Goal: Task Accomplishment & Management: Manage account settings

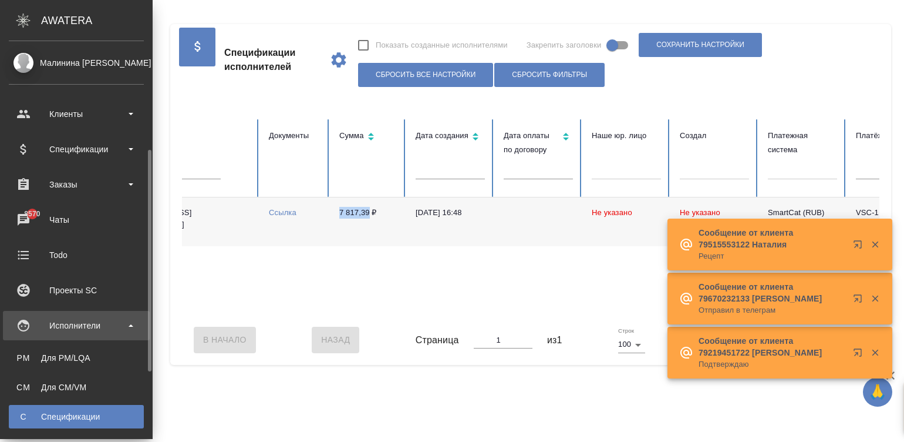
scroll to position [70, 0]
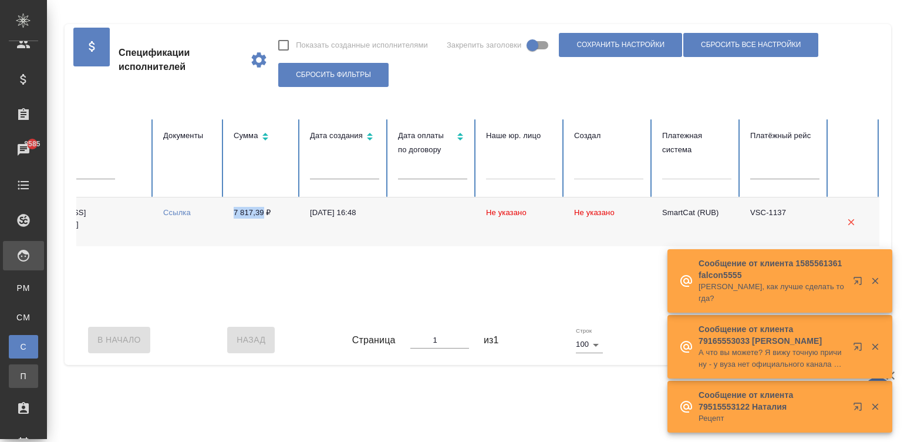
click at [18, 374] on div "Платёжные рейсы" at bounding box center [9, 376] width 18 height 12
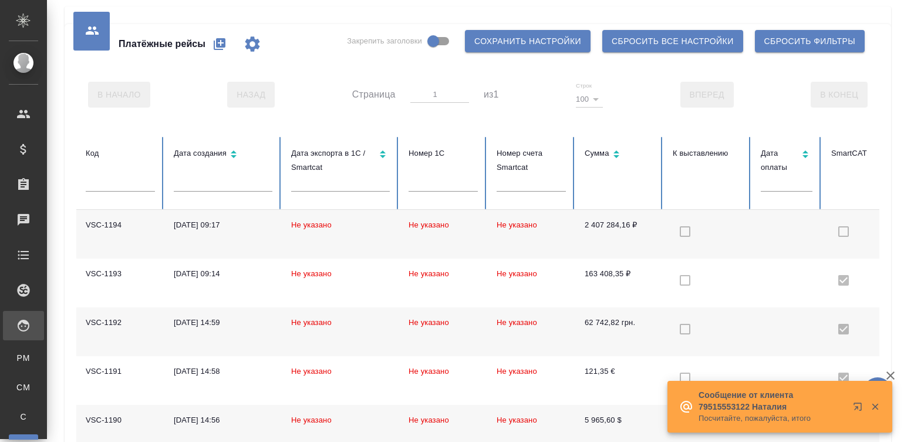
drag, startPoint x: 578, startPoint y: 314, endPoint x: 737, endPoint y: 188, distance: 202.7
click at [878, 243] on tr "VSC-1194 08.09.2025, 09:17 Не указано Не указано Не указано 2 407 284,16 ₽ Мали…" at bounding box center [639, 234] width 1127 height 49
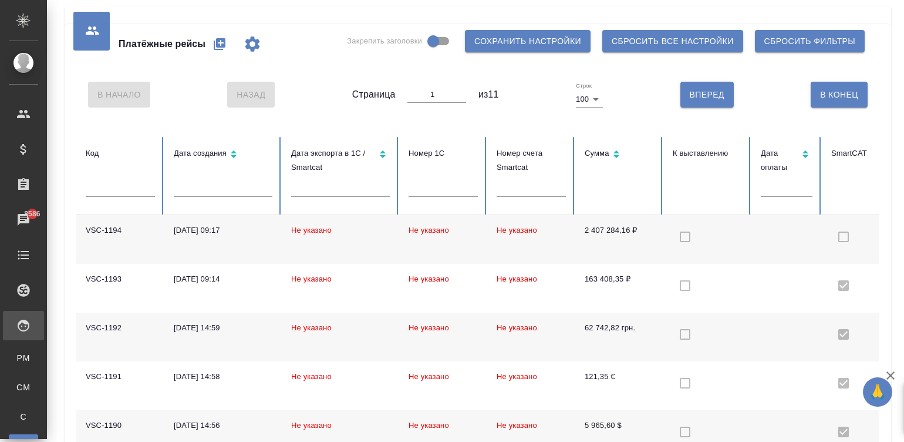
scroll to position [0, 293]
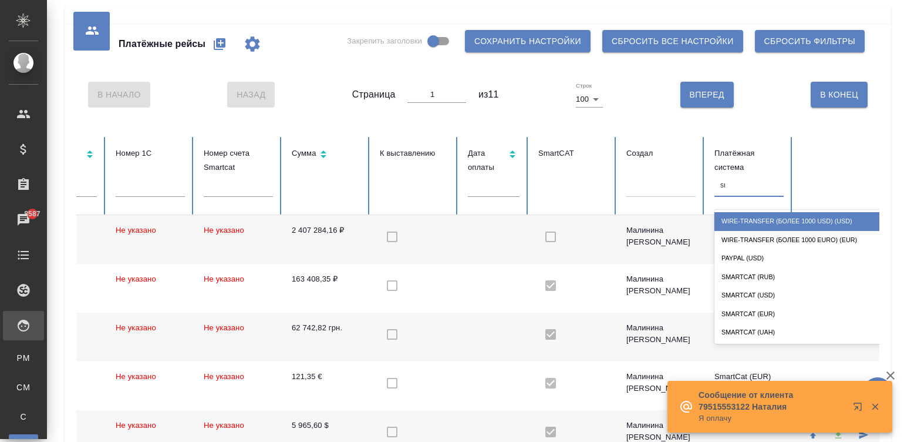
type input "sma"
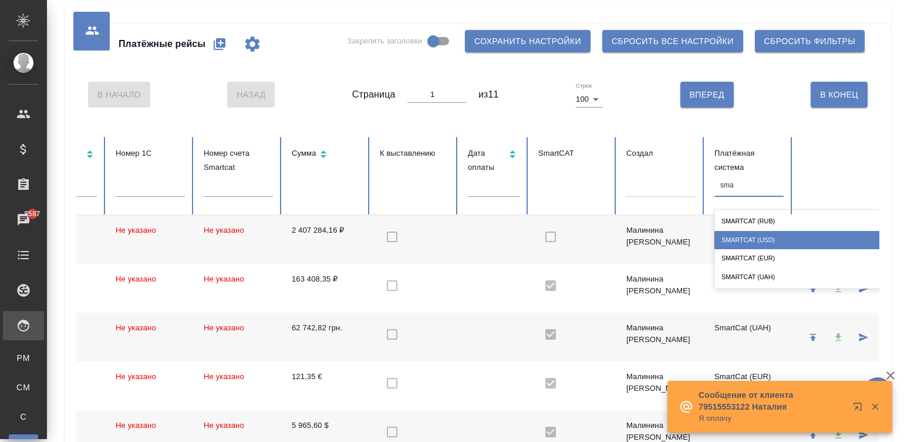
click at [793, 238] on div "SmartCat (USD)" at bounding box center [832, 240] width 235 height 18
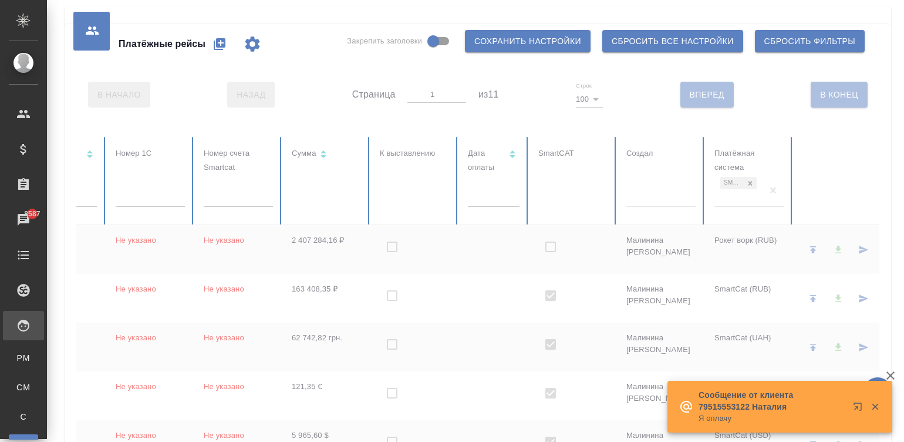
checkbox input "true"
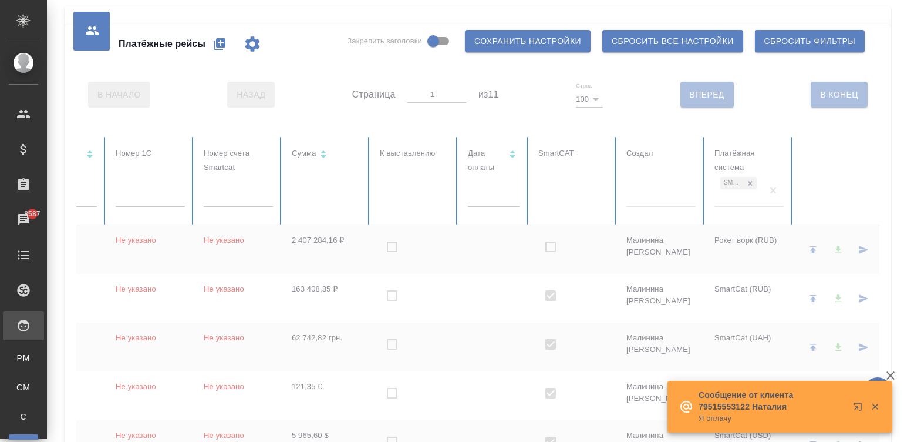
checkbox input "true"
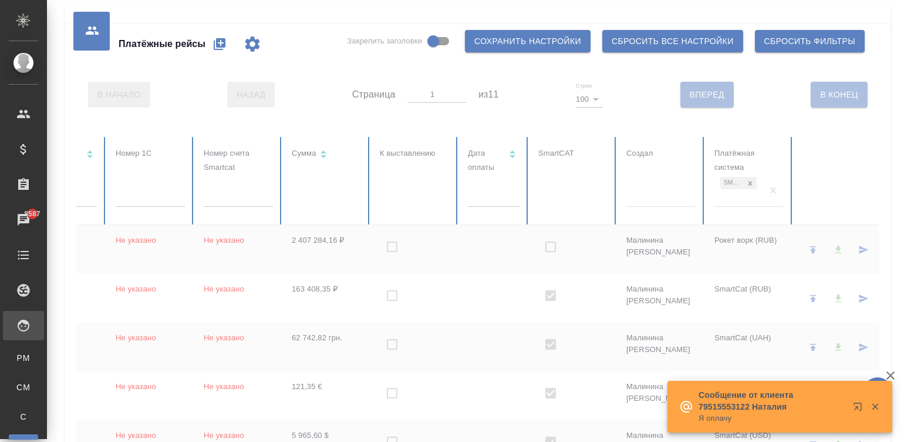
checkbox input "true"
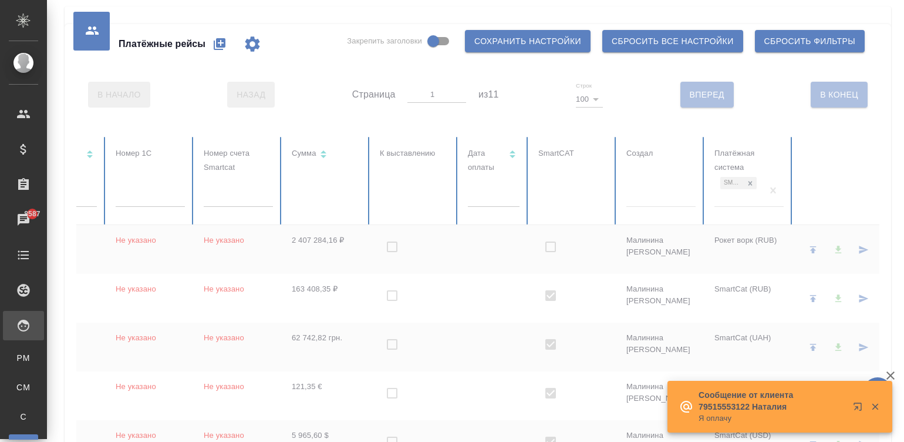
checkbox input "true"
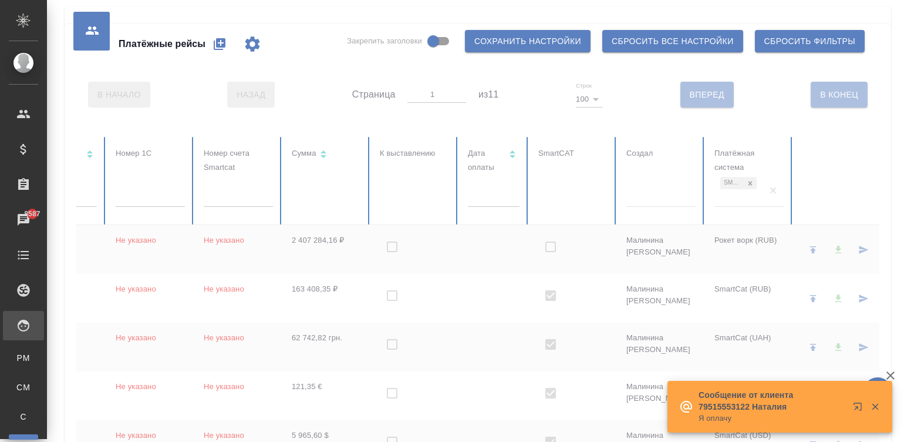
checkbox input "true"
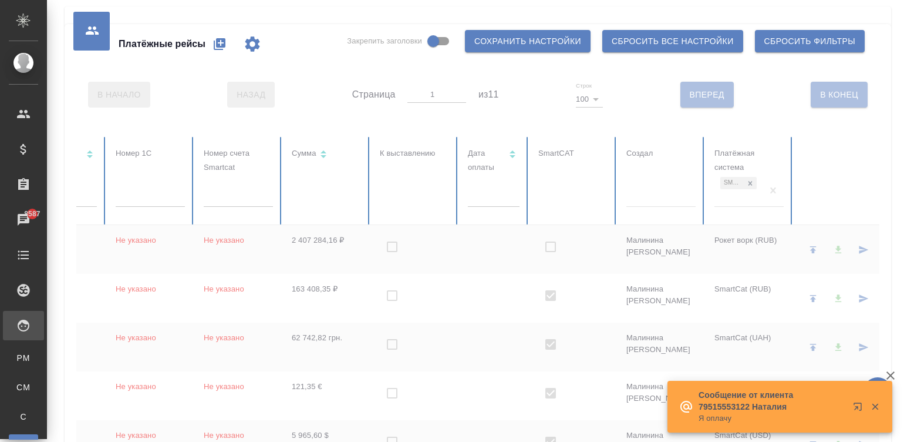
checkbox input "true"
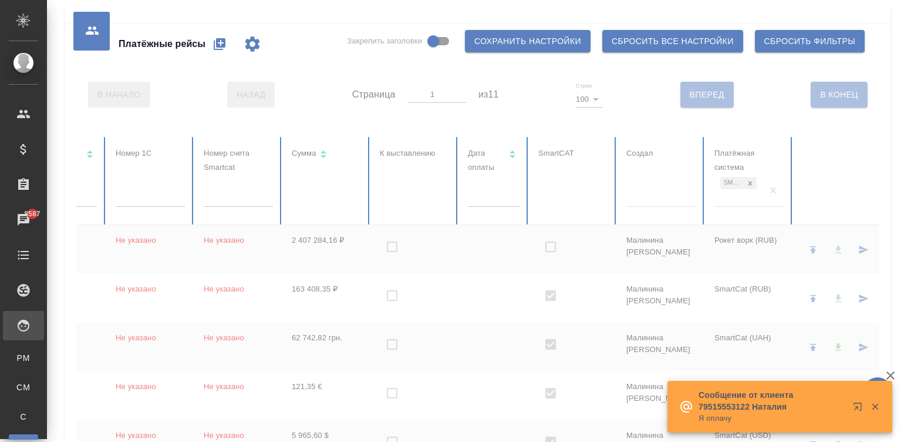
checkbox input "true"
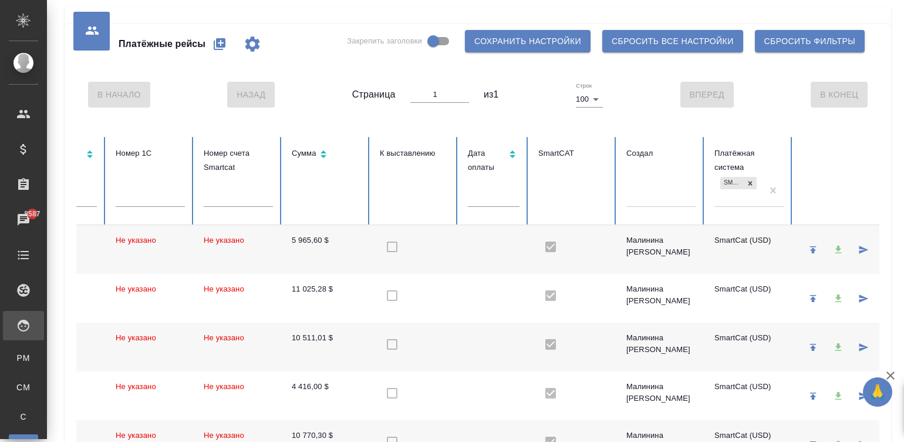
click at [793, 238] on td at bounding box center [851, 249] width 117 height 49
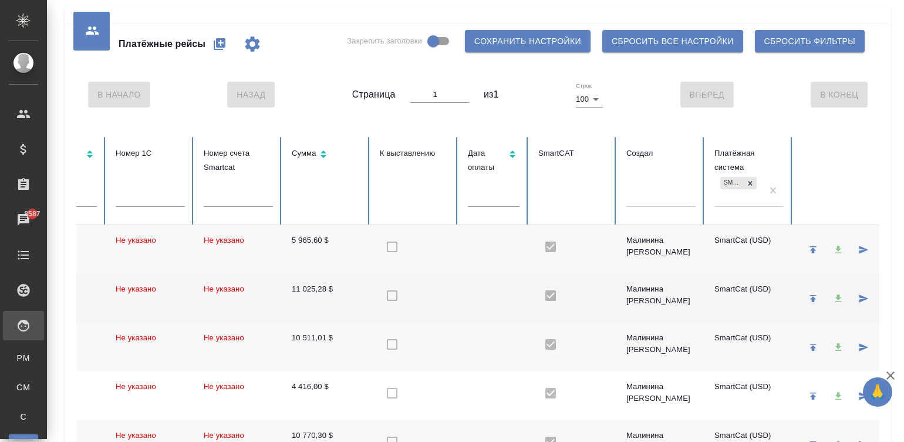
click at [479, 294] on td at bounding box center [494, 298] width 70 height 49
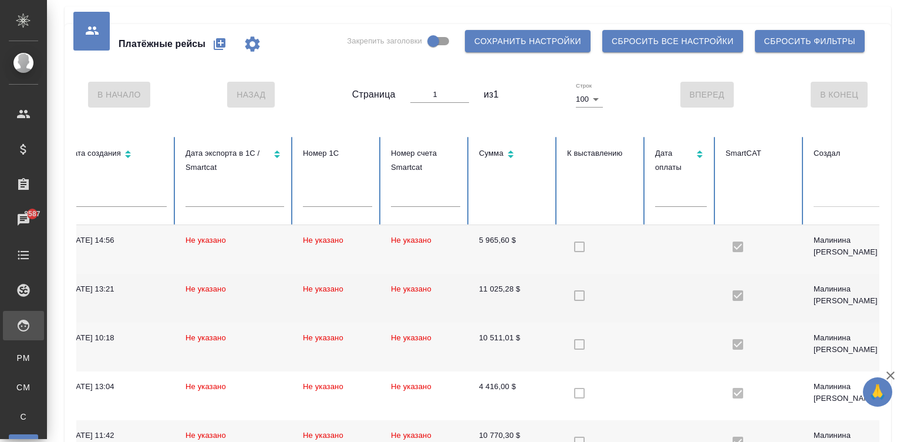
scroll to position [0, 0]
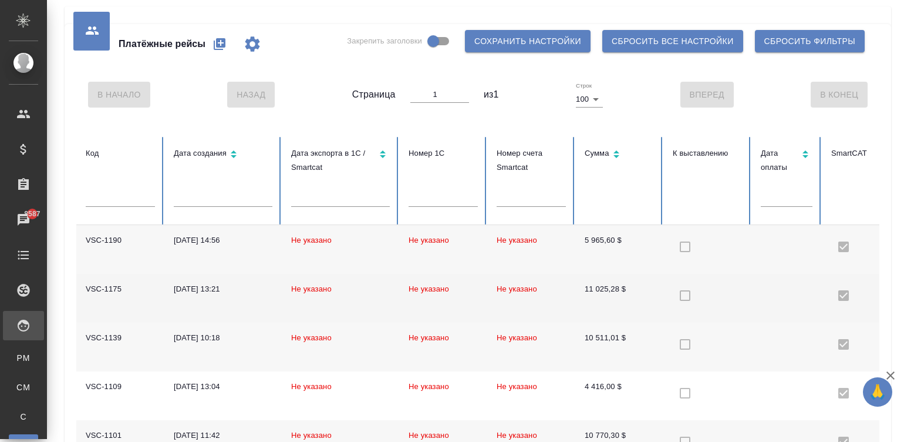
click at [651, 302] on td "11 025,28 $" at bounding box center [619, 298] width 88 height 49
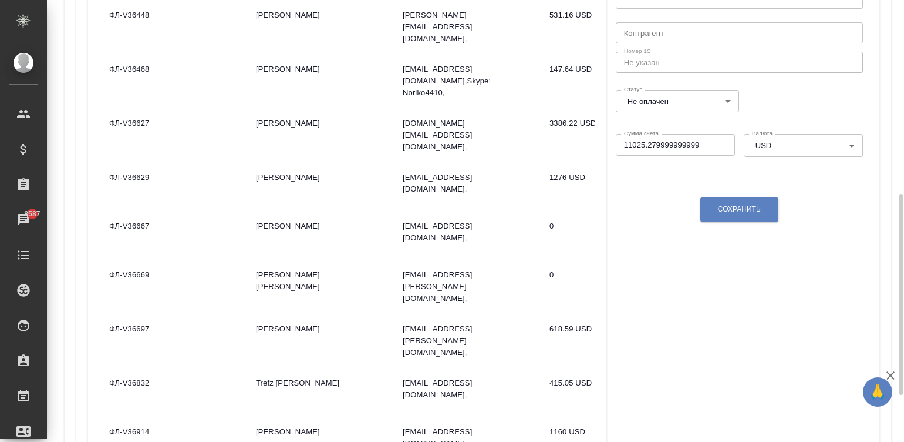
scroll to position [388, 0]
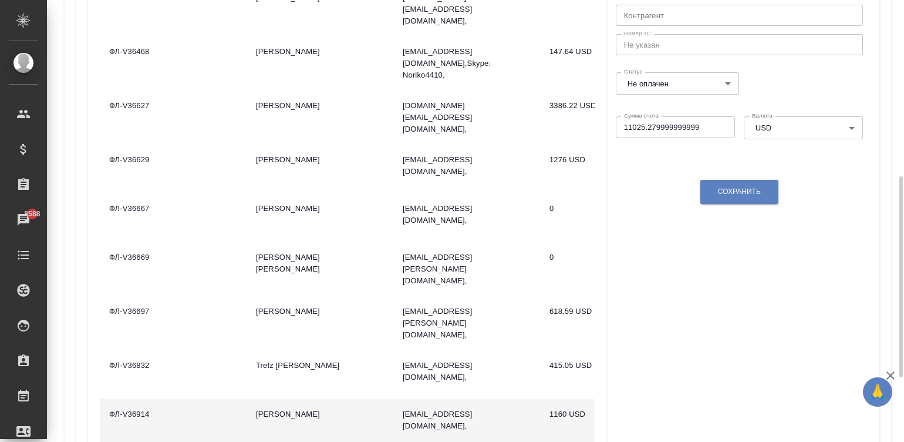
click at [320, 399] on td "Седляров Андрей Лукич" at bounding box center [320, 423] width 147 height 49
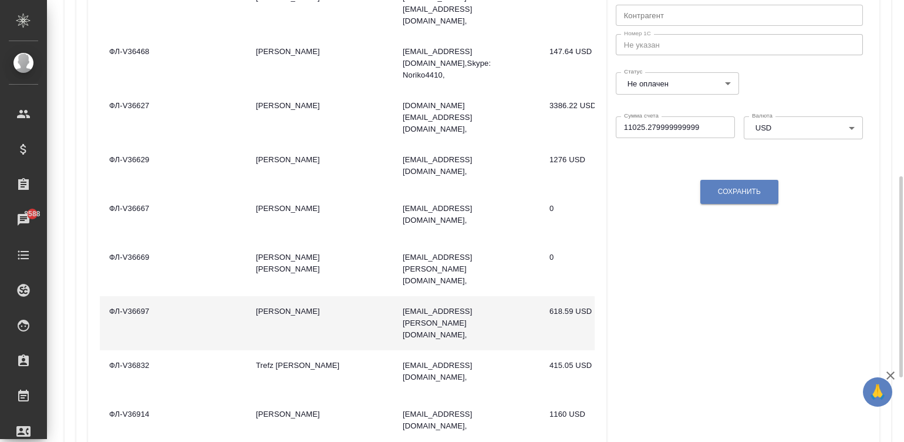
click at [323, 296] on td "Tanaka Sumie" at bounding box center [320, 323] width 147 height 54
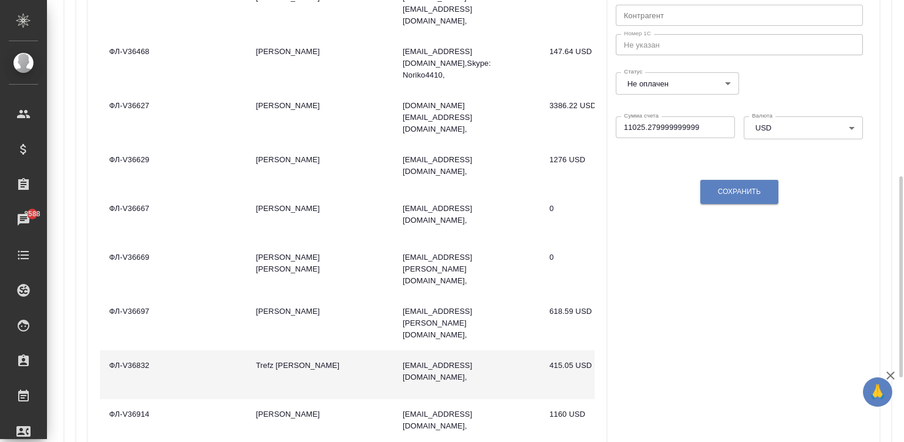
click at [359, 350] on td "Trefz [PERSON_NAME]" at bounding box center [320, 374] width 147 height 49
click at [359, 350] on td "Trefz Jonathan" at bounding box center [320, 374] width 147 height 49
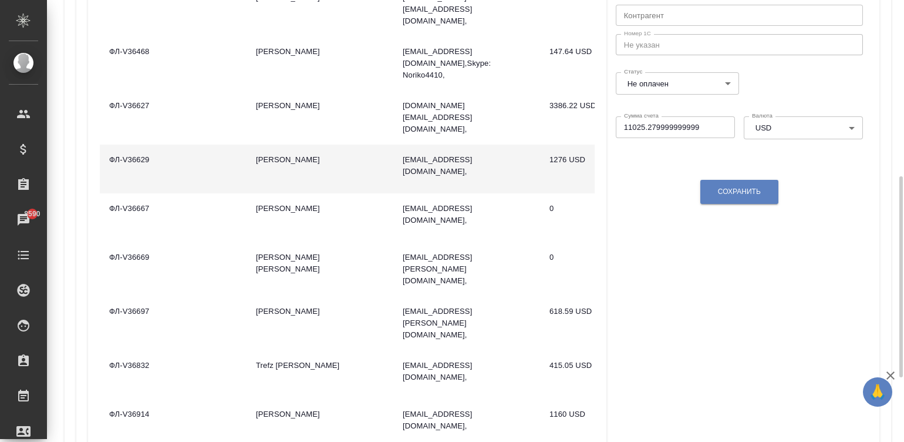
click at [361, 144] on td "[PERSON_NAME]" at bounding box center [320, 168] width 147 height 49
click at [361, 144] on td "Жиманова Кристина" at bounding box center [320, 168] width 147 height 49
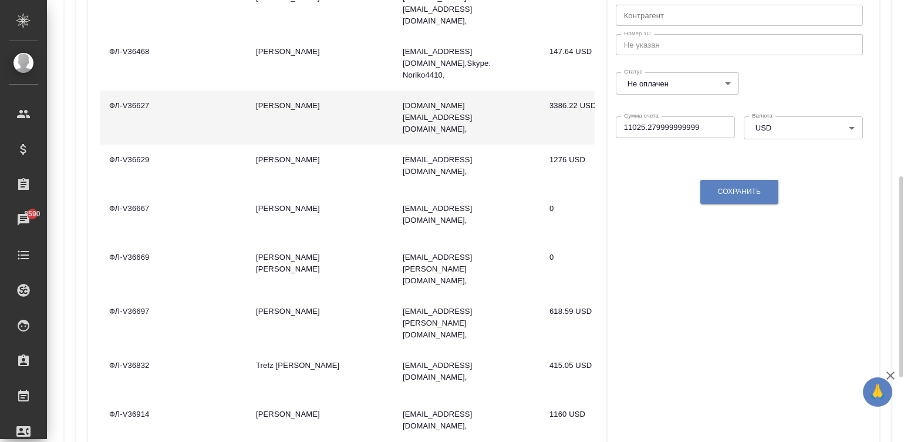
click at [355, 90] on td "[PERSON_NAME]" at bounding box center [320, 117] width 147 height 54
click at [355, 90] on td "Ажив Туяна" at bounding box center [320, 117] width 147 height 54
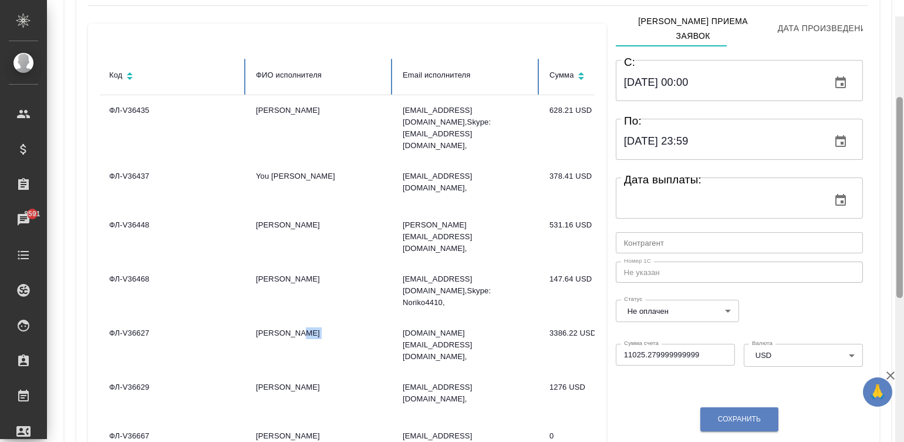
scroll to position [149, 0]
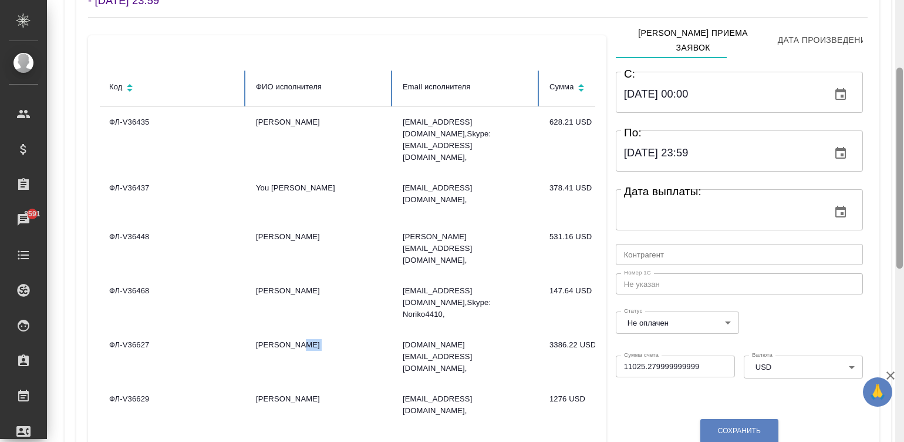
drag, startPoint x: 899, startPoint y: 194, endPoint x: 905, endPoint y: 85, distance: 108.8
click at [904, 85] on html "🙏 .cls-1 fill:#fff; AWATERA Малинина Мария m.malinina Клиенты Спецификации Зака…" at bounding box center [452, 221] width 904 height 442
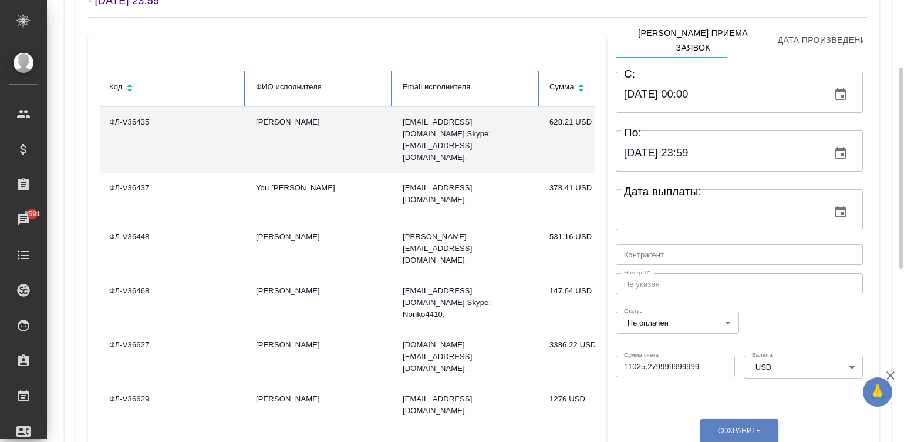
click at [316, 126] on td "[PERSON_NAME]" at bounding box center [320, 140] width 147 height 66
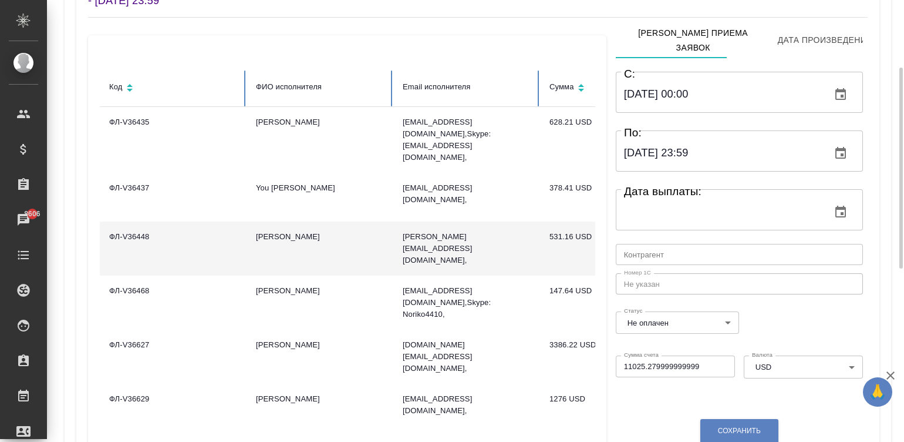
click at [321, 223] on td "Chu Eric" at bounding box center [320, 248] width 147 height 54
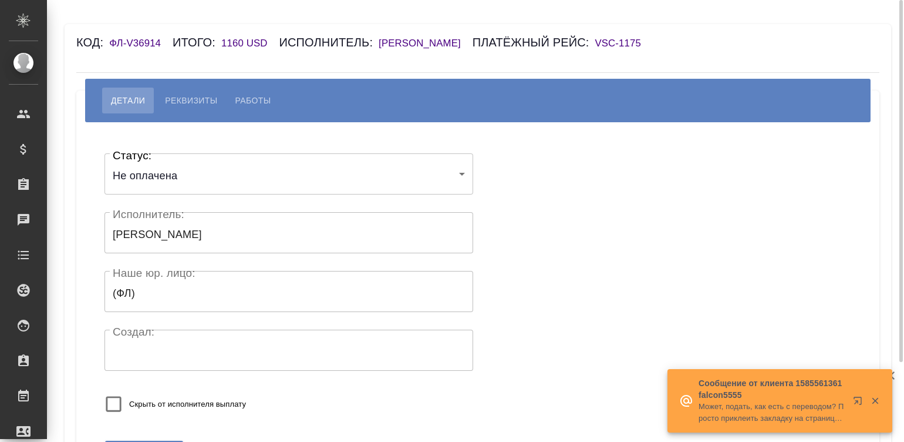
click at [471, 41] on h6 "[PERSON_NAME] [PERSON_NAME]" at bounding box center [426, 43] width 94 height 11
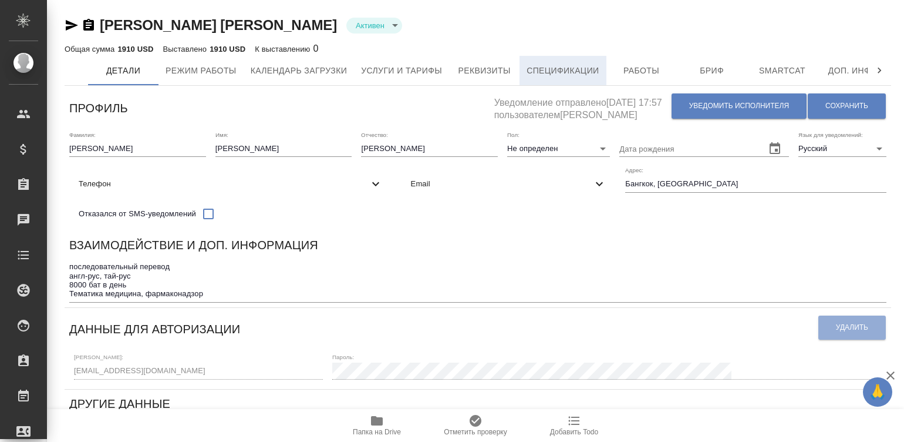
click at [559, 72] on span "Спецификации" at bounding box center [563, 70] width 72 height 15
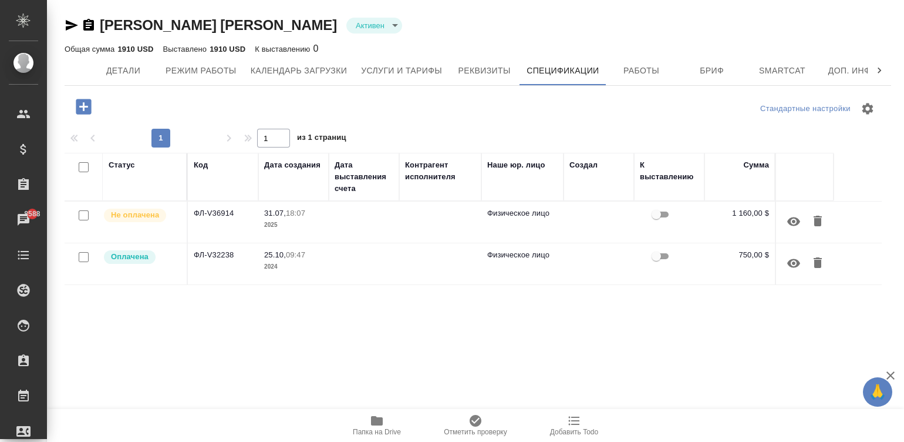
click at [371, 220] on td at bounding box center [364, 221] width 70 height 41
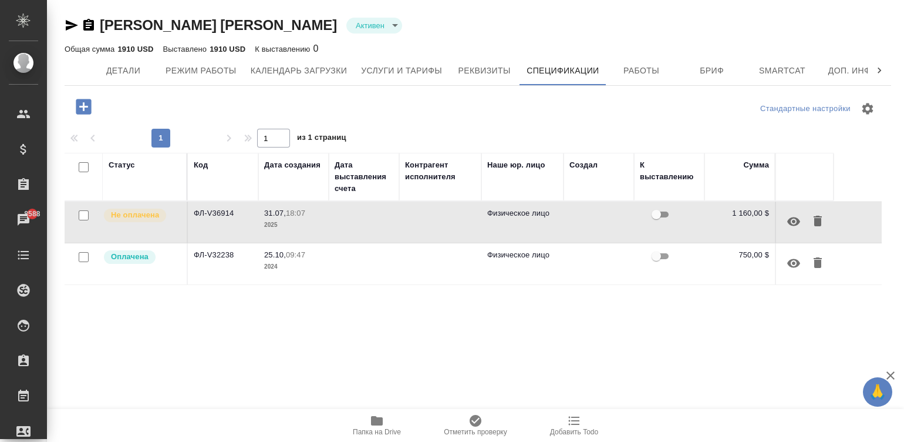
click at [371, 220] on td at bounding box center [364, 221] width 70 height 41
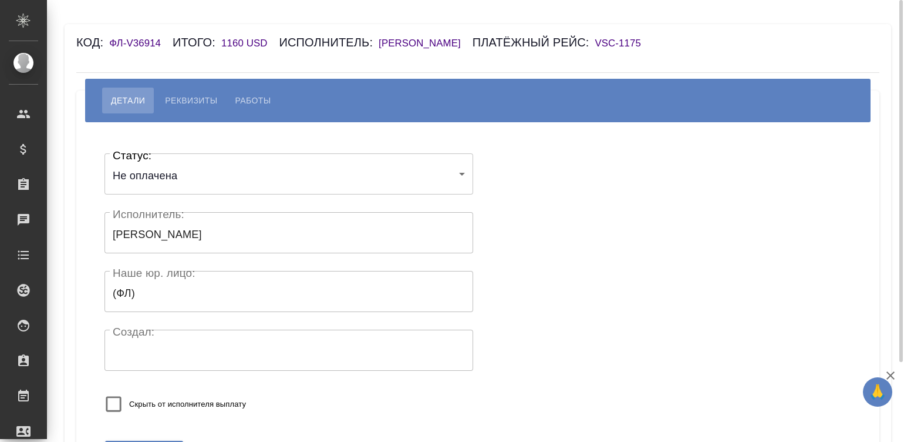
click at [157, 188] on body "🙏 .cls-1 fill:#fff; AWATERA Малинина Мария m.malinina Клиенты Спецификации Зака…" at bounding box center [452, 221] width 904 height 442
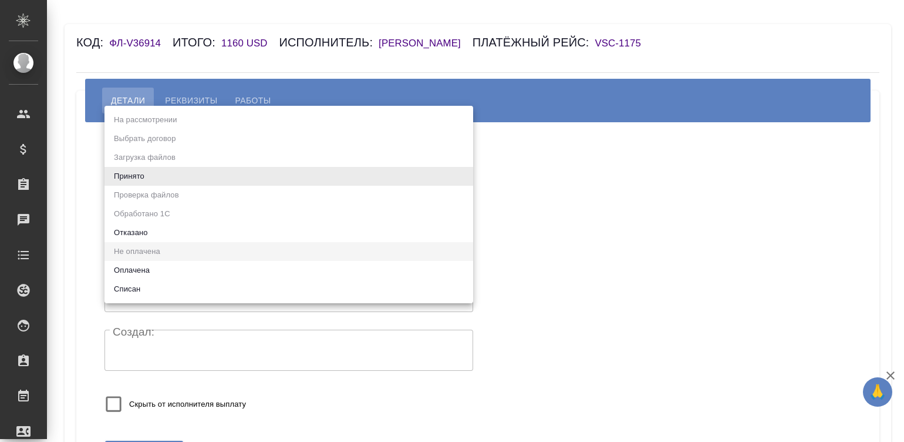
click at [149, 267] on li "Оплачена" at bounding box center [289, 270] width 369 height 19
type input "payed"
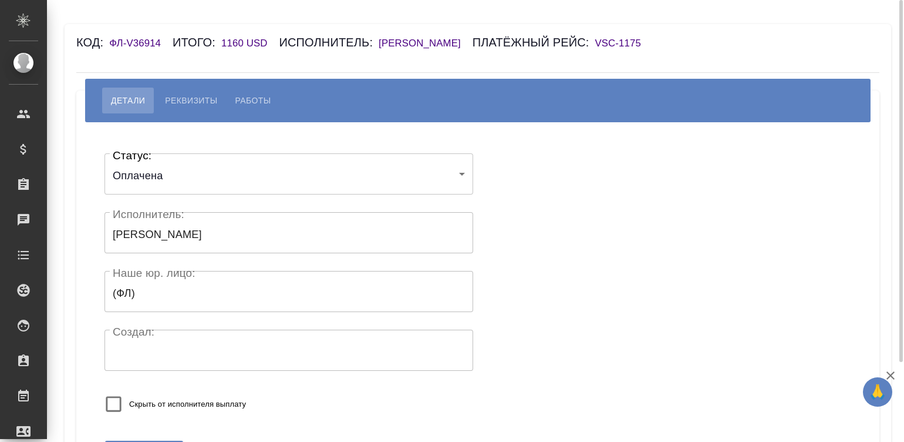
click at [297, 382] on div "Статус: Оплачена payed Статус: Исполнитель: Седляров Андрей Лукич Исполнитель: …" at bounding box center [289, 286] width 369 height 284
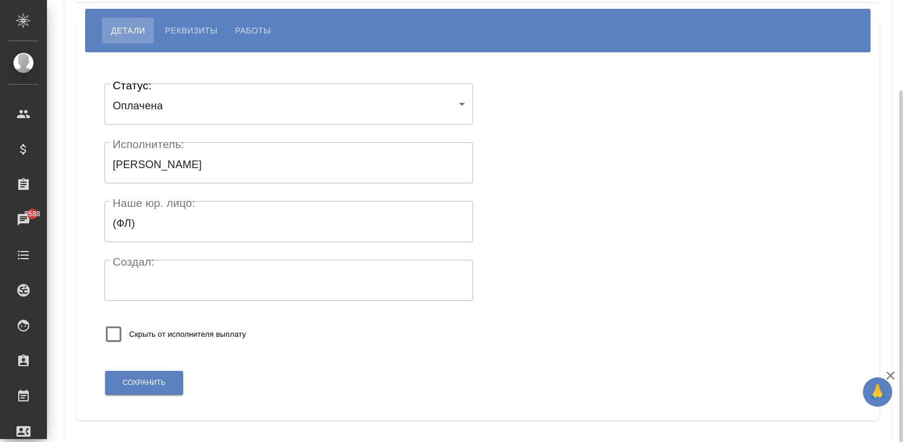
scroll to position [98, 0]
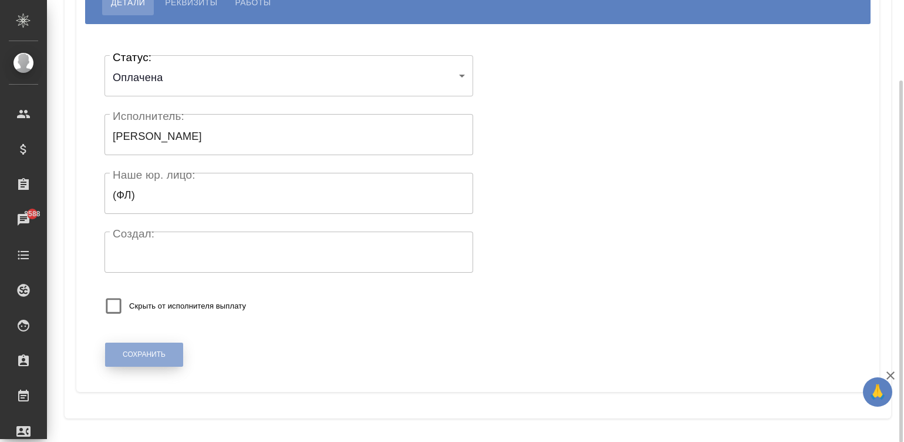
click at [164, 353] on span "Сохранить" at bounding box center [144, 354] width 43 height 10
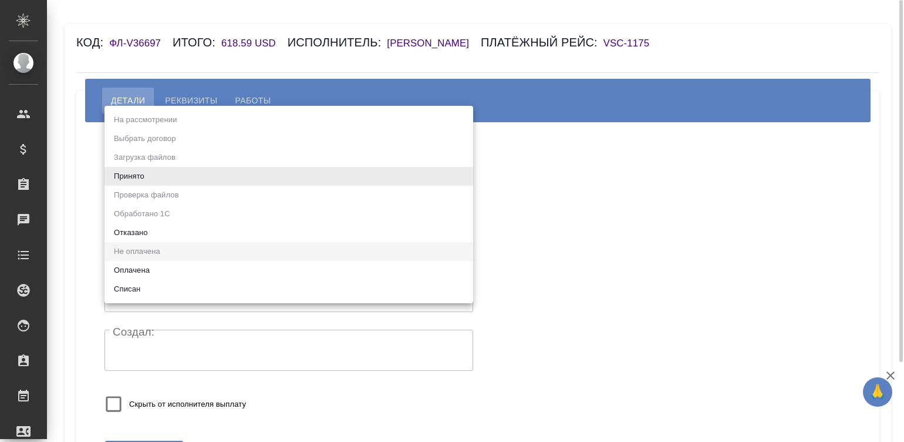
click at [166, 185] on body "🙏 .cls-1 fill:#fff; AWATERA Малинина Мария m.malinina Клиенты Спецификации Зака…" at bounding box center [452, 221] width 904 height 442
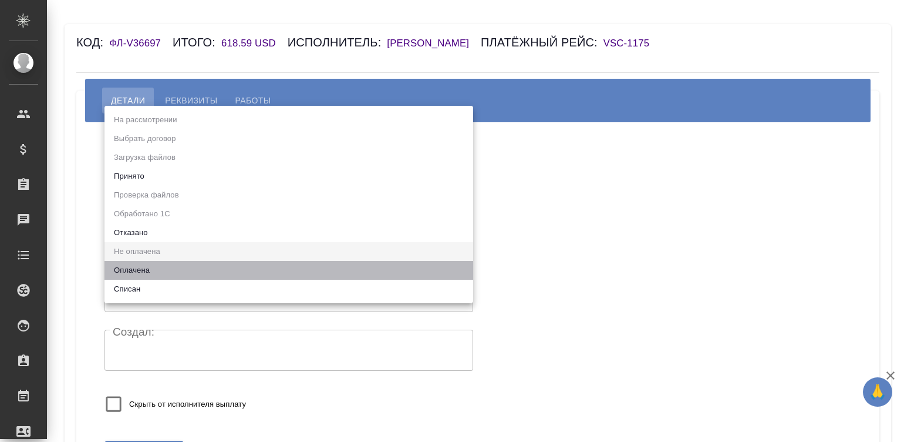
click at [135, 265] on li "Оплачена" at bounding box center [289, 270] width 369 height 19
type input "payed"
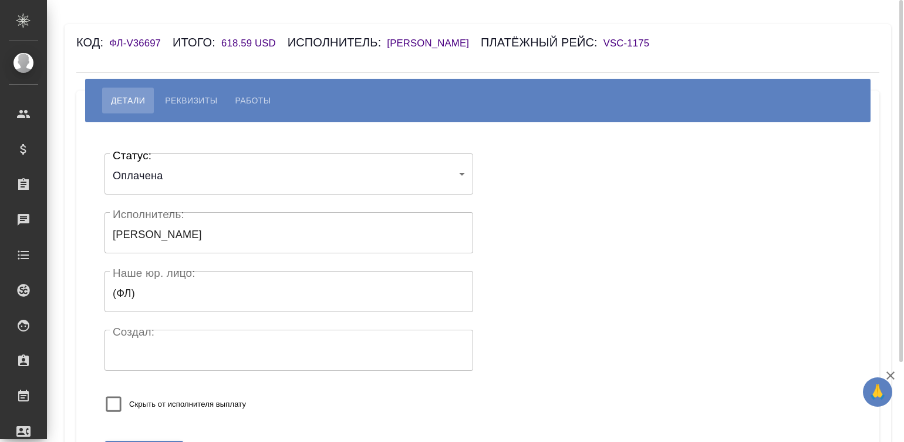
click at [504, 270] on div "Статус: Оплачена payed Статус: Исполнитель: Tanaka Sumie Исполнитель: Наше юр. …" at bounding box center [478, 286] width 756 height 293
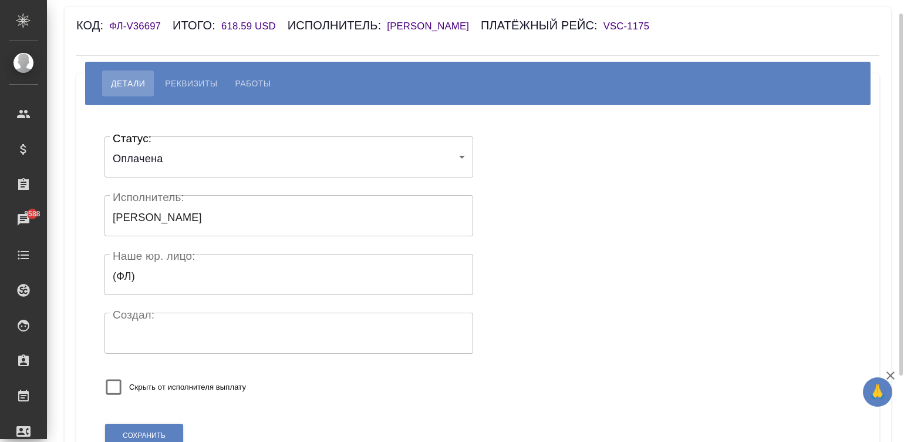
scroll to position [98, 0]
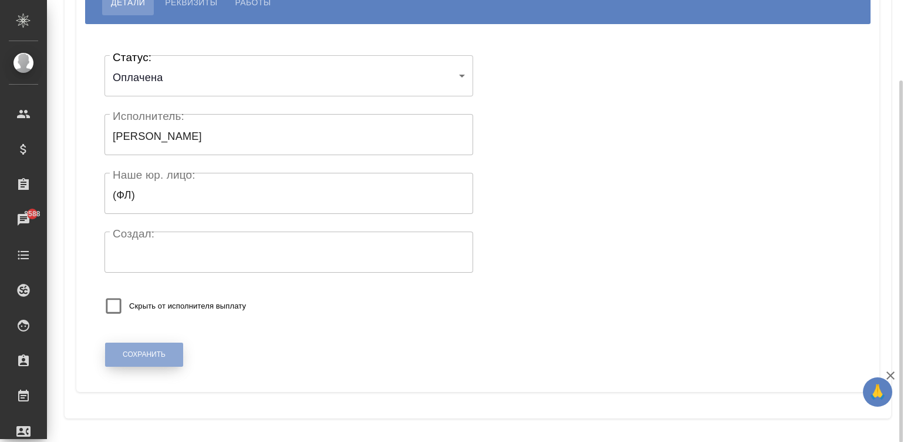
click at [142, 352] on span "Сохранить" at bounding box center [144, 354] width 43 height 10
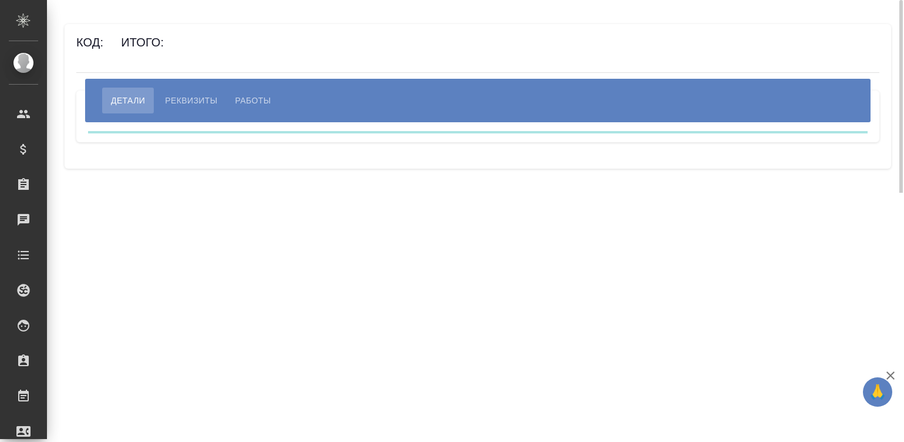
click at [196, 101] on span "Реквизиты" at bounding box center [191, 100] width 52 height 14
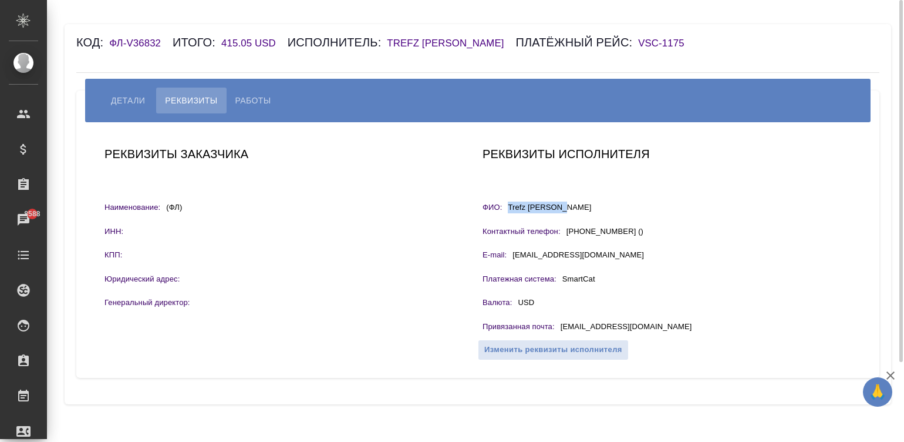
drag, startPoint x: 577, startPoint y: 206, endPoint x: 509, endPoint y: 208, distance: 67.6
click at [509, 208] on div "ФИО: [PERSON_NAME]" at bounding box center [667, 208] width 369 height 15
copy p "Trefz [PERSON_NAME]"
drag, startPoint x: 642, startPoint y: 332, endPoint x: 557, endPoint y: 331, distance: 84.6
click at [557, 331] on div "Привязанная почта : [EMAIL_ADDRESS][DOMAIN_NAME]" at bounding box center [667, 328] width 369 height 15
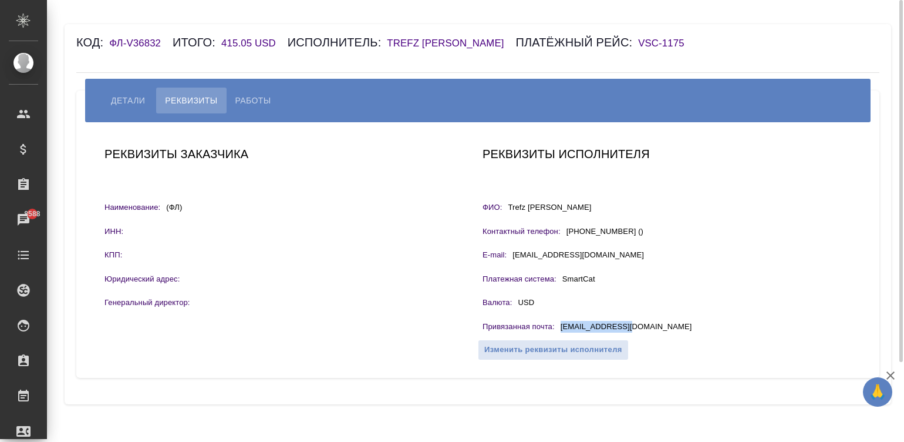
copy div "[EMAIL_ADDRESS][DOMAIN_NAME]"
click at [247, 98] on span "Работы" at bounding box center [253, 100] width 36 height 14
select select "10"
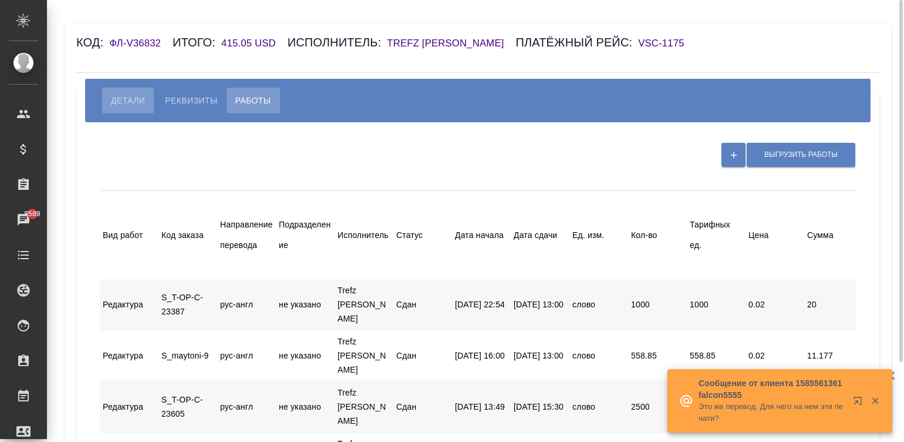
click at [120, 103] on span "Детали" at bounding box center [128, 100] width 34 height 14
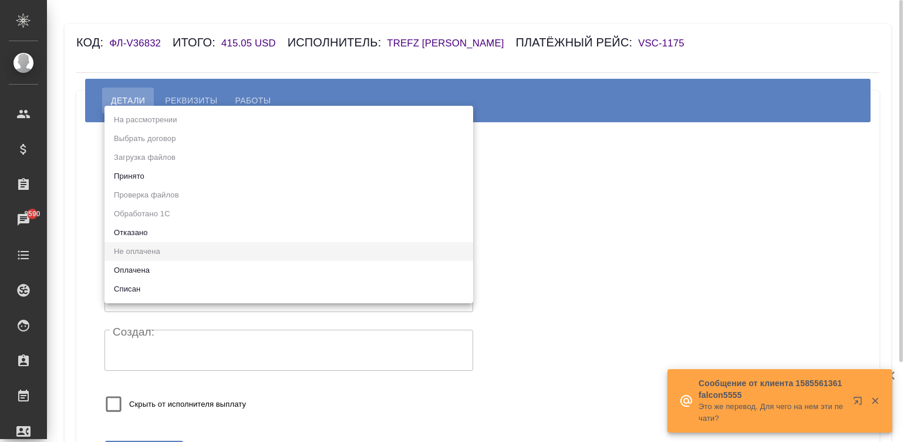
click at [184, 178] on body "🙏 .cls-1 fill:#fff; AWATERA Малинина Мария m.malinina Клиенты Спецификации Зака…" at bounding box center [452, 221] width 904 height 442
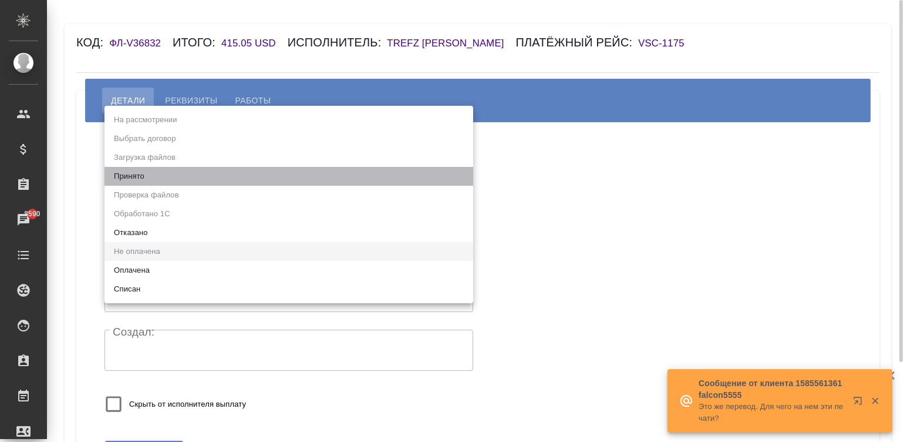
click at [184, 178] on li "Принято" at bounding box center [289, 176] width 369 height 19
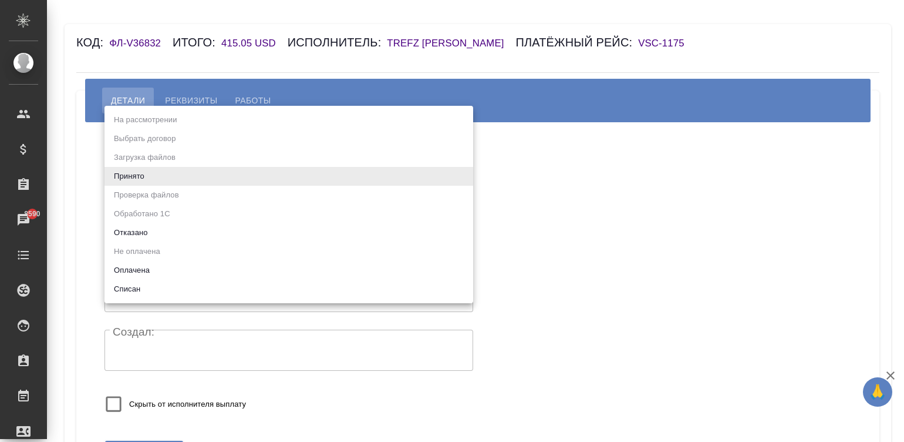
click at [182, 178] on body "🙏 .cls-1 fill:#fff; AWATERA Малинина Мария m.malinina Клиенты Спецификации Зака…" at bounding box center [452, 221] width 904 height 442
click at [144, 270] on li "Оплачена" at bounding box center [289, 270] width 369 height 19
type input "payed"
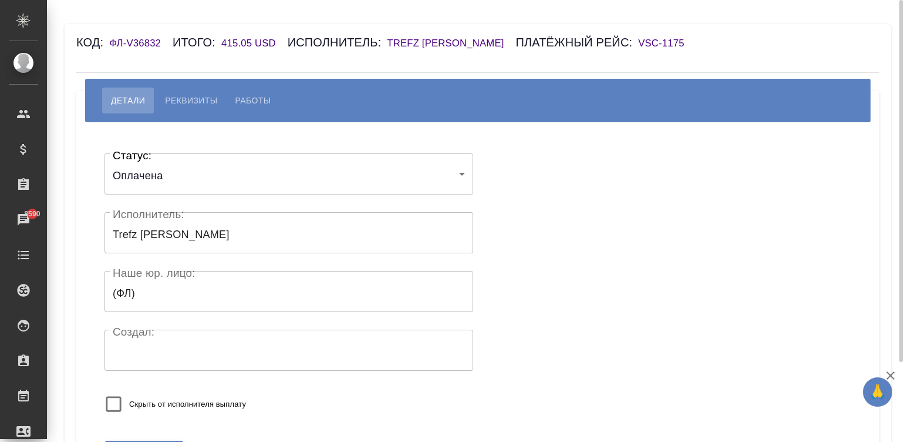
click at [294, 399] on div "Скрыть от исполнителя выплату" at bounding box center [252, 403] width 294 height 31
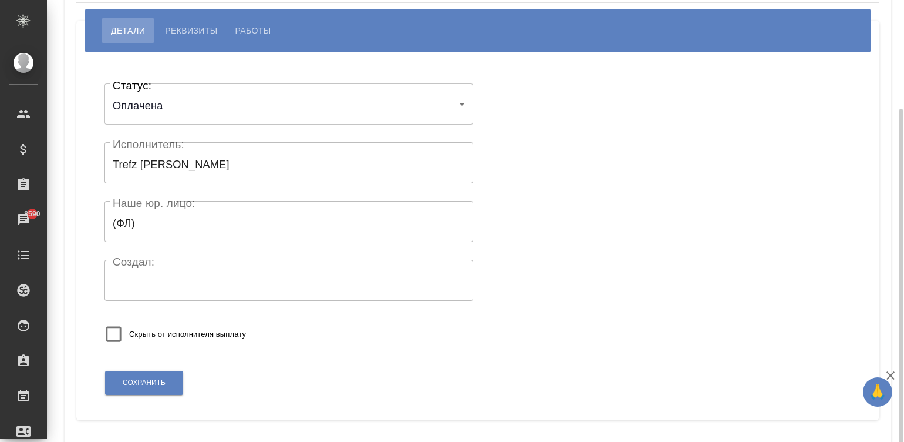
scroll to position [98, 0]
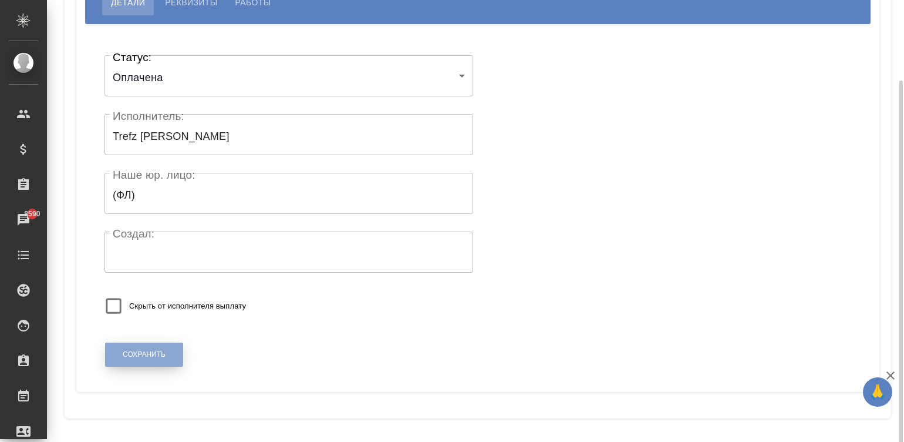
click at [159, 356] on span "Сохранить" at bounding box center [144, 354] width 43 height 10
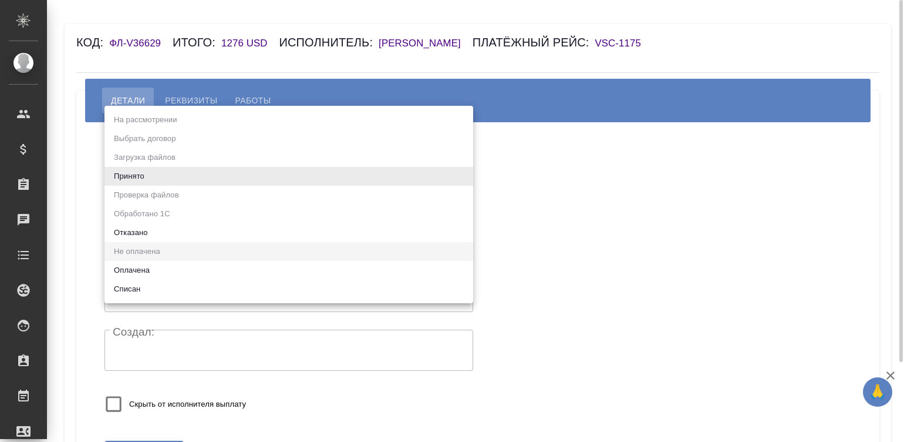
click at [164, 169] on body "🙏 .cls-1 fill:#fff; AWATERA [PERSON_NAME][PERSON_NAME] Спецификации Заказы Чаты…" at bounding box center [452, 221] width 904 height 442
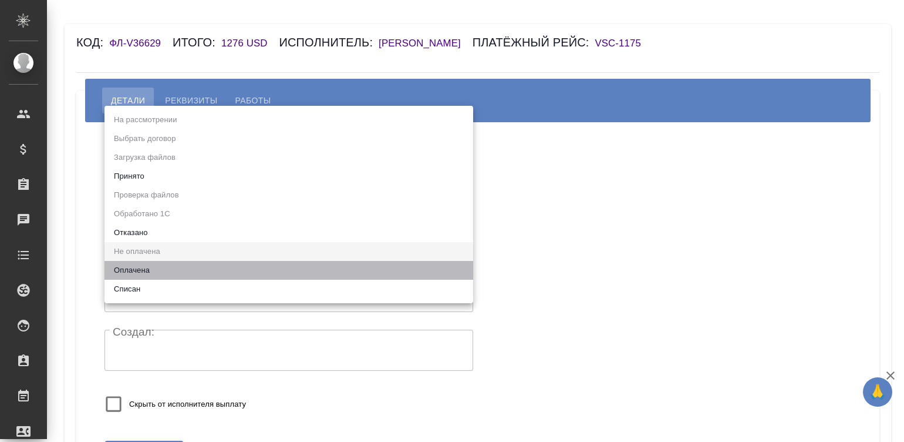
click at [143, 275] on li "Оплачена" at bounding box center [289, 270] width 369 height 19
type input "payed"
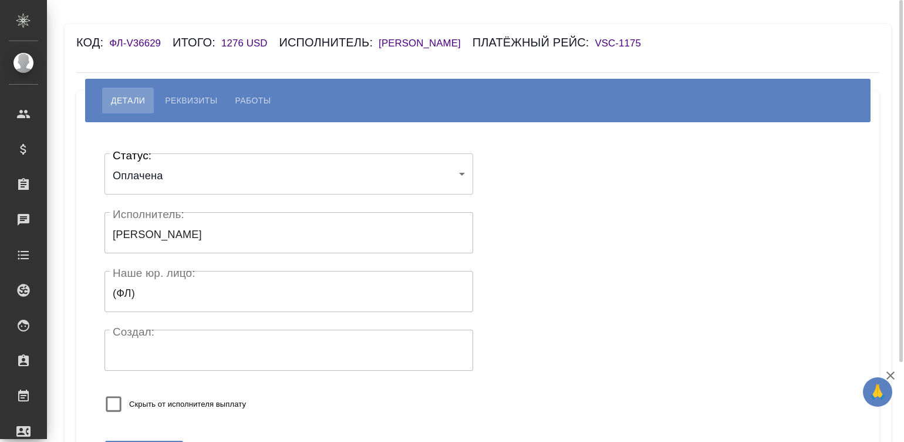
click at [282, 393] on div "Скрыть от исполнителя выплату" at bounding box center [252, 403] width 294 height 31
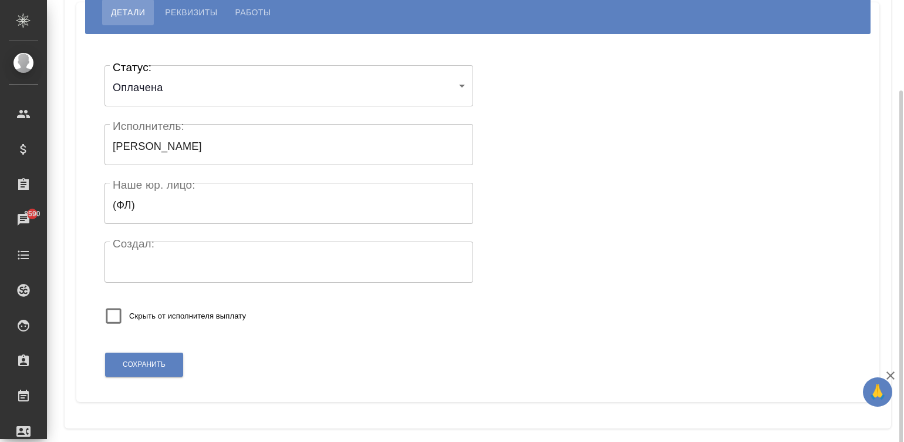
scroll to position [98, 0]
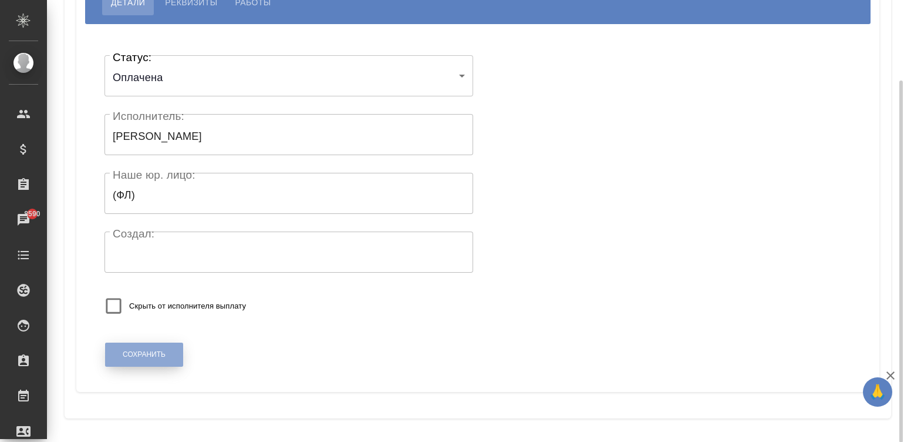
click at [157, 349] on span "Сохранить" at bounding box center [144, 354] width 43 height 10
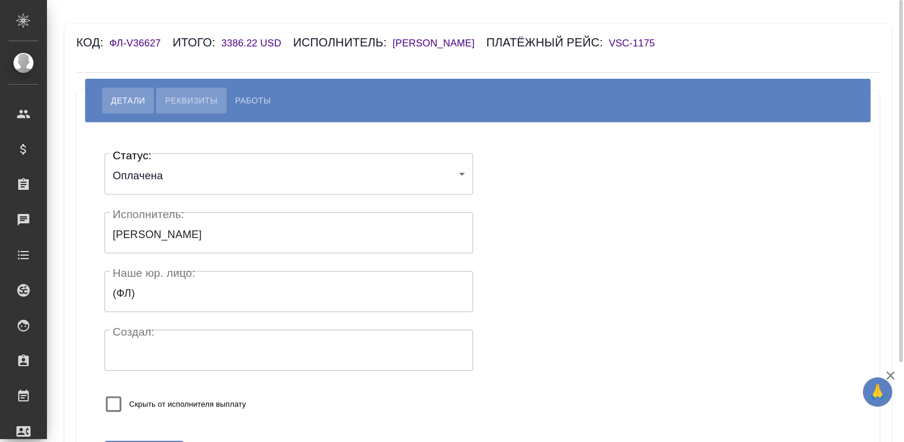
click at [205, 100] on span "Реквизиты" at bounding box center [191, 100] width 52 height 14
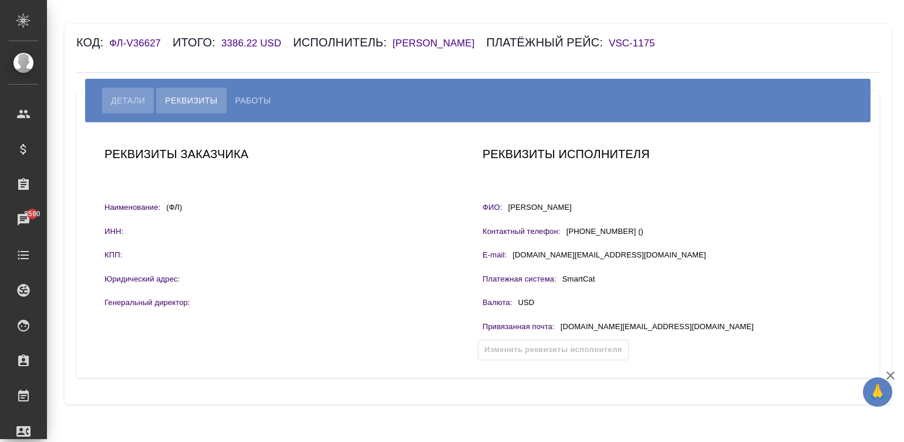
click at [134, 96] on span "Детали" at bounding box center [128, 100] width 34 height 14
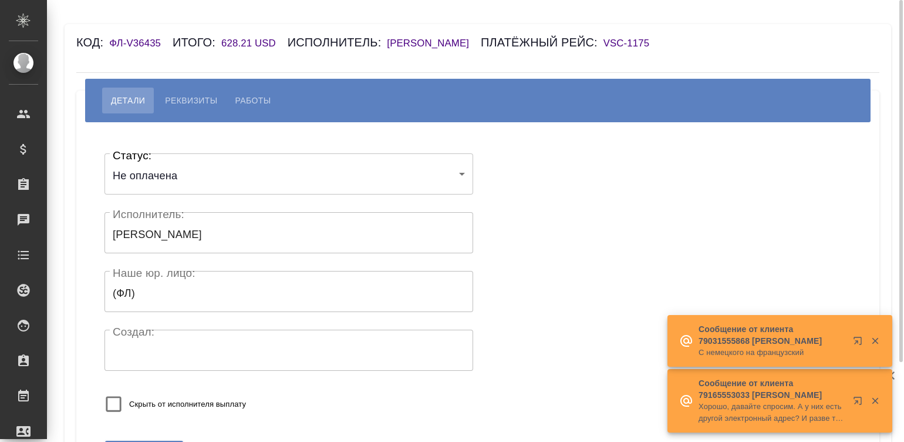
click at [427, 45] on h6 "[PERSON_NAME]" at bounding box center [434, 43] width 94 height 11
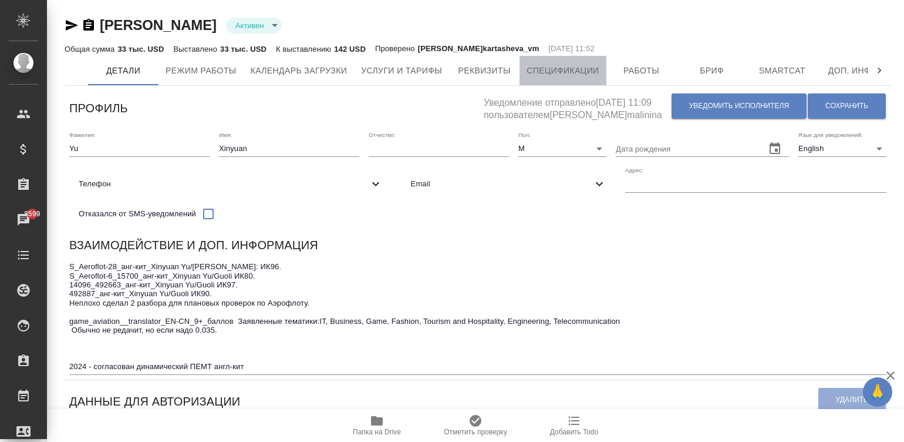
click at [553, 59] on button "Спецификации" at bounding box center [563, 70] width 86 height 29
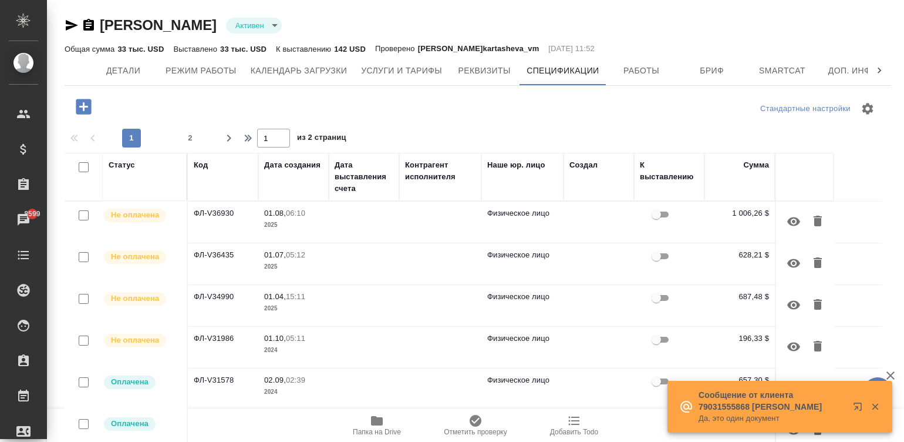
click at [349, 348] on td at bounding box center [364, 346] width 70 height 41
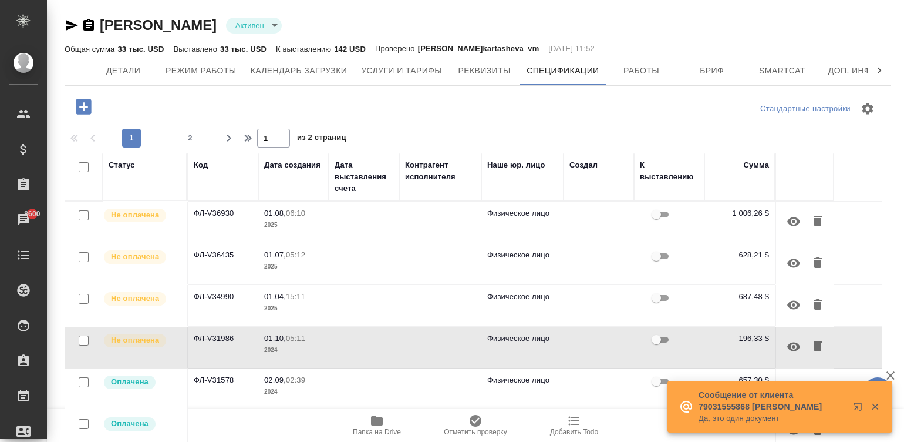
click at [278, 292] on p "01.04," at bounding box center [275, 296] width 22 height 9
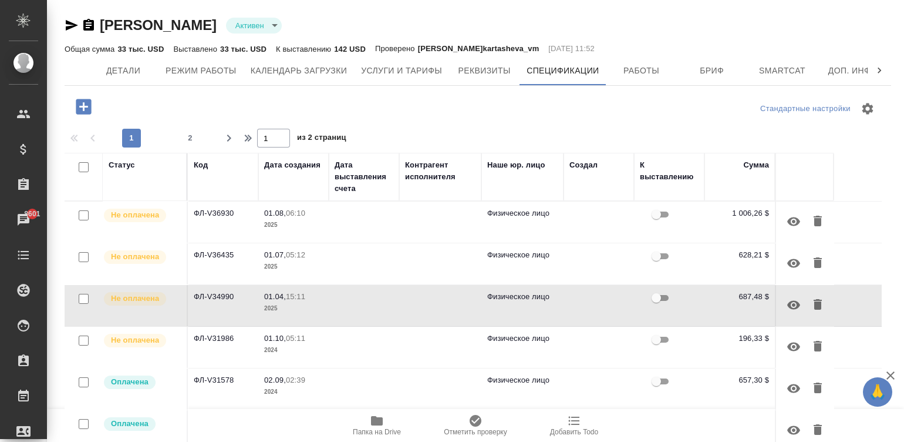
click at [310, 258] on span "01.07, 05:12" at bounding box center [293, 255] width 59 height 12
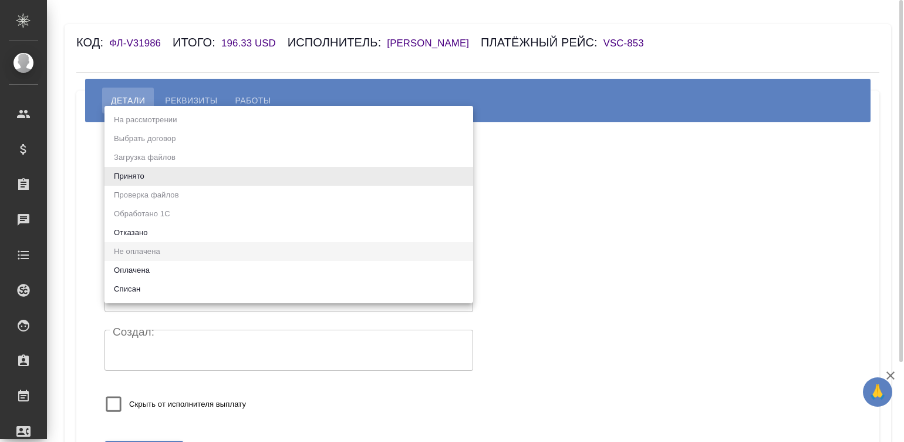
click at [129, 176] on body "🙏 .cls-1 fill:#fff; AWATERA [PERSON_NAME][PERSON_NAME] Спецификации Заказы Чаты…" at bounding box center [452, 221] width 904 height 442
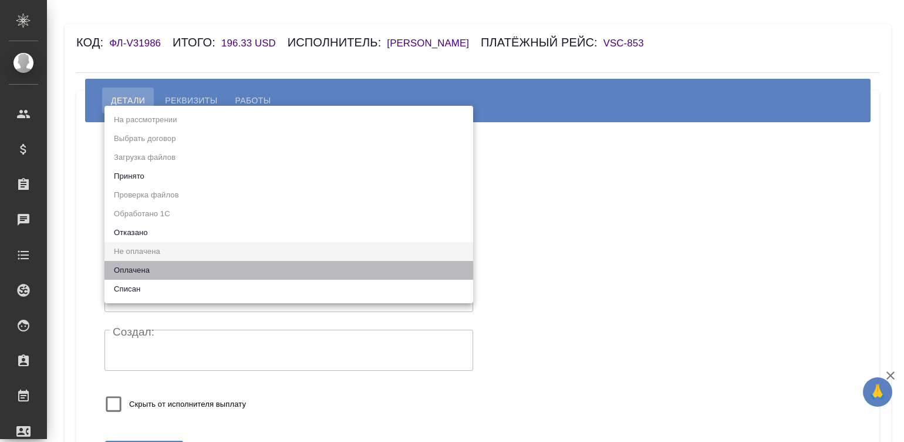
click at [138, 263] on li "Оплачена" at bounding box center [289, 270] width 369 height 19
type input "payed"
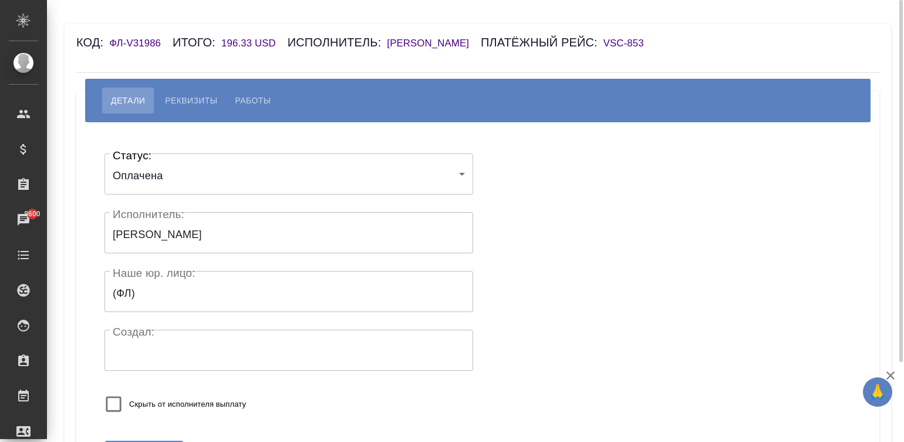
click at [308, 384] on div "Статус: Оплачена payed Статус: Исполнитель: [PERSON_NAME] Исполнитель: [PERSON_…" at bounding box center [289, 286] width 369 height 284
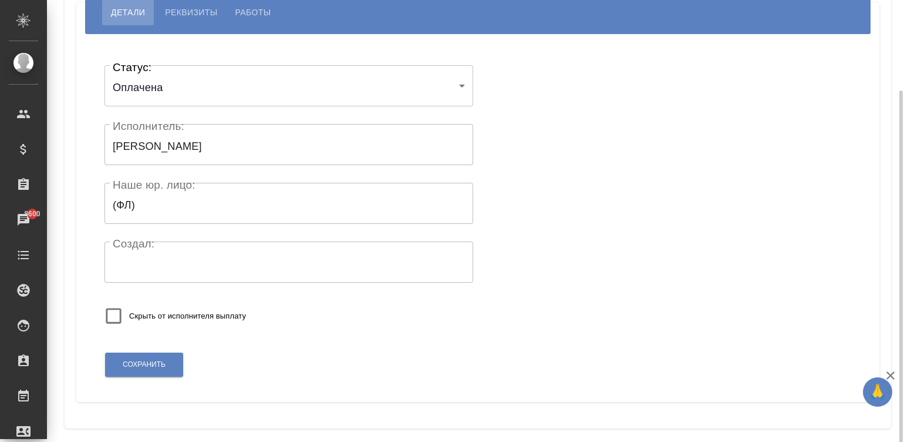
scroll to position [98, 0]
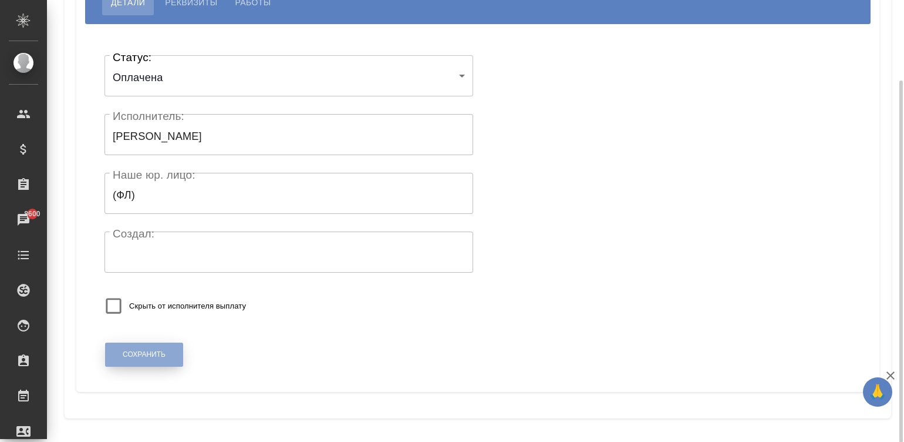
click at [145, 348] on button "Сохранить" at bounding box center [144, 354] width 78 height 24
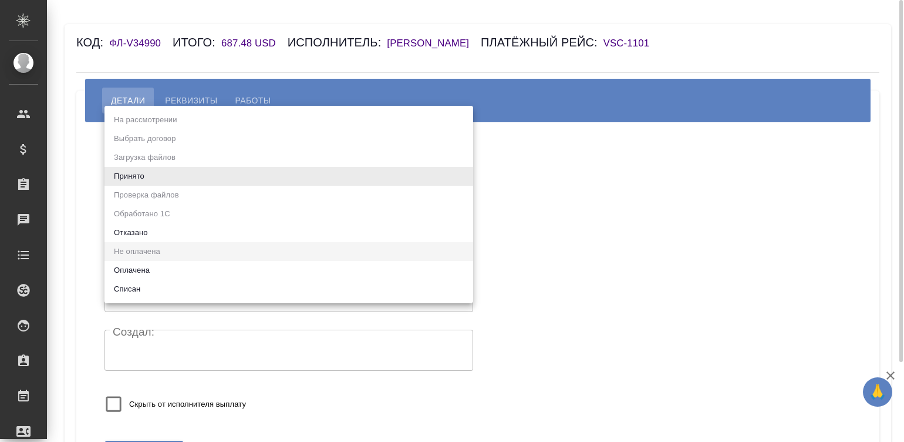
click at [180, 173] on body "🙏 .cls-1 fill:#fff; AWATERA [PERSON_NAME][PERSON_NAME] Спецификации Заказы Чаты…" at bounding box center [452, 221] width 904 height 442
click at [132, 263] on li "Оплачена" at bounding box center [289, 270] width 369 height 19
type input "payed"
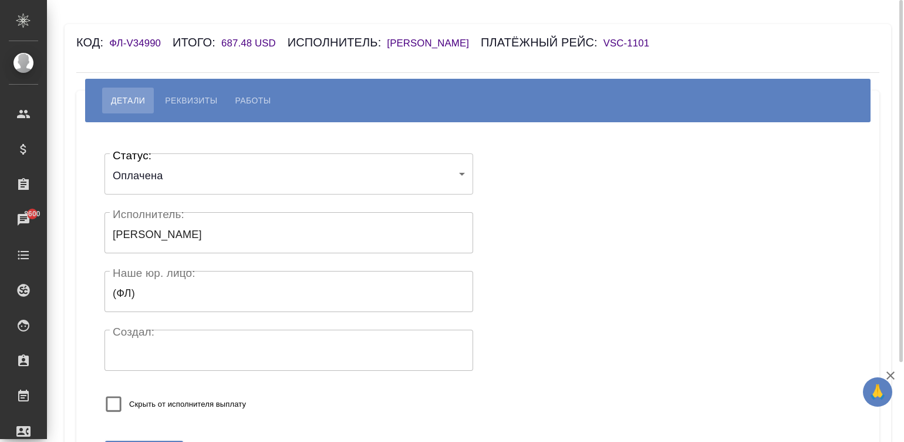
click at [152, 417] on label "Скрыть от исполнителя выплату" at bounding box center [172, 403] width 148 height 31
click at [129, 417] on input "Скрыть от исполнителя выплату" at bounding box center [113, 403] width 31 height 31
checkbox input "true"
click at [246, 388] on div "Статус: Оплачена payed Статус: Исполнитель: Yu Xinyuan Исполнитель: Наше юр. ли…" at bounding box center [289, 286] width 369 height 284
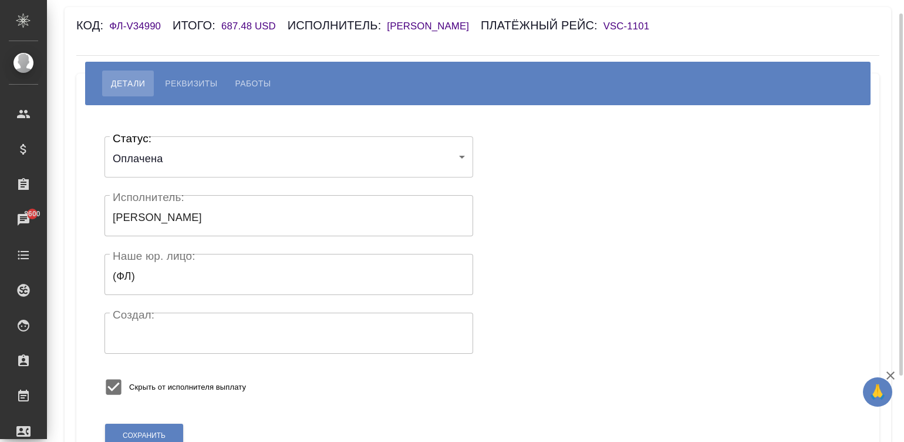
scroll to position [53, 0]
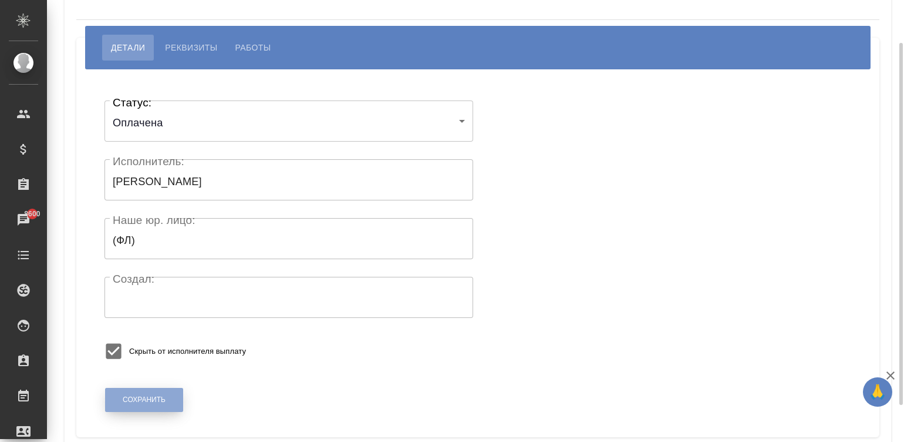
click at [150, 399] on span "Сохранить" at bounding box center [144, 400] width 43 height 10
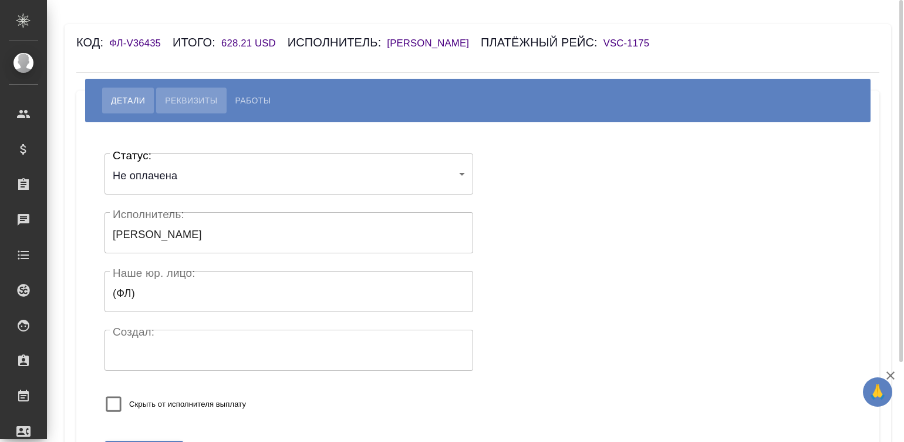
click at [188, 102] on span "Реквизиты" at bounding box center [191, 100] width 52 height 14
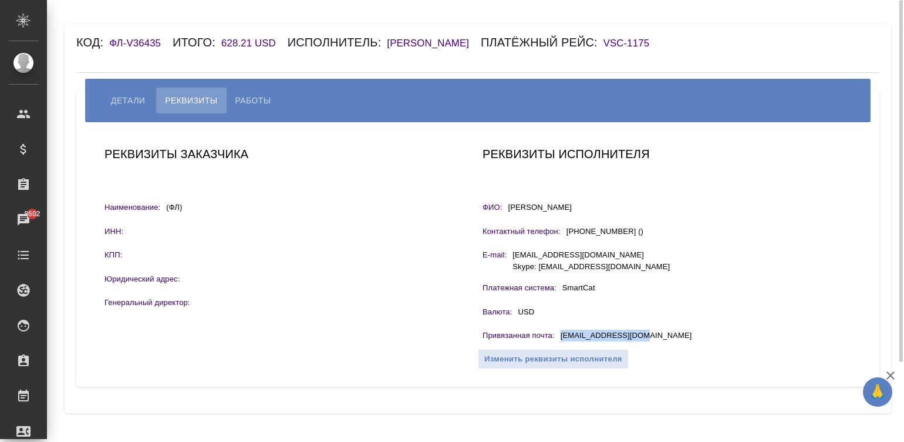
drag, startPoint x: 655, startPoint y: 338, endPoint x: 555, endPoint y: 345, distance: 99.5
click at [555, 345] on div "Реквизиты исполнителя ФИО: Yu Xinyuan Контактный телефон: +8618129831408 () E-m…" at bounding box center [667, 254] width 378 height 229
copy div "yuxinyuan@gmail.com"
drag, startPoint x: 565, startPoint y: 210, endPoint x: 511, endPoint y: 210, distance: 54.6
click at [511, 210] on div "ФИО: Yu Xinyuan" at bounding box center [667, 208] width 369 height 15
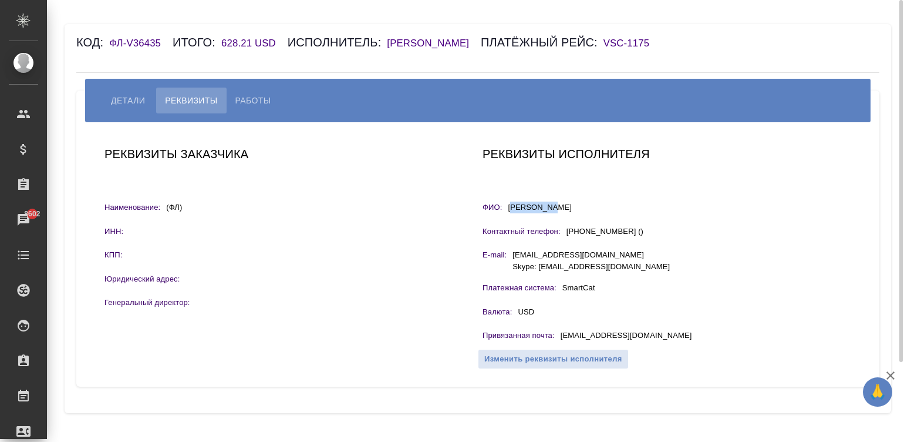
click at [511, 210] on p "Yu Xinyuan" at bounding box center [540, 208] width 64 height 15
drag, startPoint x: 553, startPoint y: 210, endPoint x: 504, endPoint y: 211, distance: 48.8
click at [504, 211] on div "ФИО: Yu Xinyuan" at bounding box center [667, 208] width 369 height 15
copy div "ФИО: Yu Xinyuan"
click at [264, 90] on button "Работы" at bounding box center [253, 100] width 53 height 26
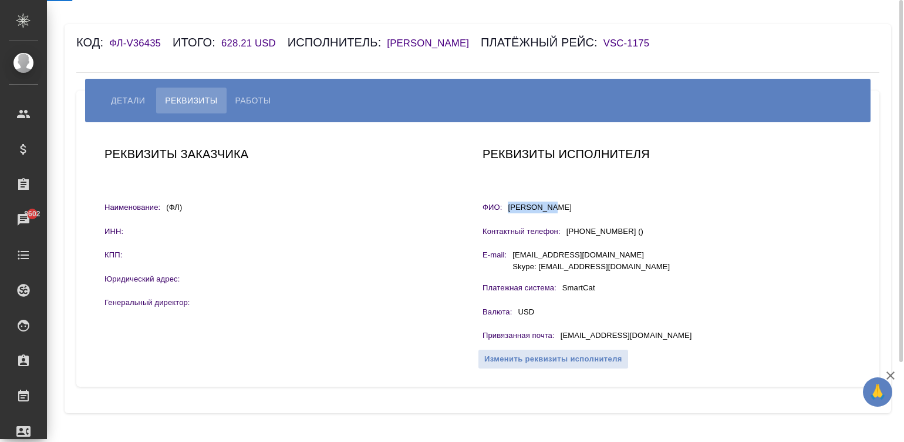
select select "10"
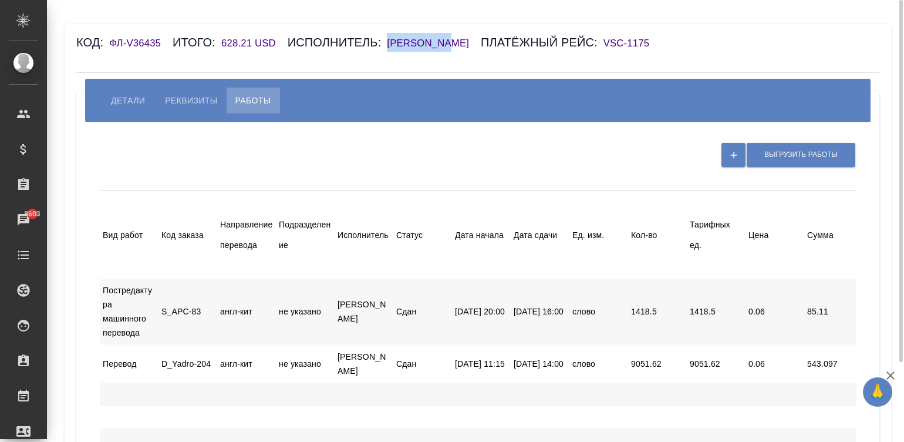
drag, startPoint x: 449, startPoint y: 50, endPoint x: 381, endPoint y: 46, distance: 68.2
click at [381, 46] on div "Код: ФЛ-V36435 Итого: 628.21 USD Исполнитель: Yu Xinyuan Платёжный рейс: VSC-11…" at bounding box center [410, 42] width 669 height 19
copy h6 "Yu Xinyuan"
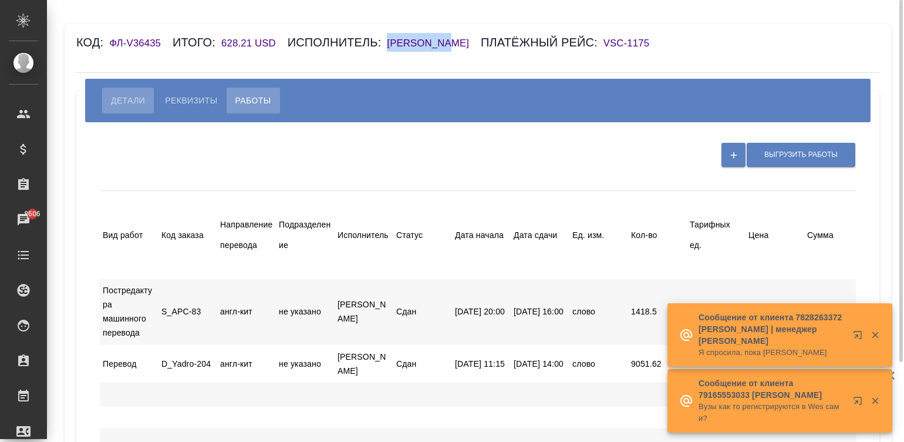
click at [113, 106] on span "Детали" at bounding box center [128, 100] width 34 height 14
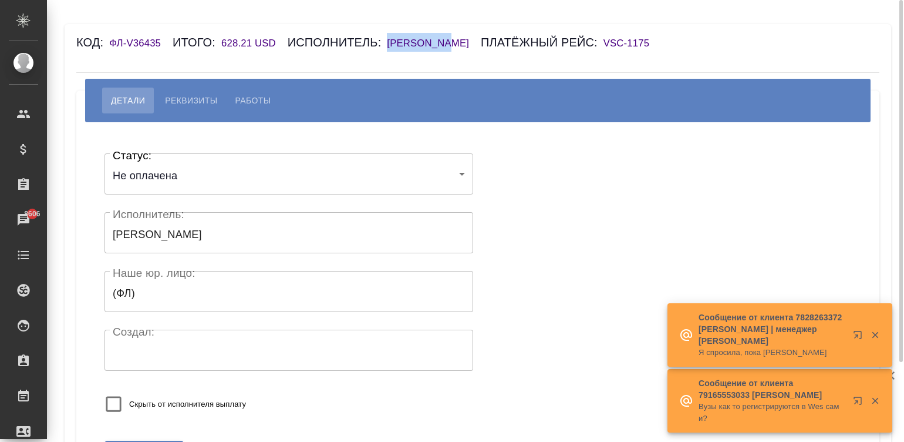
click at [130, 167] on body "🙏 .cls-1 fill:#fff; AWATERA Малинина Мария m.malinina Клиенты Спецификации Зака…" at bounding box center [452, 221] width 904 height 442
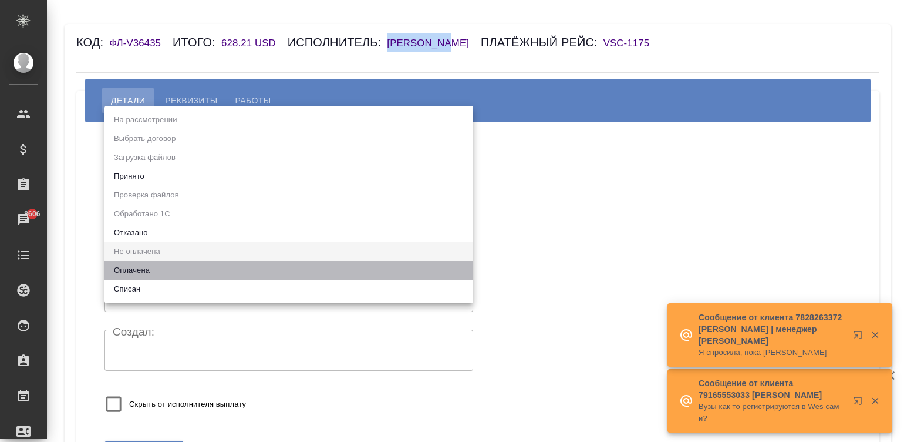
click at [160, 264] on li "Оплачена" at bounding box center [289, 270] width 369 height 19
type input "payed"
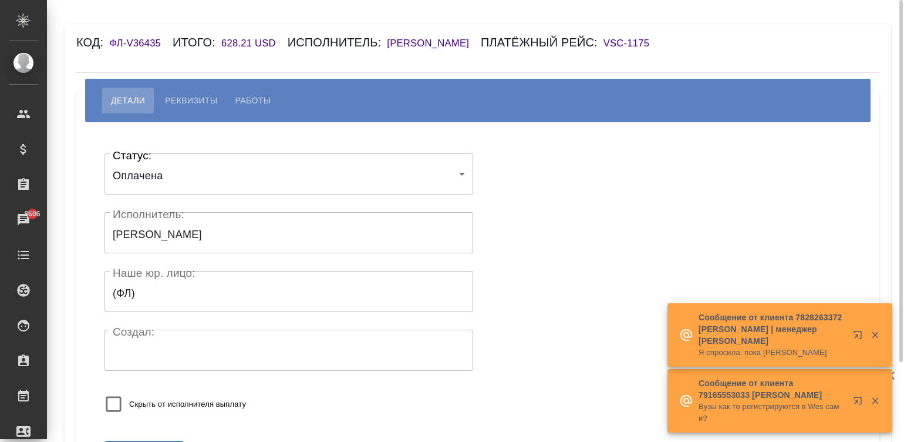
click at [291, 390] on div "Скрыть от исполнителя выплату" at bounding box center [252, 403] width 294 height 31
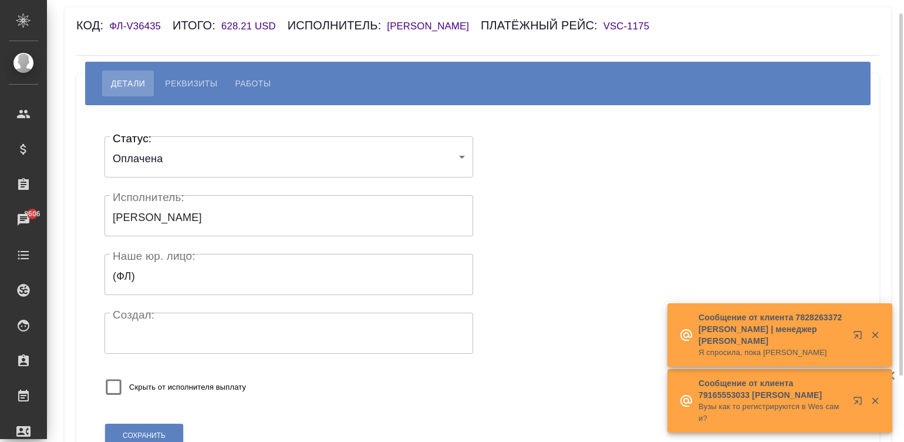
scroll to position [98, 0]
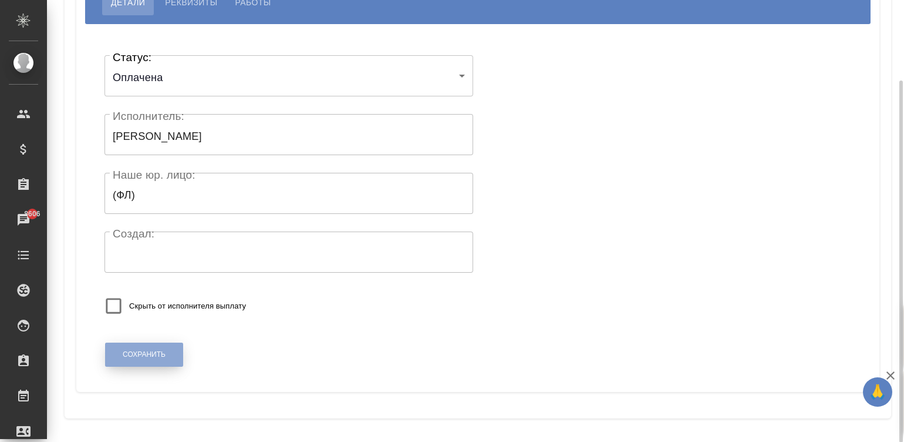
click at [156, 345] on button "Сохранить" at bounding box center [144, 354] width 78 height 24
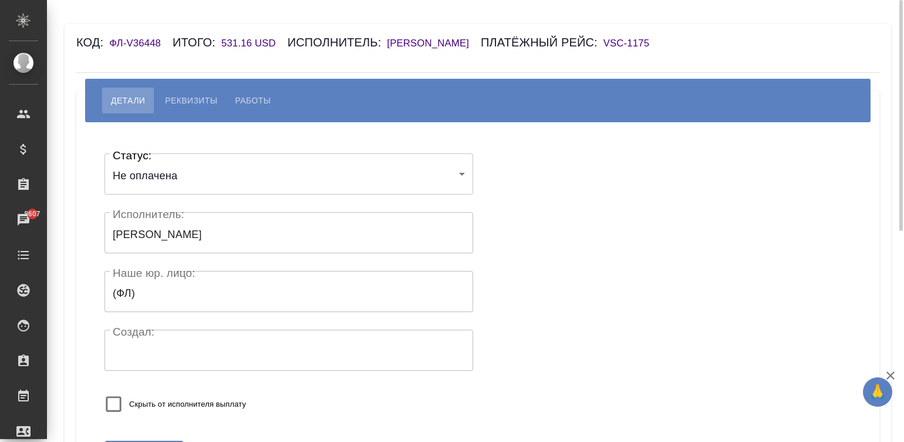
click at [413, 35] on div "Код: ФЛ-V36448 Итого: 531.16 USD Исполнитель: [PERSON_NAME] рейс: VSC-1175" at bounding box center [410, 42] width 669 height 19
click at [414, 38] on h6 "[PERSON_NAME]" at bounding box center [434, 43] width 94 height 11
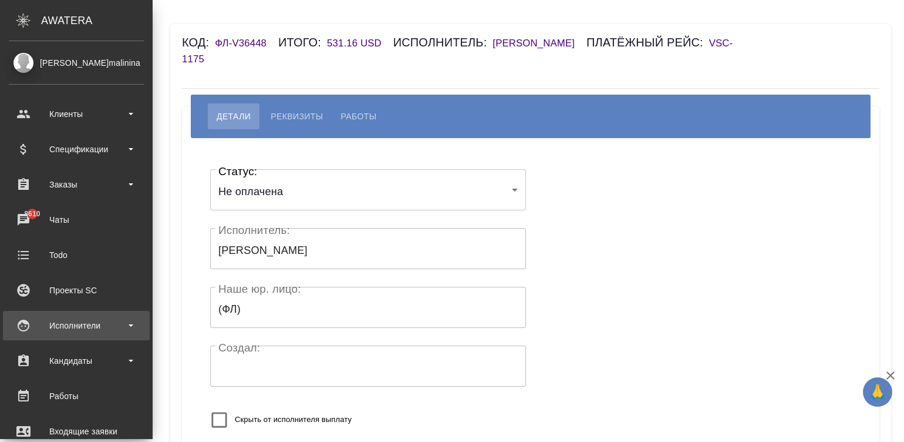
click at [32, 320] on div "Исполнители" at bounding box center [76, 325] width 135 height 18
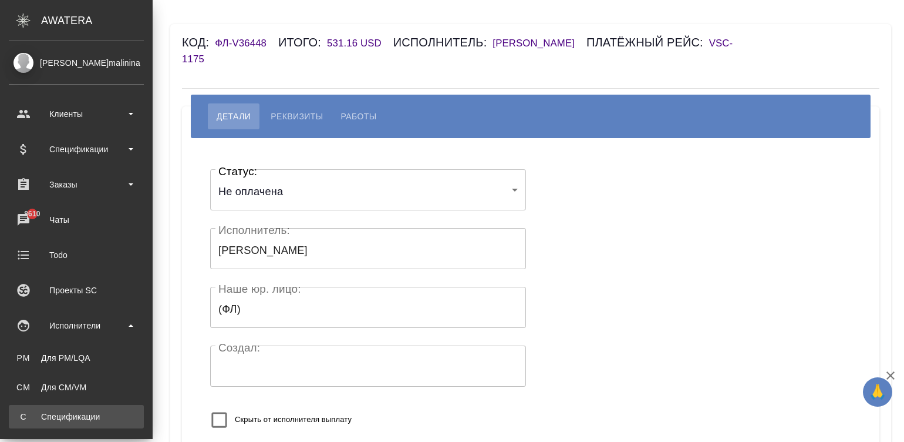
click at [83, 353] on div "Спецификации" at bounding box center [76, 416] width 123 height 12
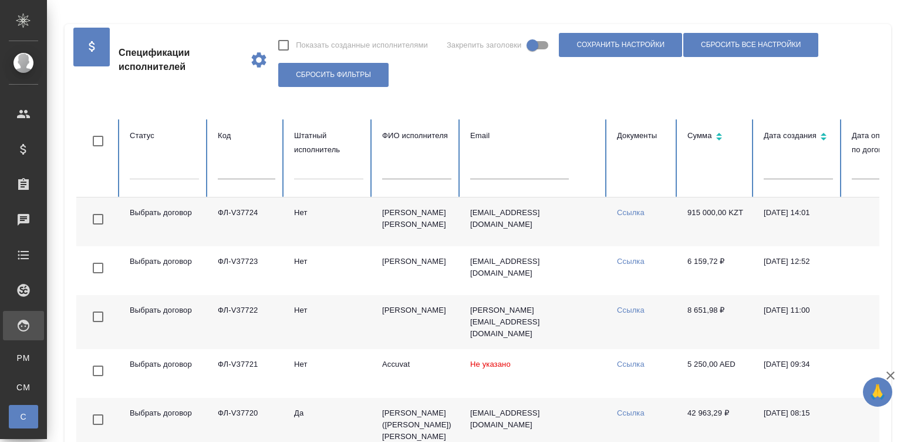
checkbox input "false"
click at [395, 245] on td "[PERSON_NAME] [PERSON_NAME]" at bounding box center [417, 221] width 88 height 49
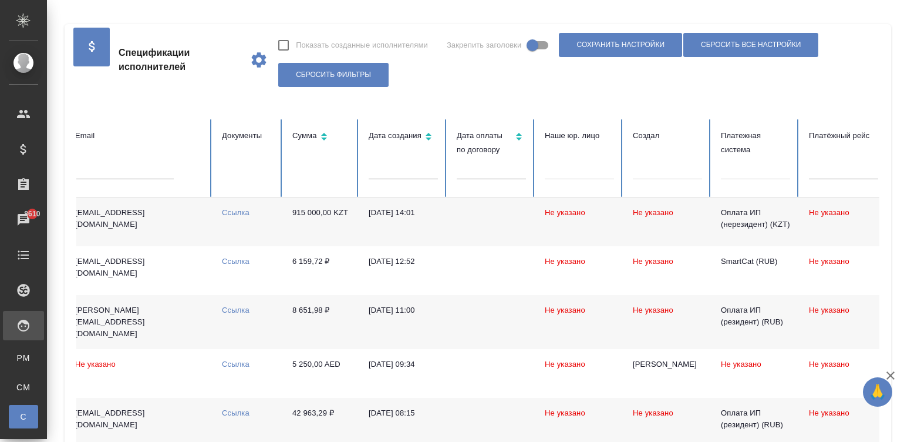
scroll to position [0, 454]
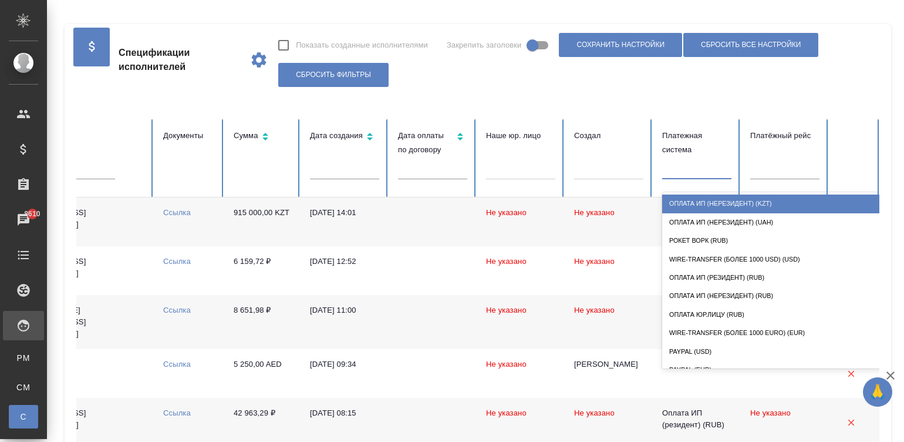
click at [689, 171] on div at bounding box center [696, 167] width 69 height 17
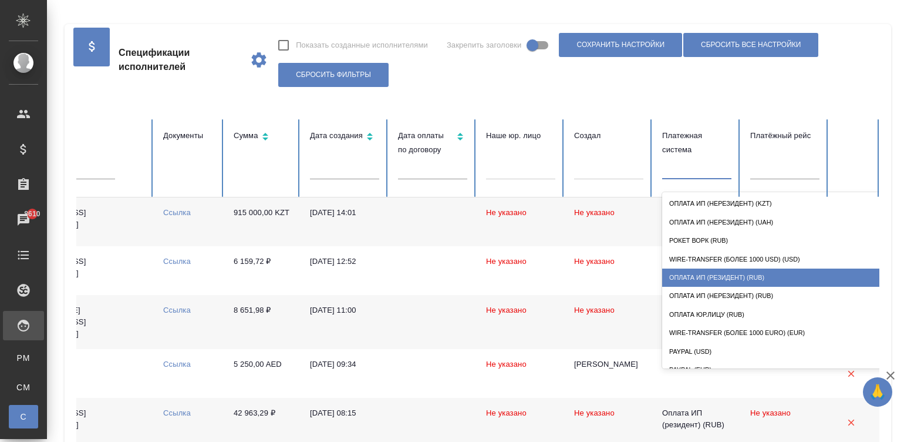
click at [723, 274] on div "Оплата ИП (резидент) (RUB)" at bounding box center [779, 277] width 235 height 18
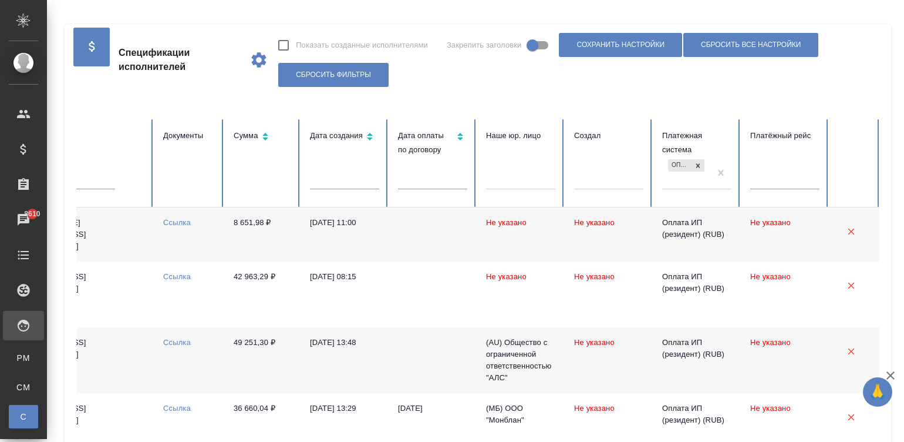
click at [426, 223] on td at bounding box center [433, 234] width 88 height 54
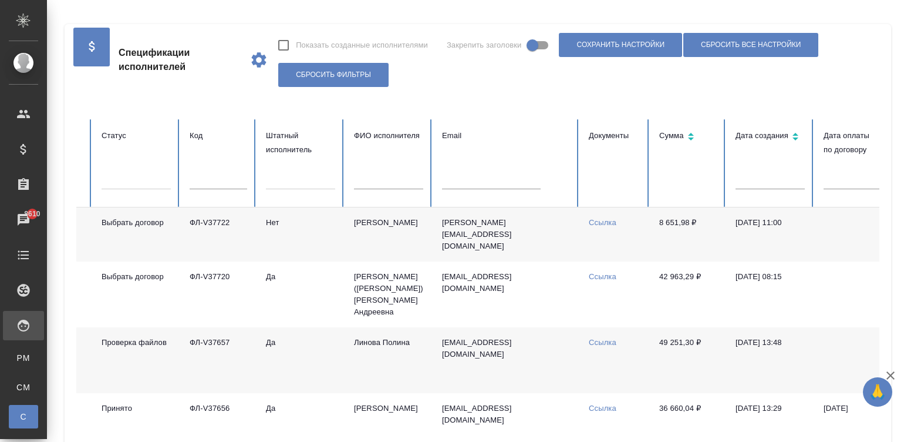
scroll to position [0, 0]
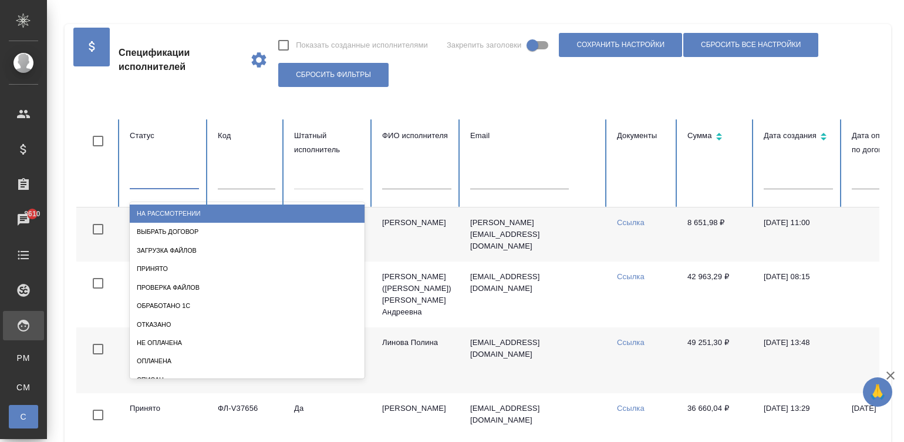
click at [165, 179] on div at bounding box center [164, 177] width 69 height 17
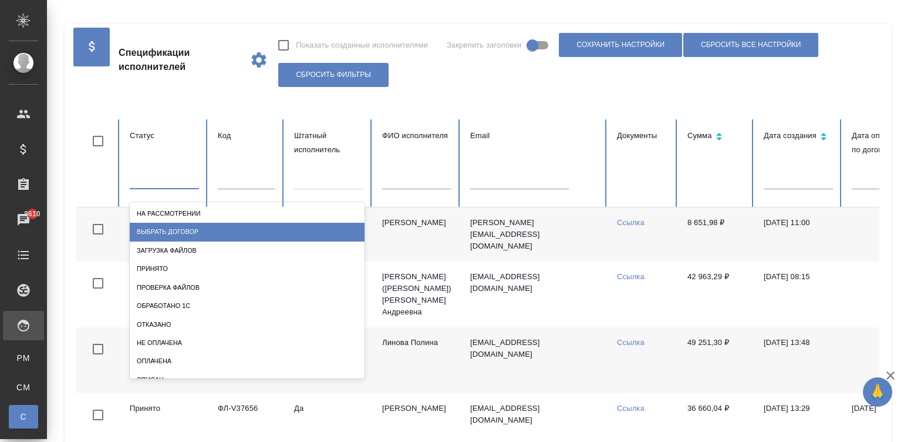
click at [163, 226] on div "Выбрать договор" at bounding box center [247, 232] width 235 height 18
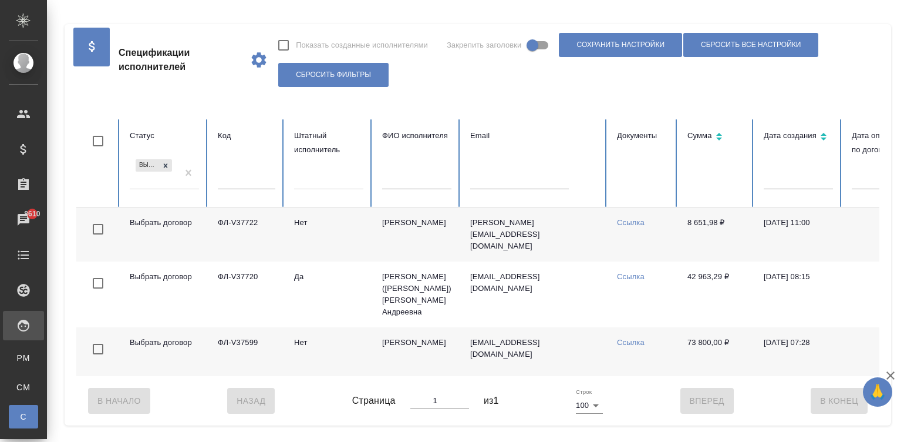
click at [201, 223] on td "Выбрать договор" at bounding box center [164, 234] width 88 height 54
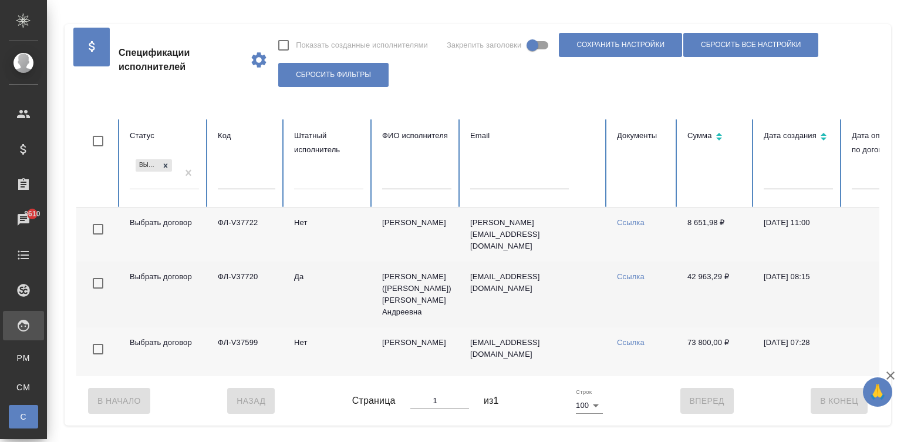
click at [324, 275] on td "Да" at bounding box center [329, 294] width 88 height 66
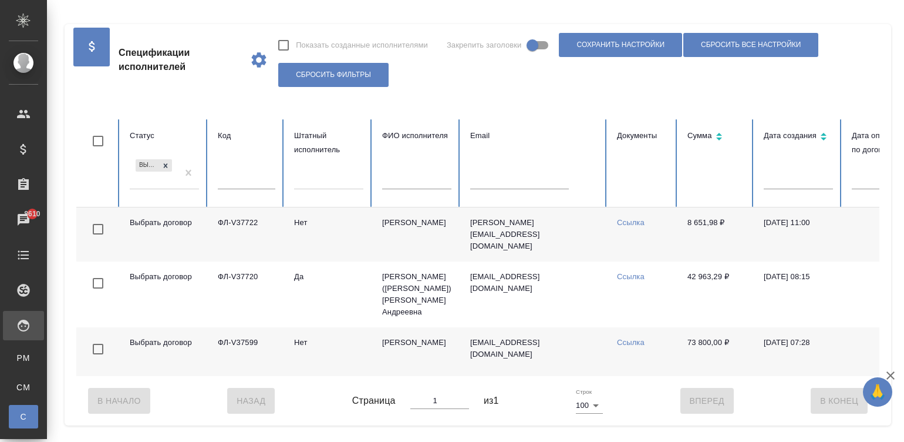
click at [338, 353] on td "Нет" at bounding box center [329, 351] width 88 height 49
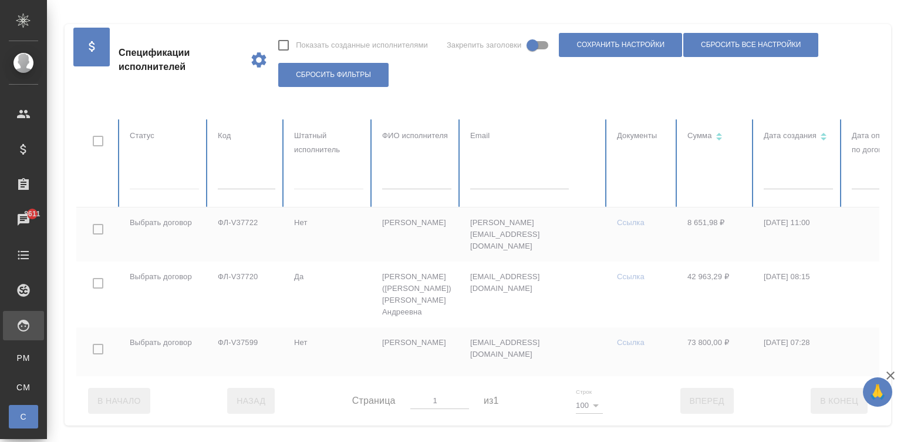
click at [154, 177] on div at bounding box center [705, 247] width 1258 height 257
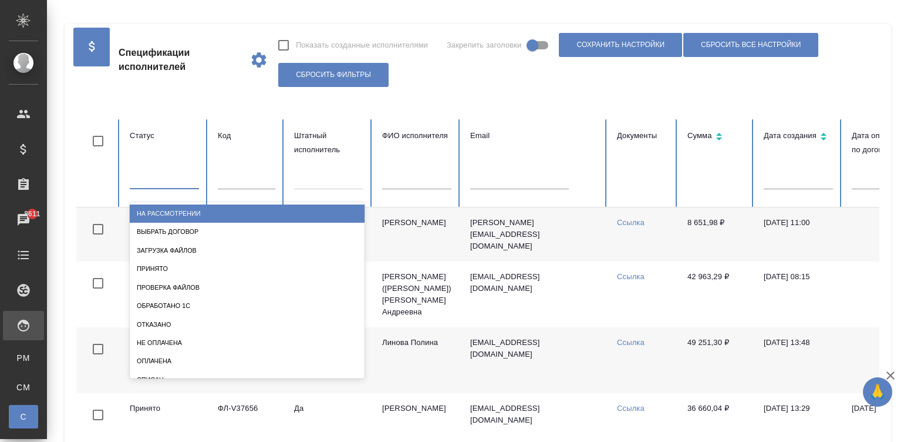
click at [154, 177] on div at bounding box center [164, 177] width 69 height 17
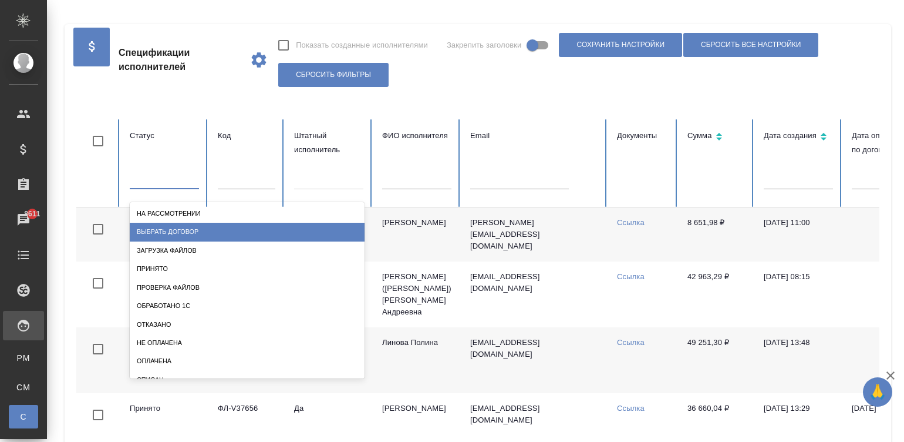
click at [201, 231] on div "Выбрать договор" at bounding box center [247, 232] width 235 height 18
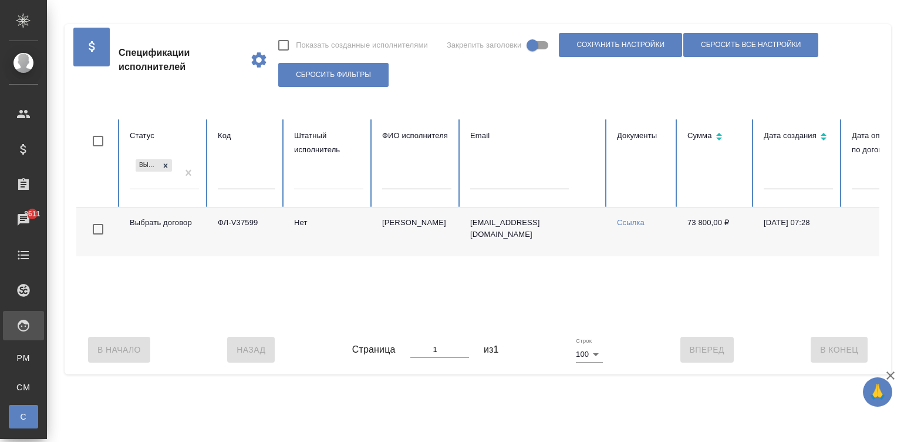
click at [373, 233] on td "Мединцева Юлия Сергеевна" at bounding box center [417, 231] width 88 height 49
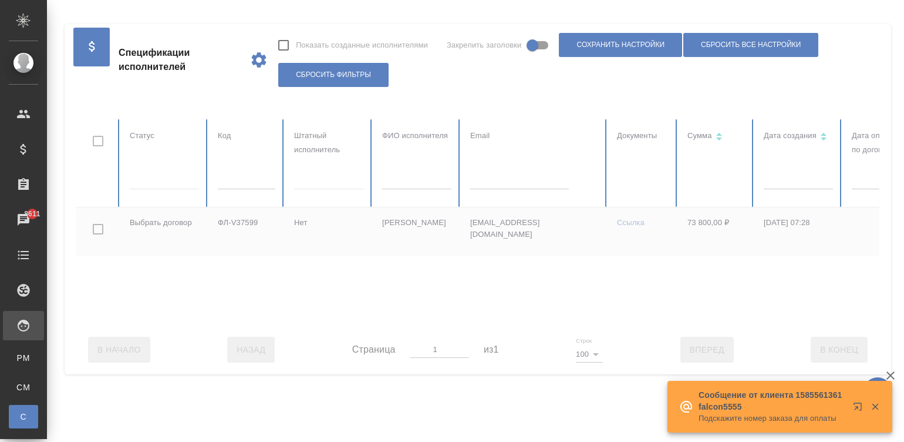
click at [162, 178] on div at bounding box center [705, 222] width 1258 height 206
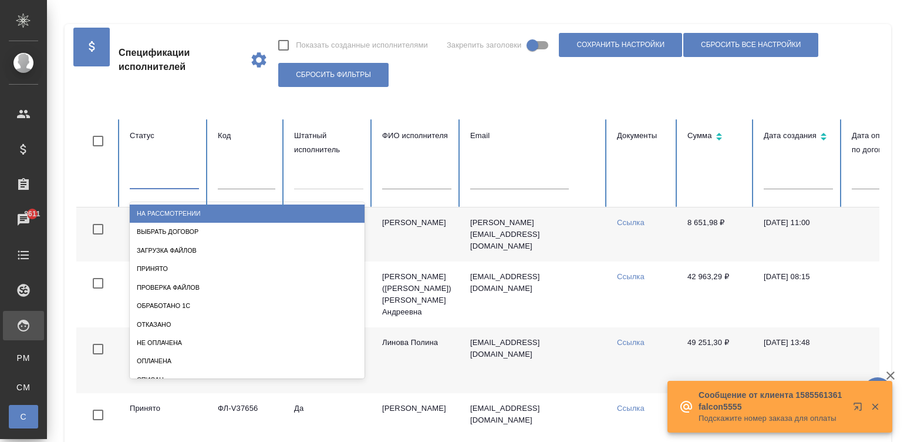
click at [150, 179] on div at bounding box center [164, 177] width 69 height 17
type input "ро"
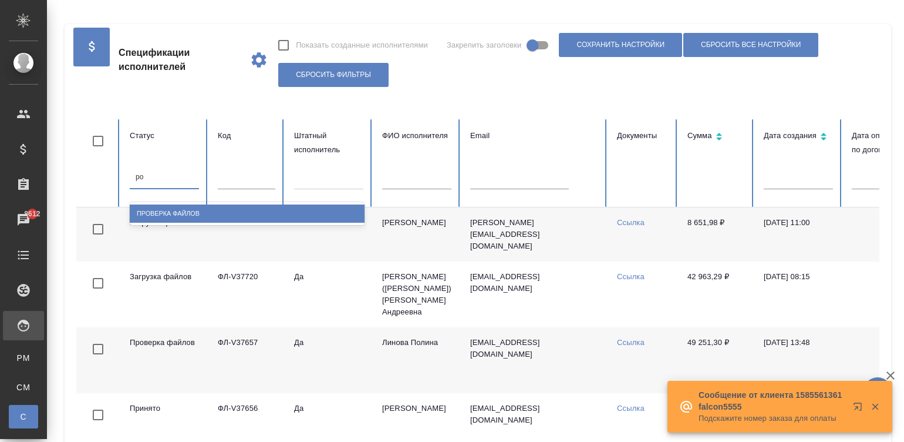
click at [191, 208] on div "Проверка файлов" at bounding box center [247, 213] width 235 height 18
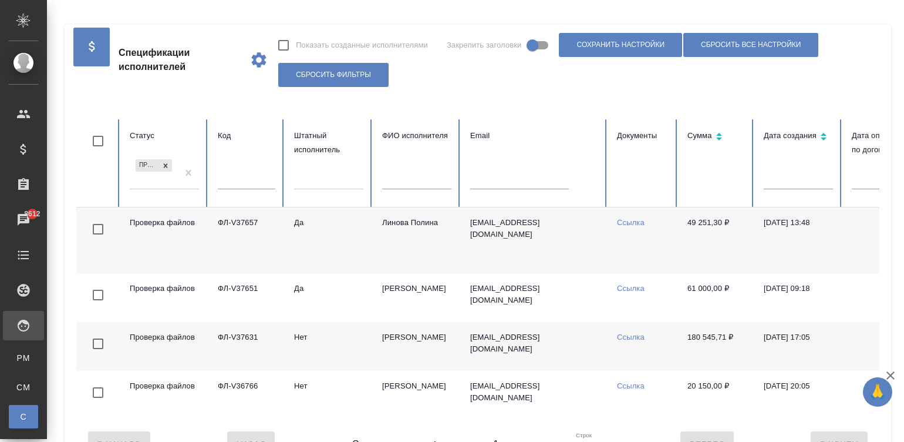
click at [341, 244] on td "Да" at bounding box center [329, 240] width 88 height 66
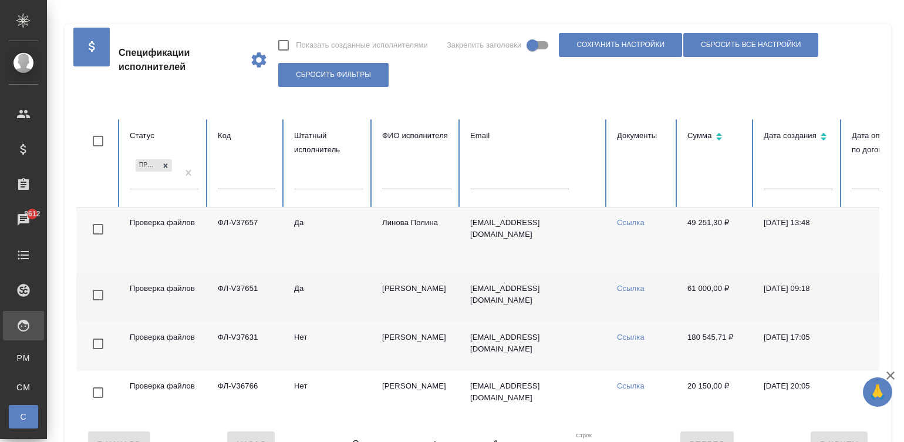
click at [277, 304] on td "ФЛ-V37651" at bounding box center [246, 297] width 76 height 49
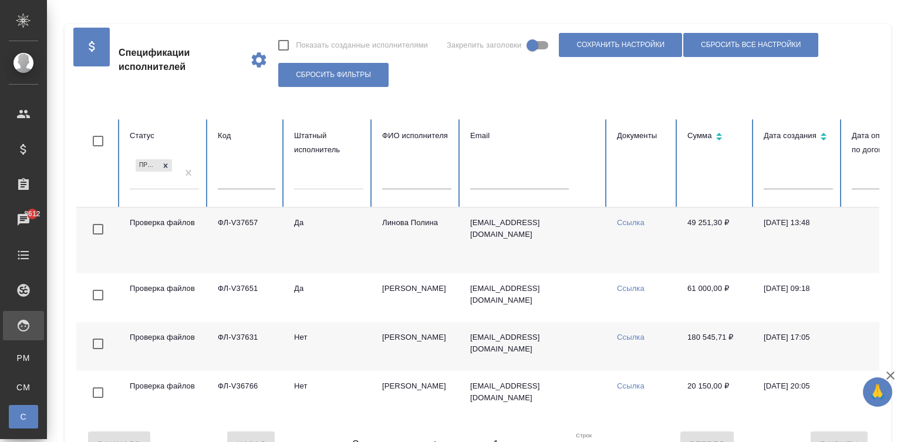
click at [359, 346] on td "Нет" at bounding box center [329, 346] width 88 height 49
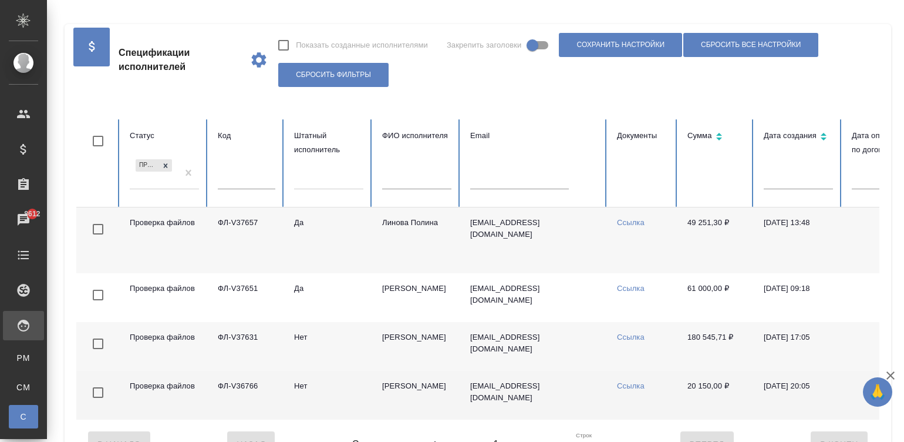
click at [392, 353] on td "Бородич Евгений Сергеевич" at bounding box center [417, 395] width 88 height 49
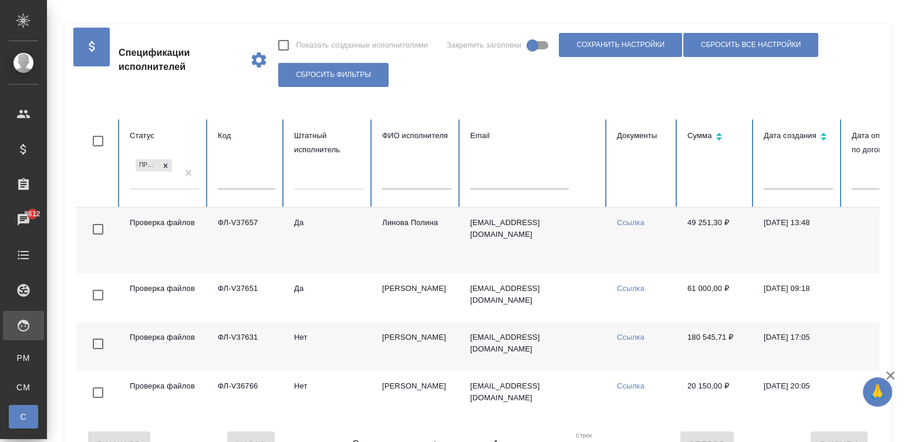
click at [611, 245] on td "Ссылка" at bounding box center [643, 240] width 70 height 66
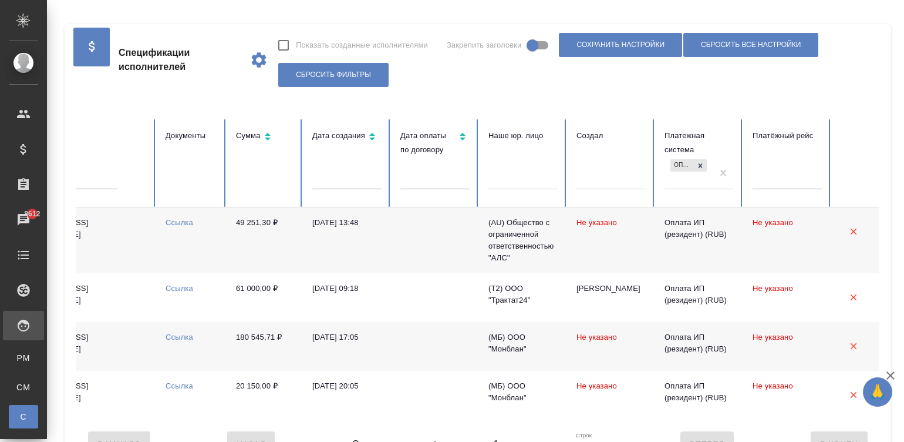
scroll to position [0, 454]
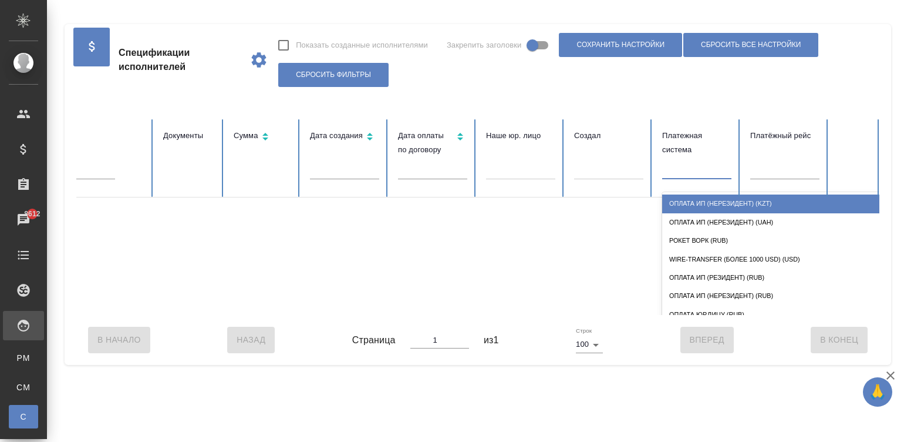
click at [669, 160] on div at bounding box center [696, 167] width 69 height 17
click at [723, 200] on div "Оплата ИП (нерезидент) (KZT)" at bounding box center [779, 203] width 235 height 18
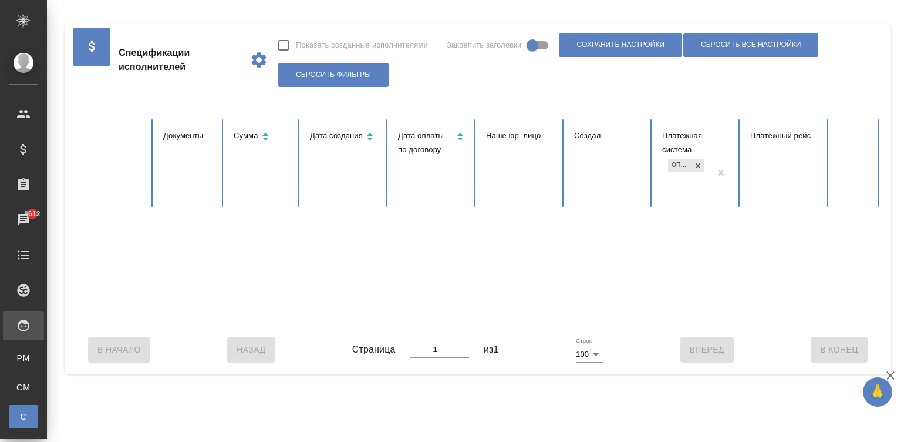
scroll to position [0, 0]
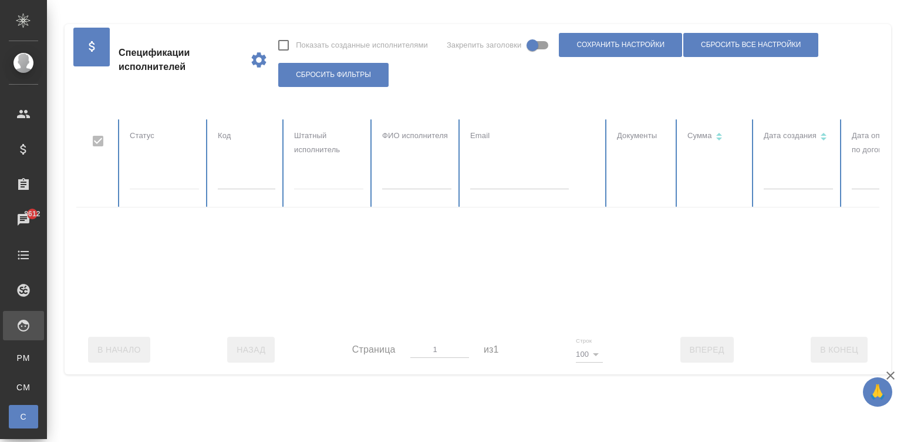
click at [186, 170] on div at bounding box center [705, 222] width 1258 height 206
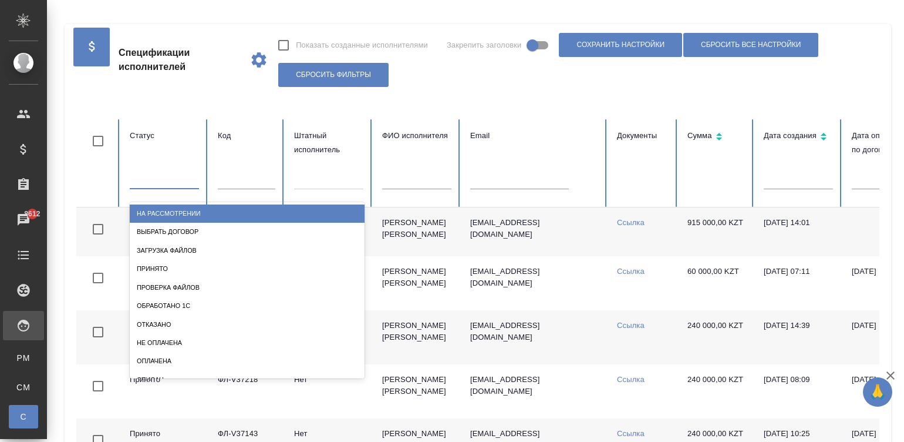
checkbox input "false"
click at [186, 170] on div at bounding box center [164, 177] width 69 height 17
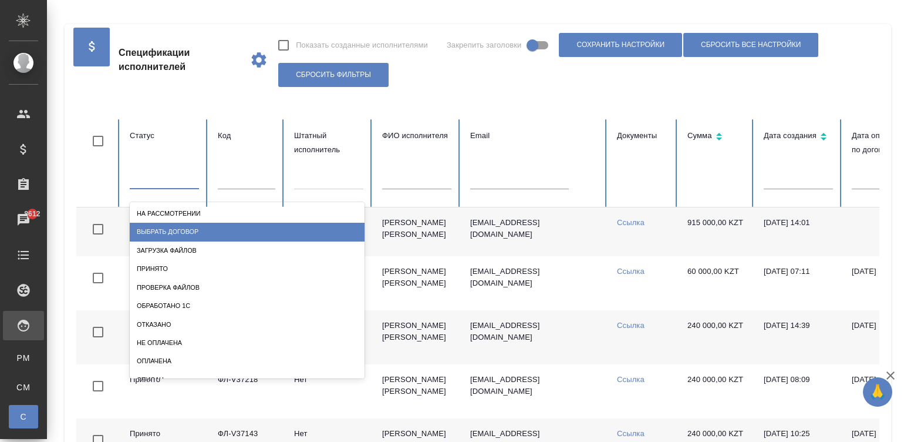
click at [176, 225] on div "Выбрать договор" at bounding box center [247, 232] width 235 height 18
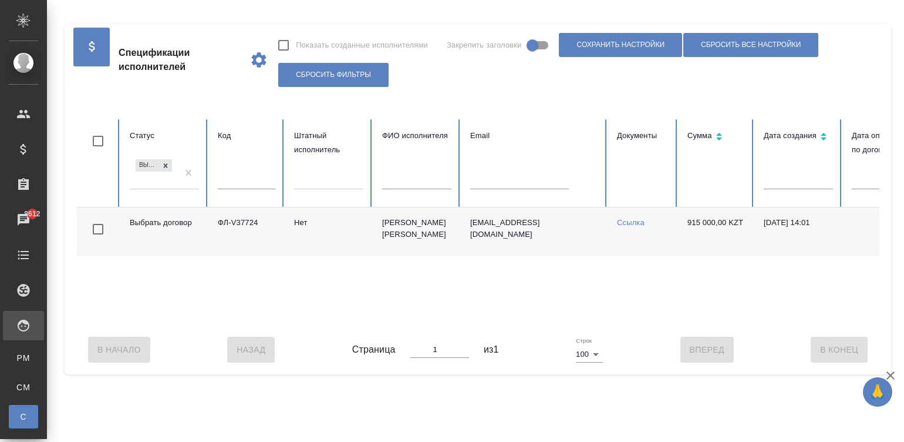
click at [332, 224] on td "Нет" at bounding box center [329, 231] width 88 height 49
click at [285, 238] on td "Нет" at bounding box center [329, 231] width 88 height 49
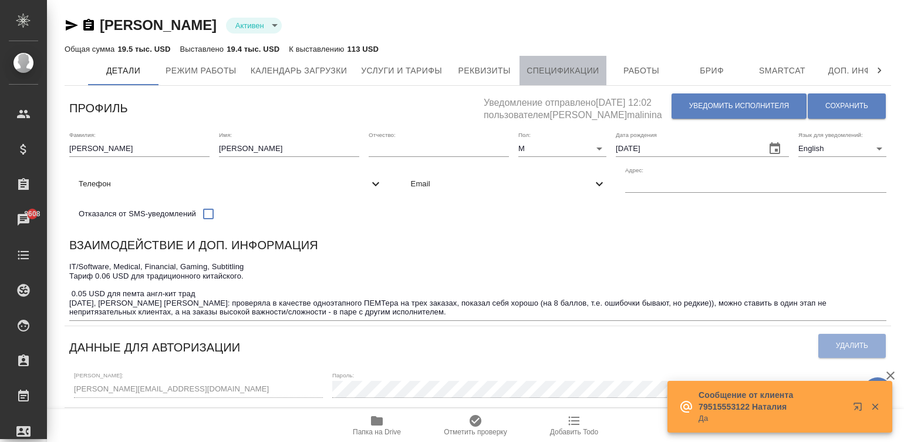
click at [565, 62] on button "Спецификации" at bounding box center [563, 70] width 86 height 29
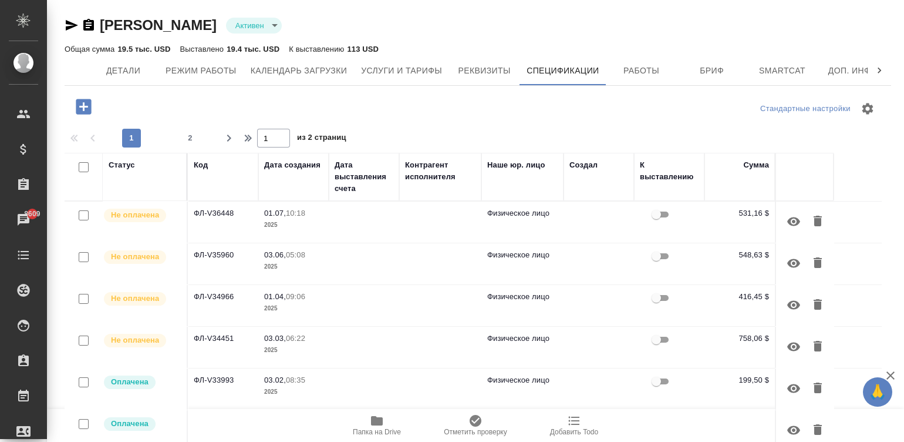
click at [378, 223] on td at bounding box center [364, 221] width 70 height 41
drag, startPoint x: 378, startPoint y: 223, endPoint x: 353, endPoint y: 0, distance: 224.4
click at [378, 223] on td at bounding box center [364, 221] width 70 height 41
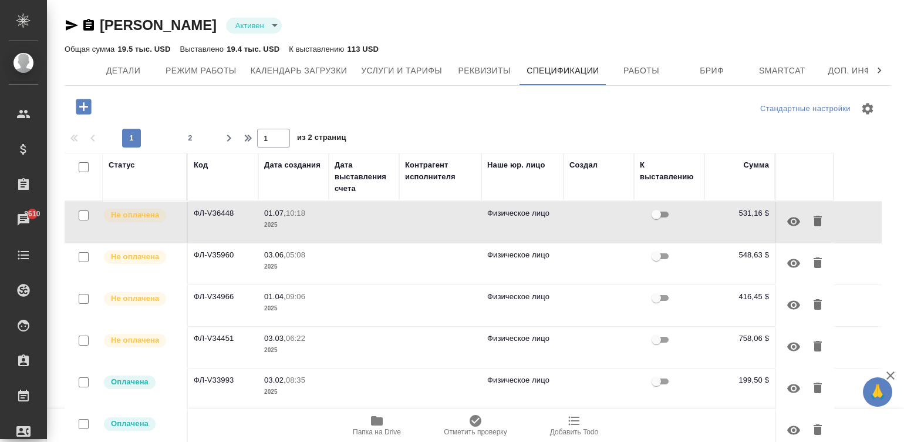
click at [333, 267] on td at bounding box center [364, 263] width 70 height 41
drag, startPoint x: 334, startPoint y: 267, endPoint x: 387, endPoint y: 12, distance: 260.4
click at [333, 267] on td at bounding box center [364, 263] width 70 height 41
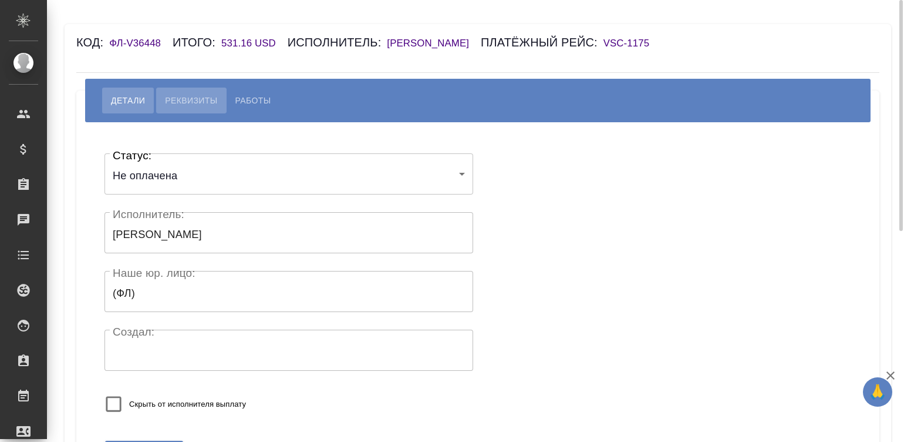
click at [196, 92] on button "Реквизиты" at bounding box center [191, 100] width 70 height 26
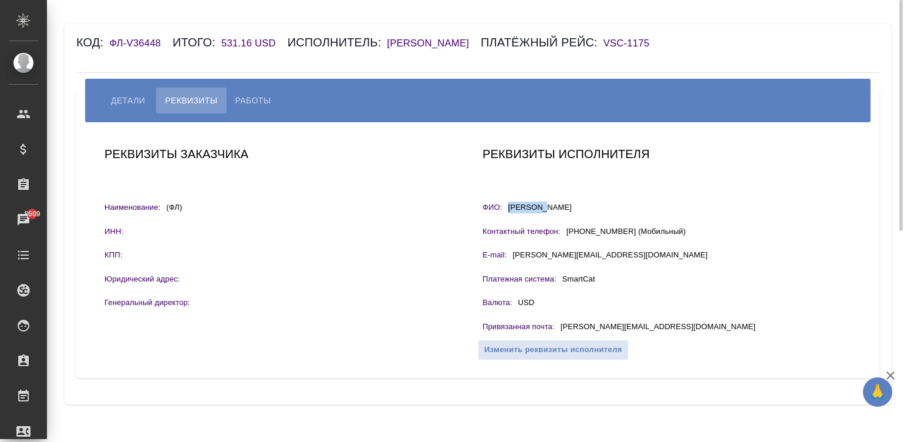
drag, startPoint x: 561, startPoint y: 210, endPoint x: 504, endPoint y: 213, distance: 57.0
click at [504, 213] on div "ФИО: [PERSON_NAME]" at bounding box center [667, 208] width 369 height 15
copy div "ФИО: [PERSON_NAME]"
drag, startPoint x: 647, startPoint y: 325, endPoint x: 554, endPoint y: 326, distance: 92.8
click at [554, 326] on div "Привязанная почта : [PERSON_NAME][EMAIL_ADDRESS][DOMAIN_NAME]" at bounding box center [667, 328] width 369 height 15
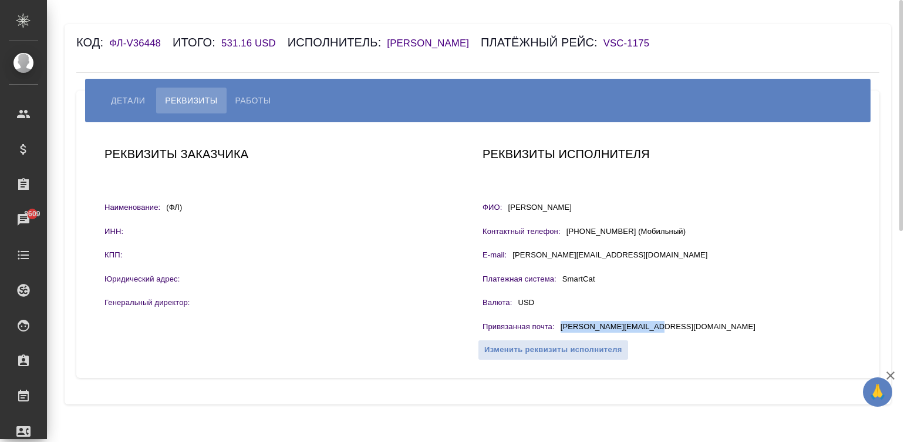
copy div "[PERSON_NAME][EMAIL_ADDRESS][DOMAIN_NAME]"
click at [244, 92] on button "Работы" at bounding box center [253, 100] width 53 height 26
select select "10"
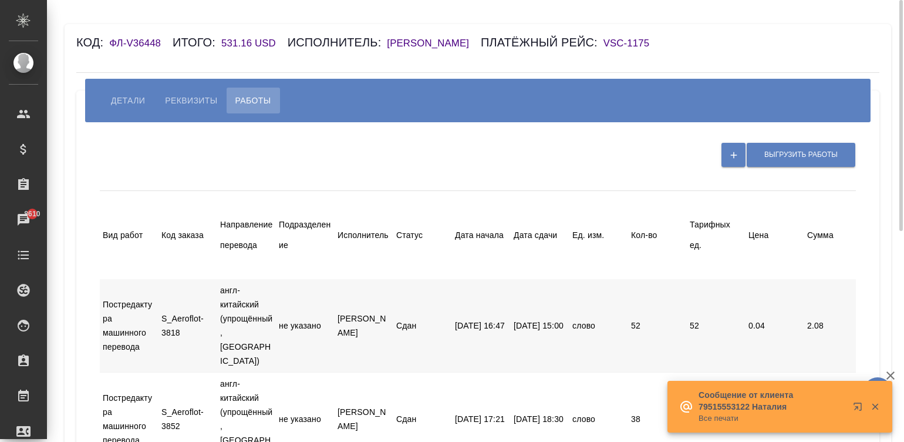
click at [120, 97] on span "Детали" at bounding box center [128, 100] width 34 height 14
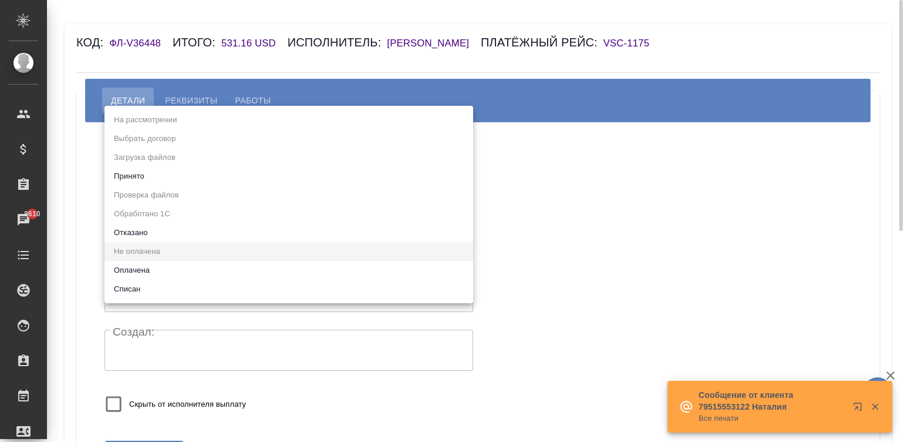
click at [140, 178] on body "🙏 .cls-1 fill:#fff; AWATERA Малинина Мария m.malinina Клиенты Спецификации Зака…" at bounding box center [452, 221] width 904 height 442
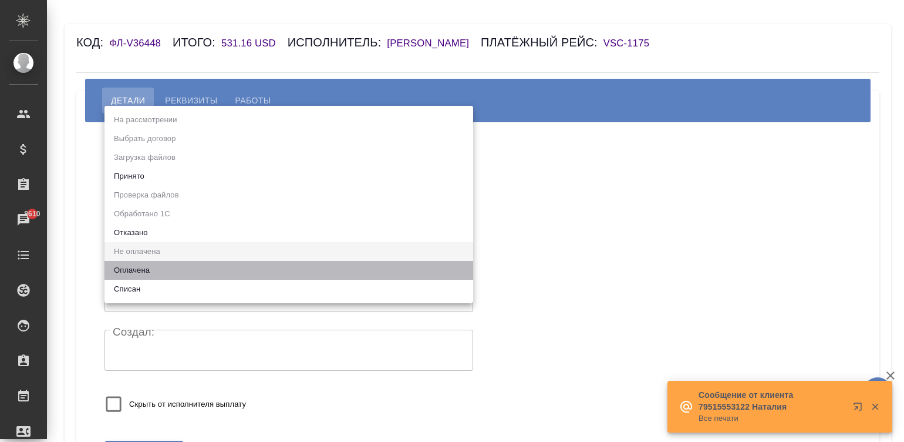
click at [161, 262] on li "Оплачена" at bounding box center [289, 270] width 369 height 19
type input "payed"
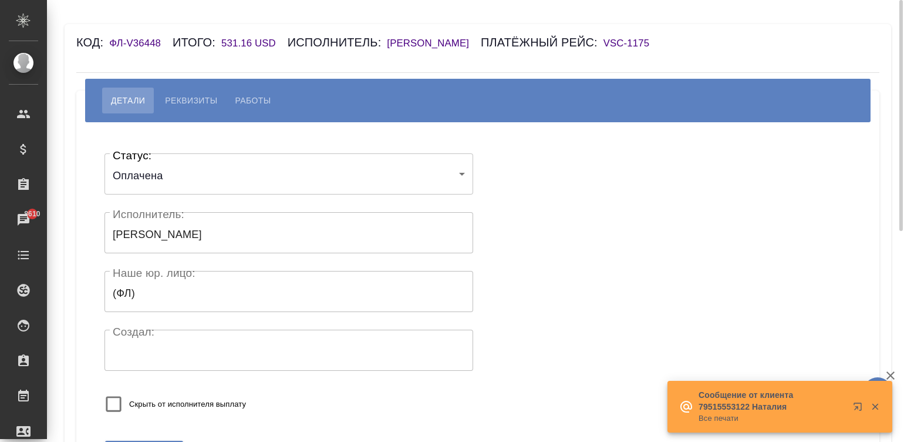
click at [288, 400] on div "Скрыть от исполнителя выплату" at bounding box center [252, 403] width 294 height 31
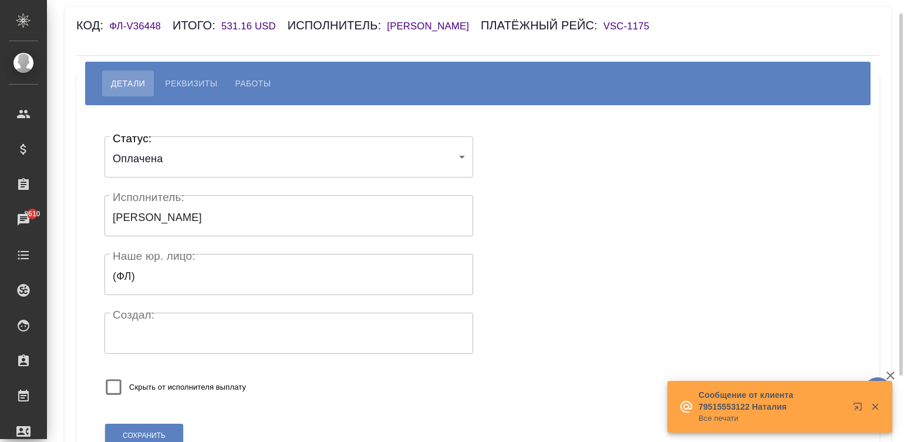
scroll to position [53, 0]
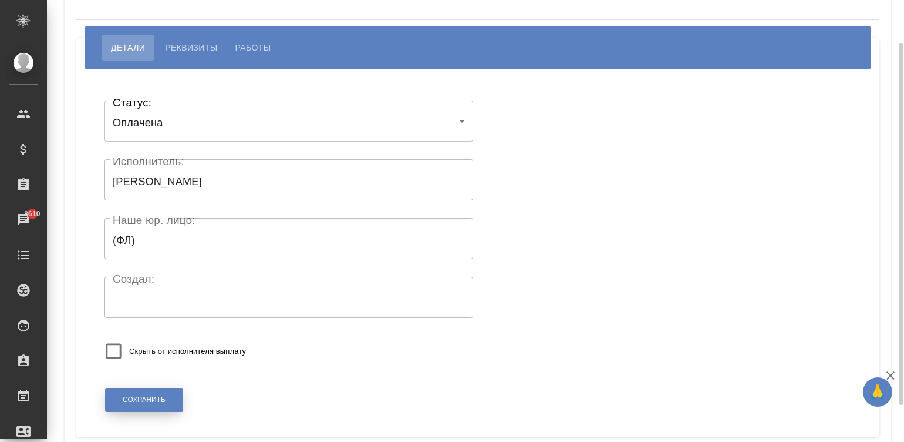
click at [155, 393] on button "Сохранить" at bounding box center [144, 400] width 78 height 24
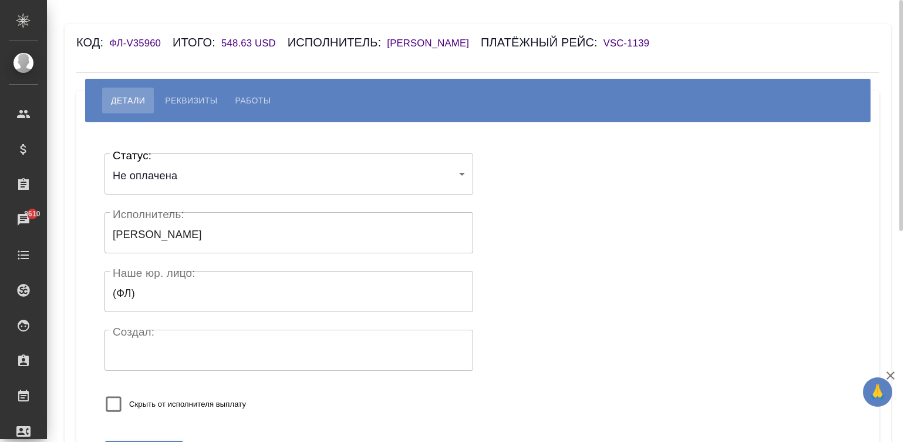
click at [156, 175] on body "🙏 .cls-1 fill:#fff; AWATERA [PERSON_NAME][PERSON_NAME] Спецификации Заказы 8610…" at bounding box center [452, 221] width 904 height 442
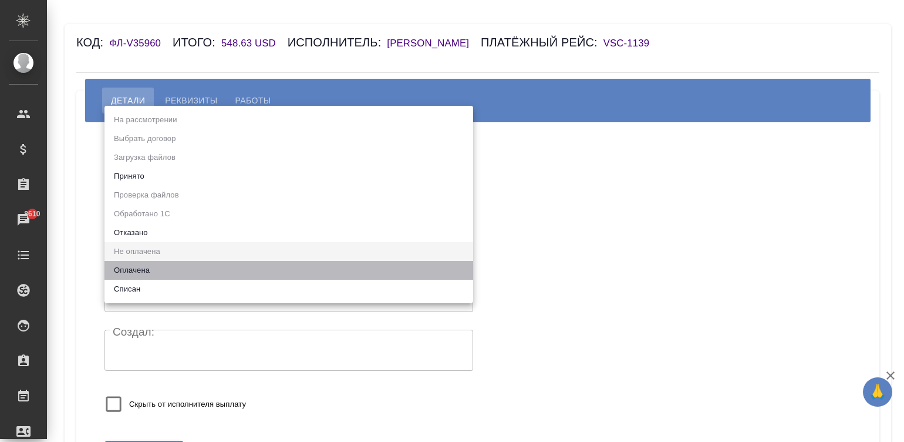
click at [137, 267] on li "Оплачена" at bounding box center [289, 270] width 369 height 19
type input "payed"
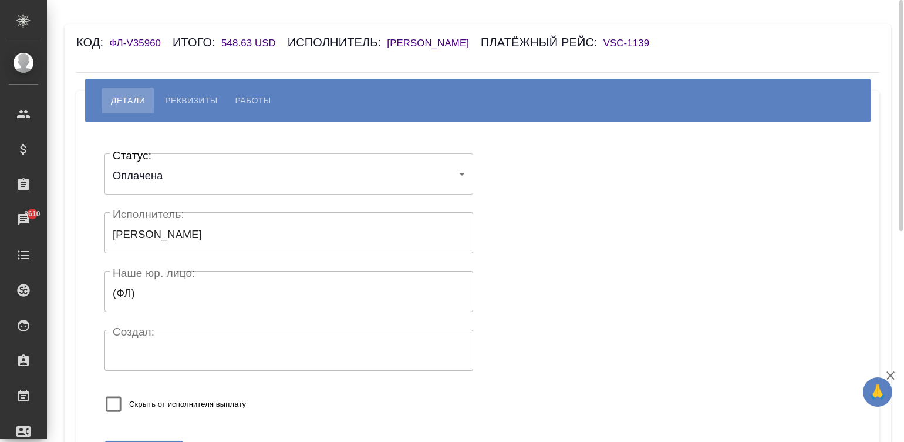
click at [289, 353] on div "Статус: Оплачена payed Статус: Исполнитель: [PERSON_NAME] Исполнитель: [PERSON_…" at bounding box center [289, 286] width 369 height 284
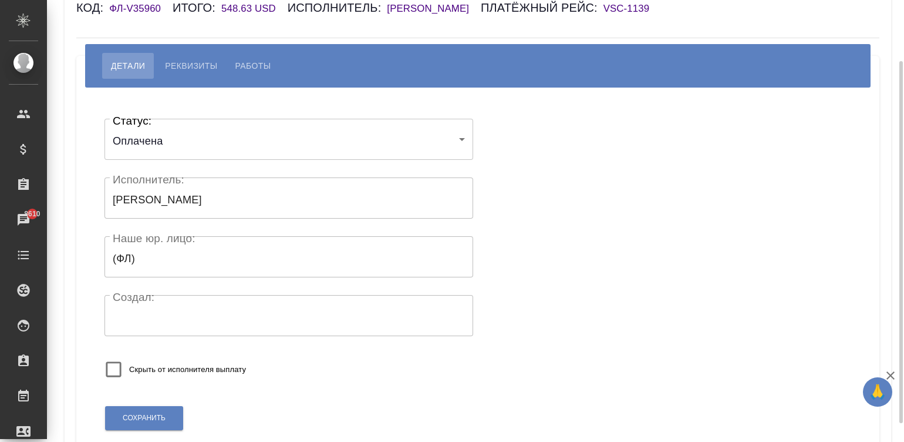
scroll to position [53, 0]
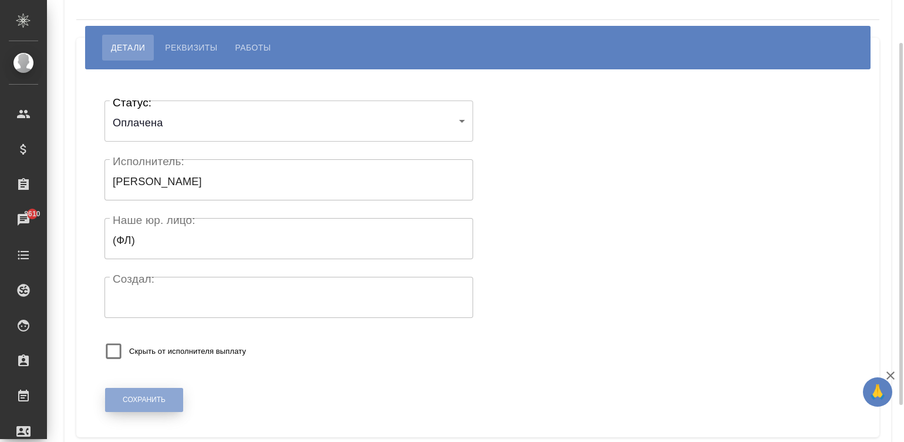
click at [155, 353] on span "Сохранить" at bounding box center [144, 400] width 43 height 10
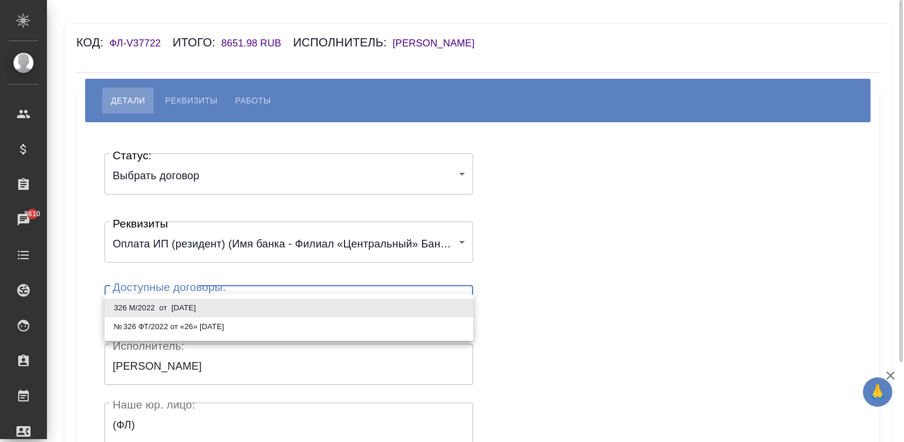
click at [162, 315] on body "🙏 .cls-1 fill:#fff; AWATERA [PERSON_NAME][PERSON_NAME] Спецификации Заказы 8610…" at bounding box center [452, 221] width 904 height 442
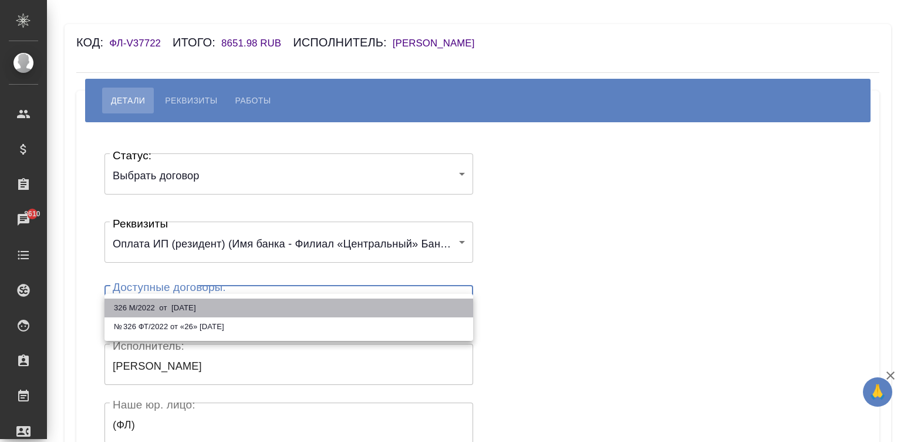
click at [252, 307] on li "326 М/2022 от [DATE]" at bounding box center [289, 307] width 369 height 19
type input "6376231d83a61af79f87a9bb"
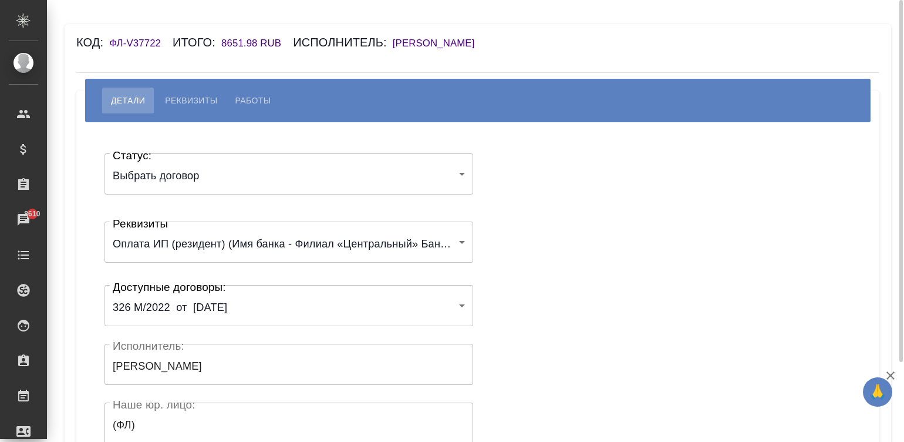
click at [581, 267] on div "Статус: Выбрать договор chooseContract Статус: Реквизиты Оплата ИП (резидент) (…" at bounding box center [478, 352] width 756 height 425
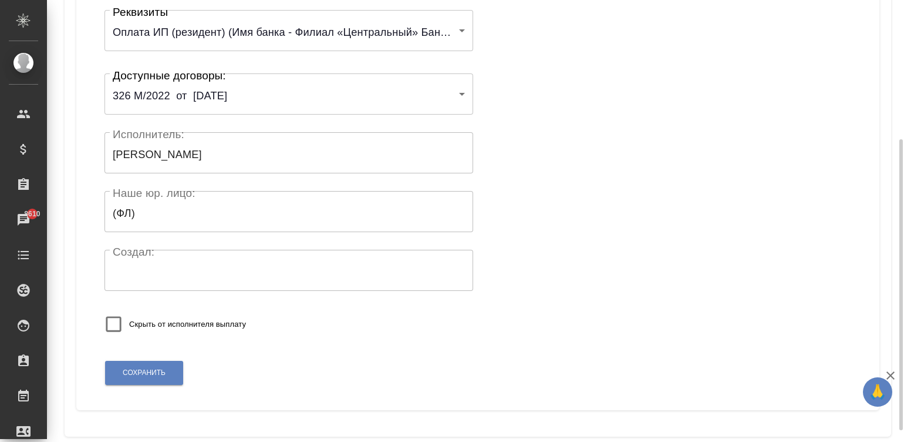
scroll to position [228, 0]
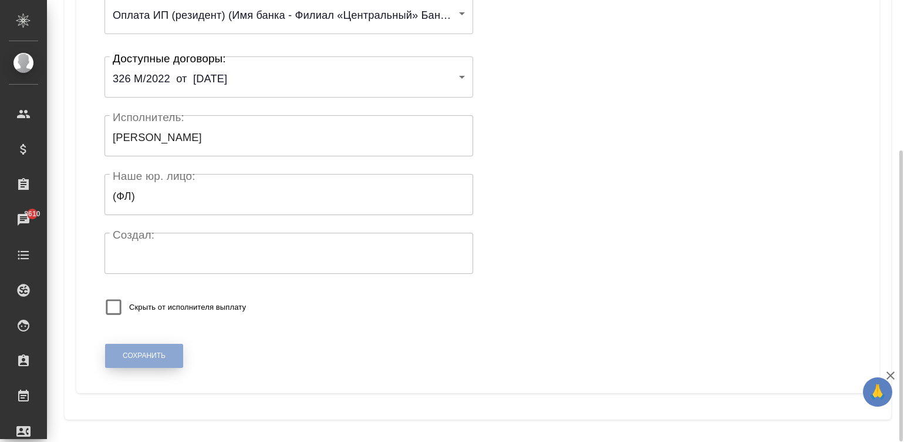
click at [144, 351] on span "Сохранить" at bounding box center [144, 356] width 43 height 10
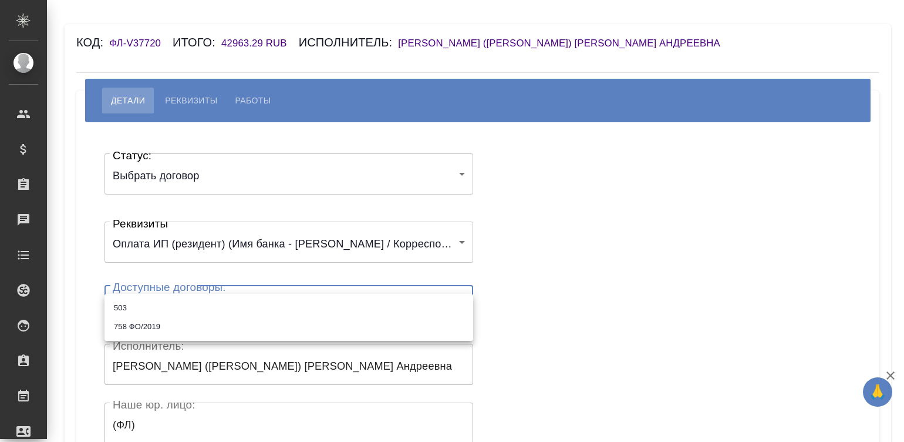
click at [142, 303] on body "🙏 .cls-1 fill:#fff; AWATERA Малинина Мария m.malinina Клиенты Спецификации Зака…" at bounding box center [452, 221] width 904 height 442
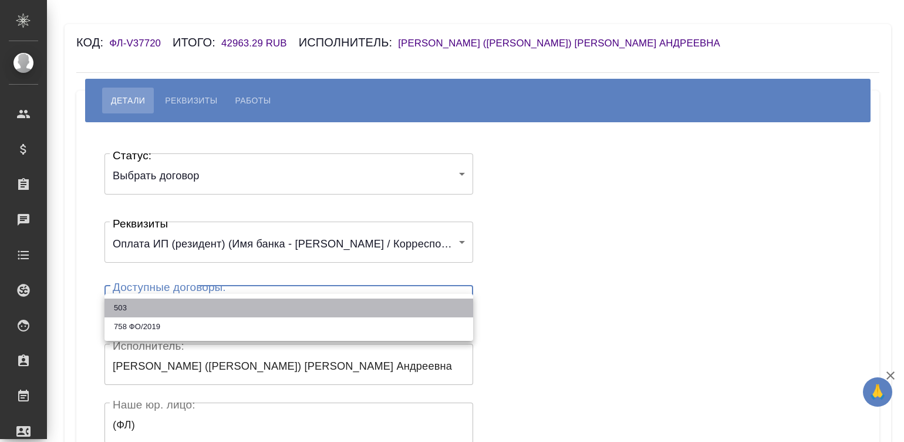
click at [142, 303] on li "503" at bounding box center [289, 307] width 369 height 19
type input "685138f1b23a9e6ba3b61746"
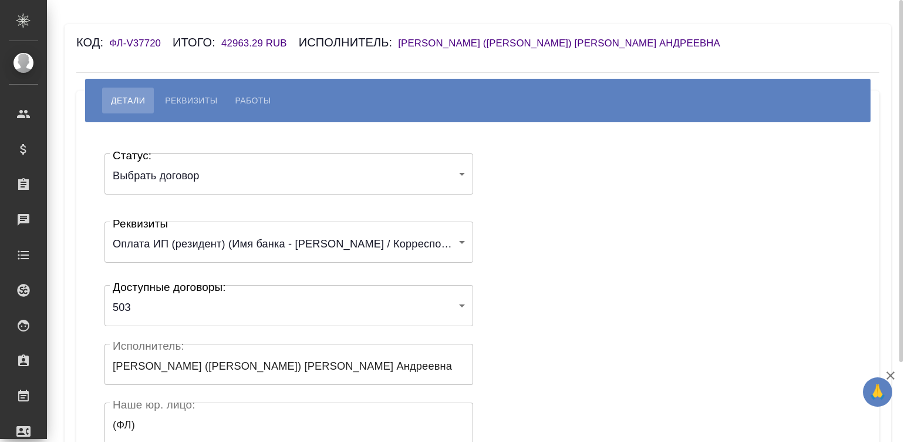
click at [523, 255] on div "Статус: Выбрать договор chooseContract Статус: Реквизиты Оплата ИП (резидент) (…" at bounding box center [478, 352] width 756 height 425
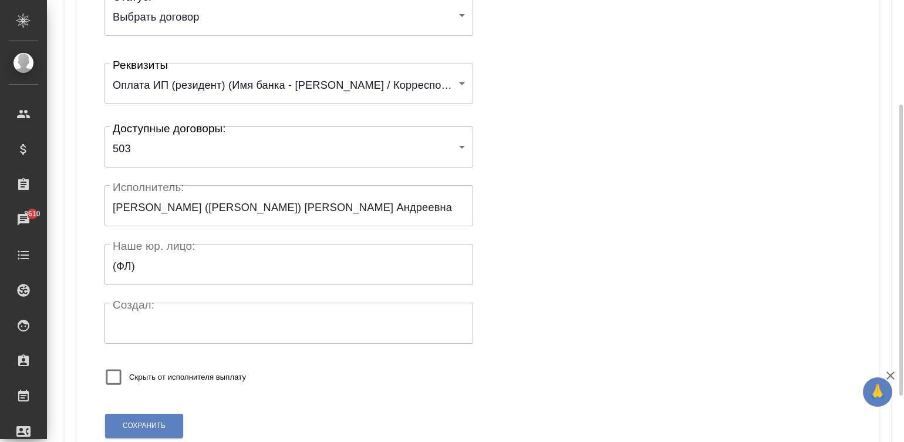
scroll to position [228, 0]
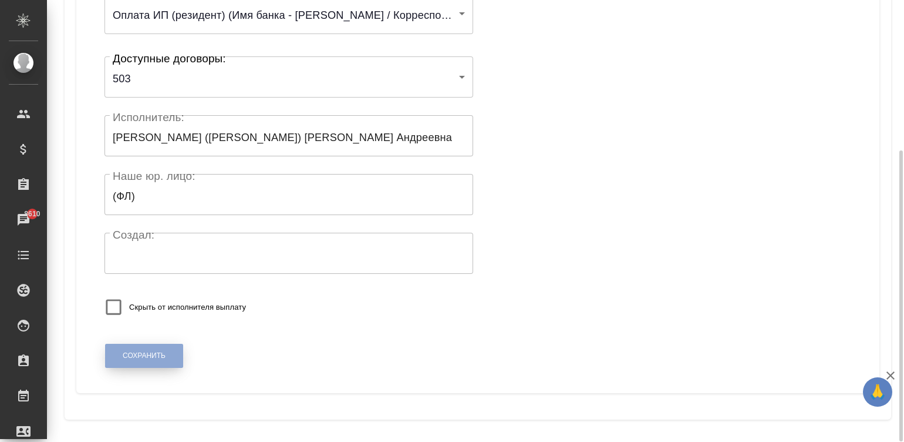
click at [152, 348] on button "Сохранить" at bounding box center [144, 356] width 78 height 24
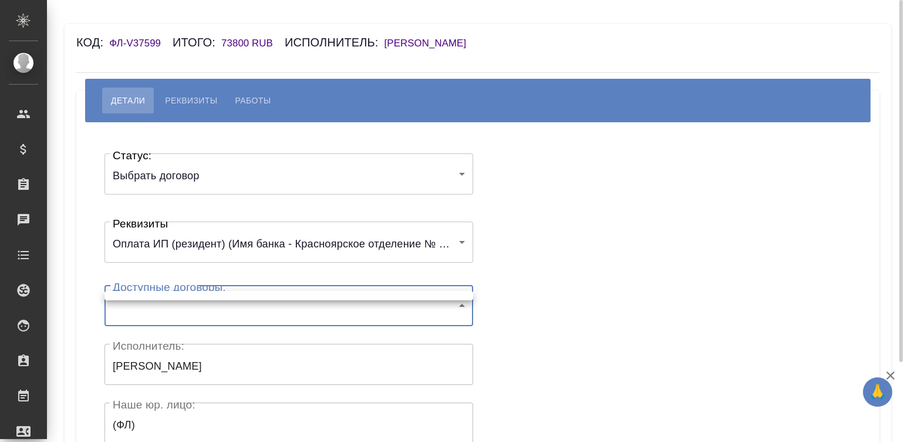
click at [194, 312] on body "🙏 .cls-1 fill:#fff; AWATERA Малинина Мария m.malinina Клиенты Спецификации Зака…" at bounding box center [452, 221] width 904 height 442
click at [636, 146] on div at bounding box center [452, 221] width 904 height 442
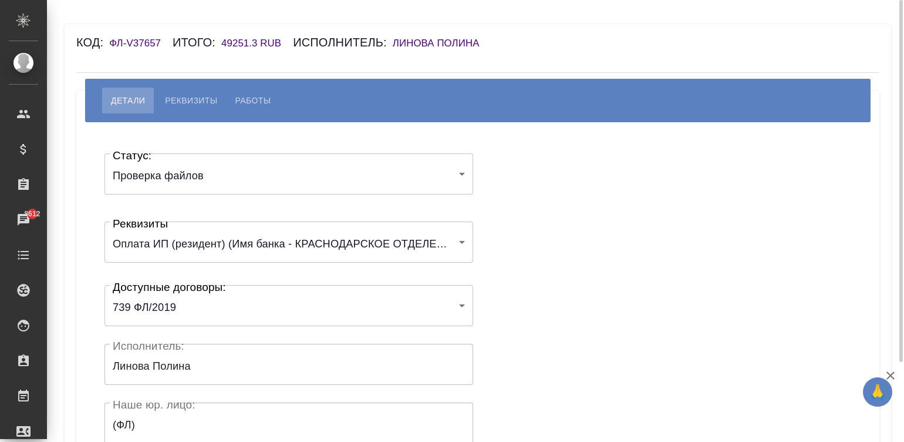
click at [576, 240] on div "Статус: Проверка файлов filesCheck Статус: Реквизиты Оплата ИП (резидент) (Имя …" at bounding box center [478, 352] width 756 height 425
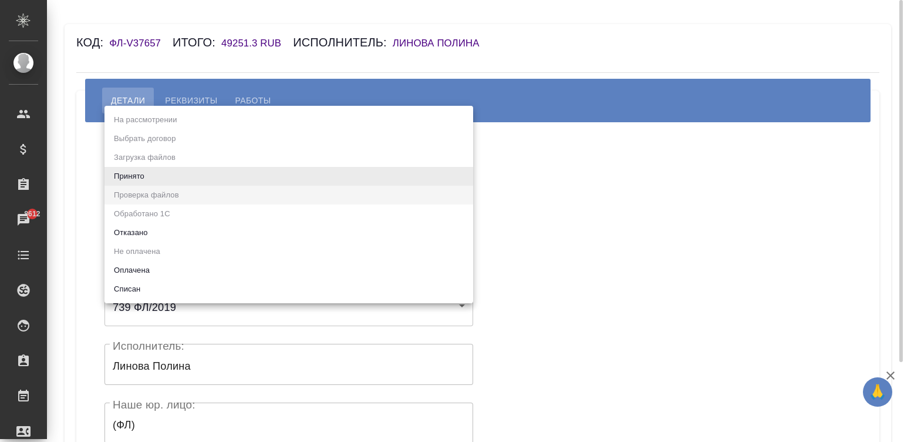
click at [255, 173] on body "🙏 .cls-1 fill:#fff; AWATERA [PERSON_NAME][PERSON_NAME] Спецификации Заказы 8612…" at bounding box center [452, 221] width 904 height 442
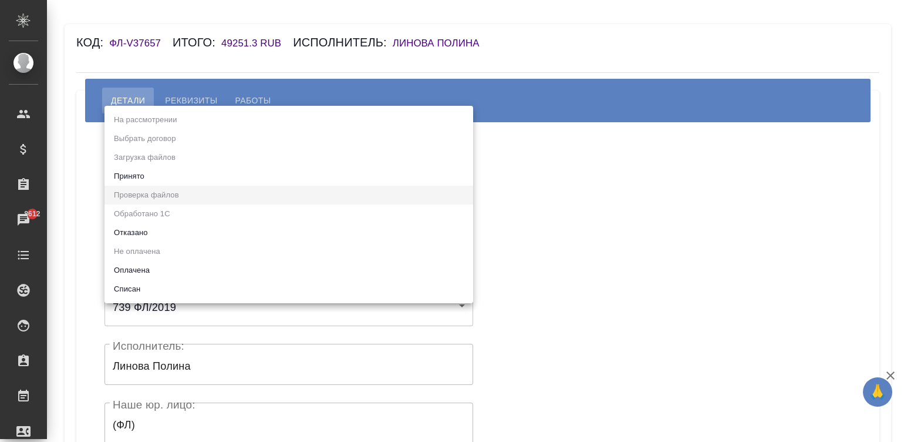
click at [126, 171] on li "Принято" at bounding box center [289, 176] width 369 height 19
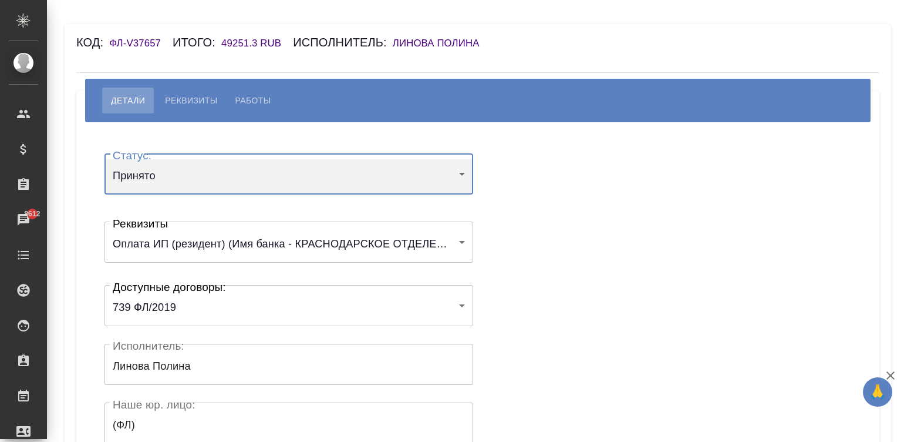
type input "accepted"
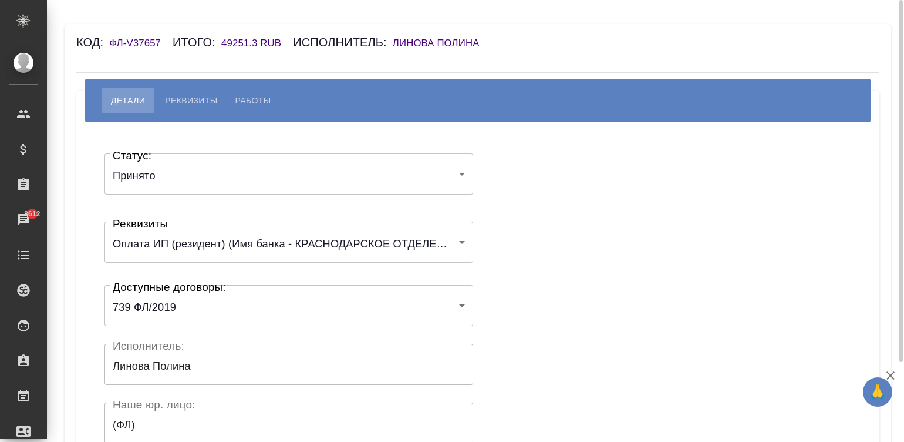
click at [522, 255] on div "Статус: Принято accepted Статус: Реквизиты Оплата ИП (резидент) (Имя банка - КР…" at bounding box center [478, 352] width 756 height 425
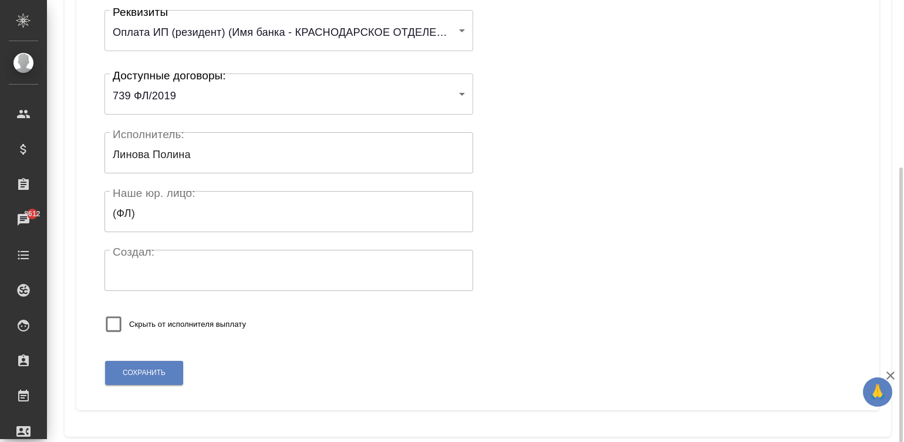
scroll to position [228, 0]
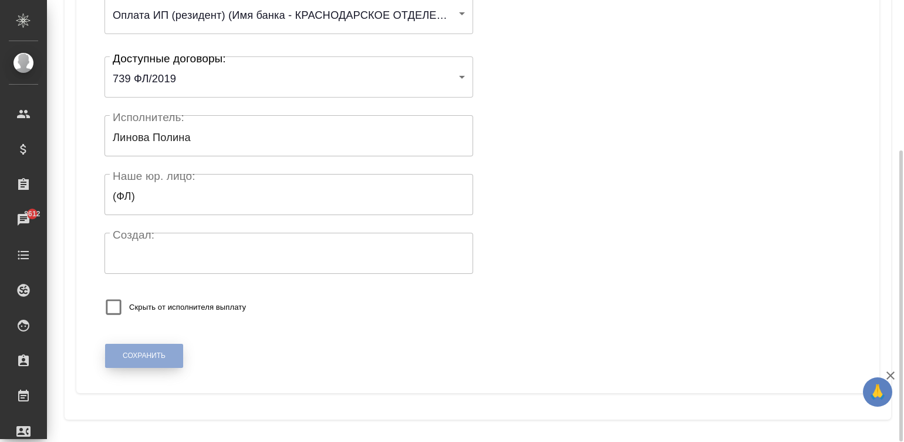
click at [134, 351] on span "Сохранить" at bounding box center [144, 356] width 43 height 10
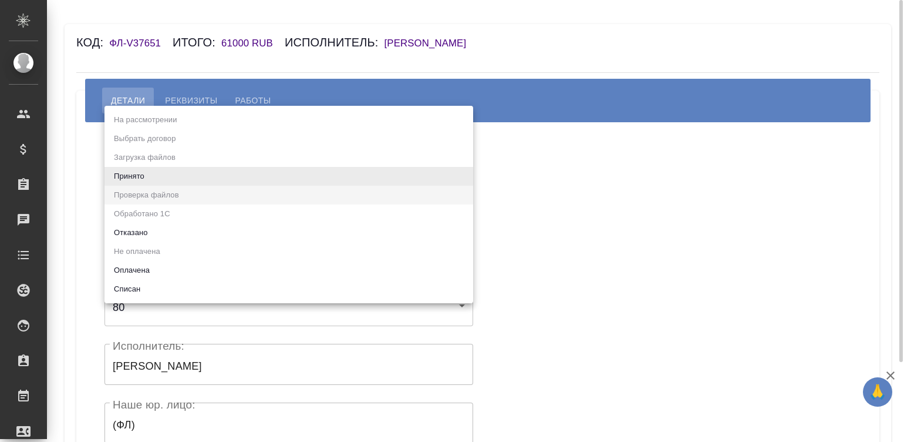
click at [166, 181] on body "🙏 .cls-1 fill:#fff; AWATERA [PERSON_NAME]malinina Клиенты Спецификации Заказы Ч…" at bounding box center [452, 221] width 904 height 442
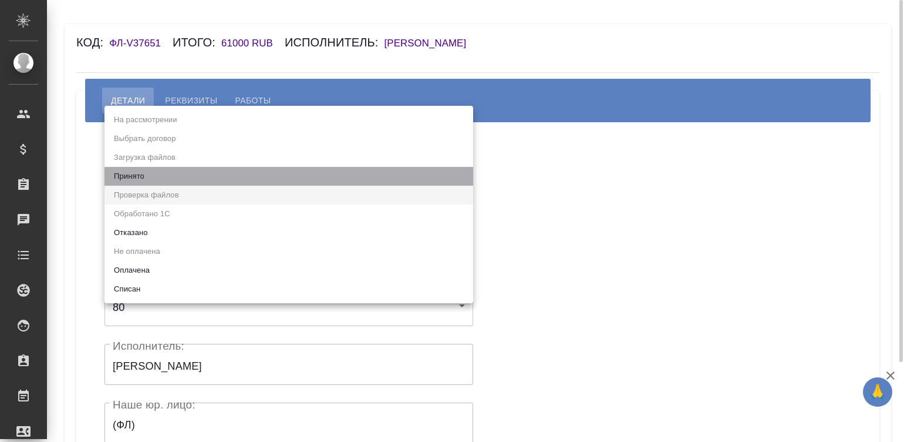
click at [166, 181] on li "Принято" at bounding box center [289, 176] width 369 height 19
type input "accepted"
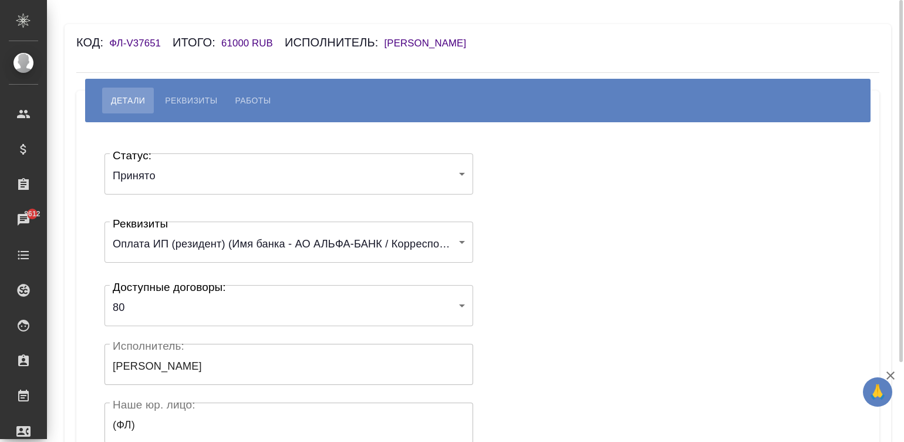
click at [543, 187] on div "Статус: Принято accepted Статус: Реквизиты Оплата ИП (резидент) (Имя банка - АО…" at bounding box center [478, 352] width 756 height 425
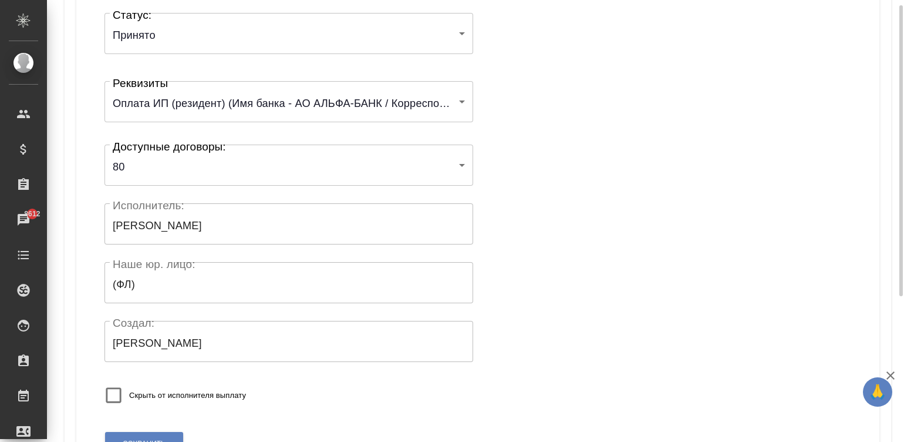
scroll to position [211, 0]
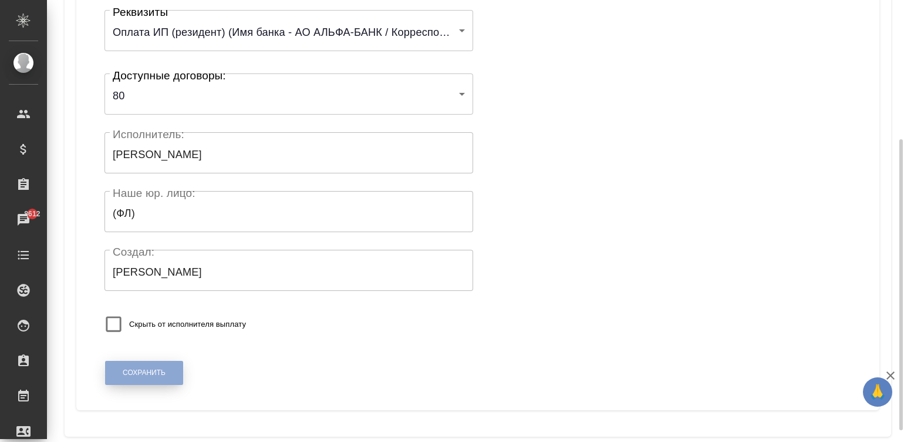
click at [147, 369] on span "Сохранить" at bounding box center [144, 373] width 43 height 10
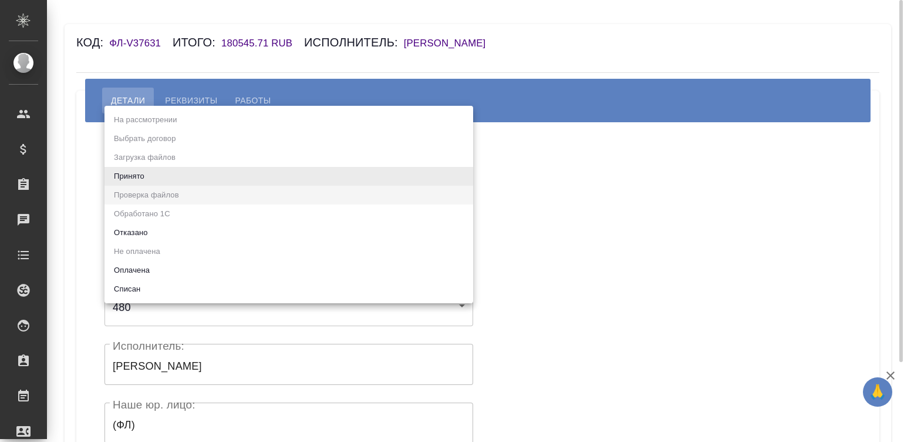
click at [136, 174] on body "🙏 .cls-1 fill:#fff; AWATERA Малинина Мария m.malinina Клиенты Спецификации Зака…" at bounding box center [452, 221] width 904 height 442
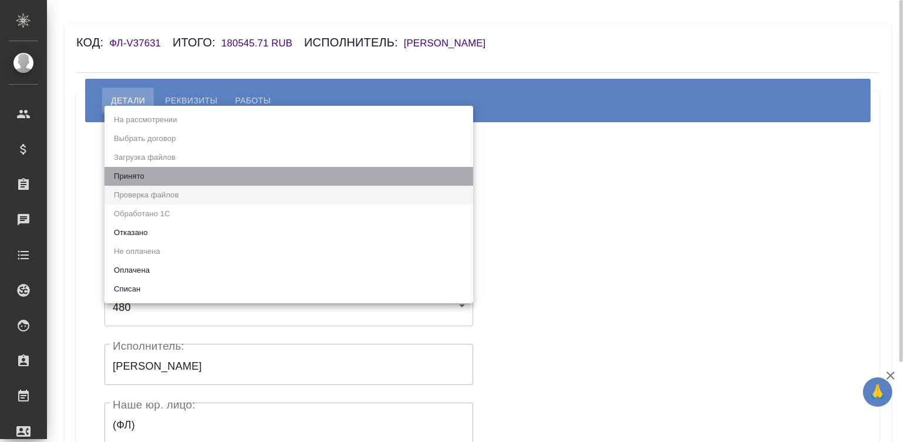
click at [136, 174] on li "Принято" at bounding box center [289, 176] width 369 height 19
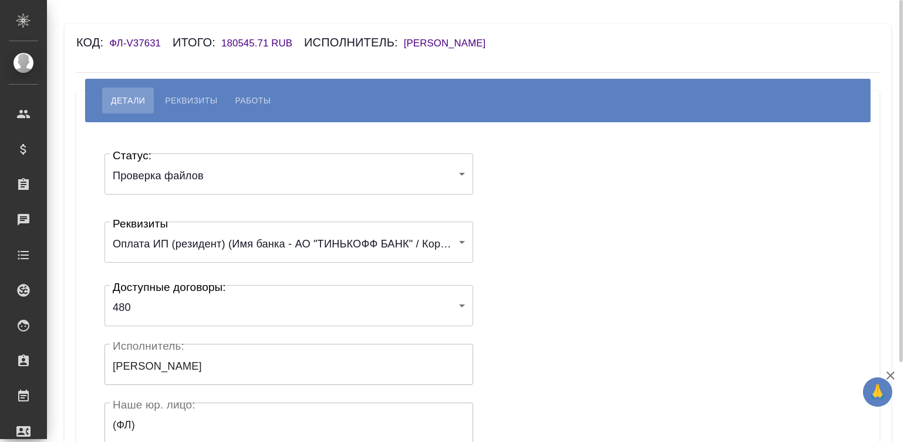
click at [547, 194] on div "Статус: Проверка файлов filesCheck Статус: Реквизиты Оплата ИП (резидент) (Имя …" at bounding box center [478, 352] width 756 height 425
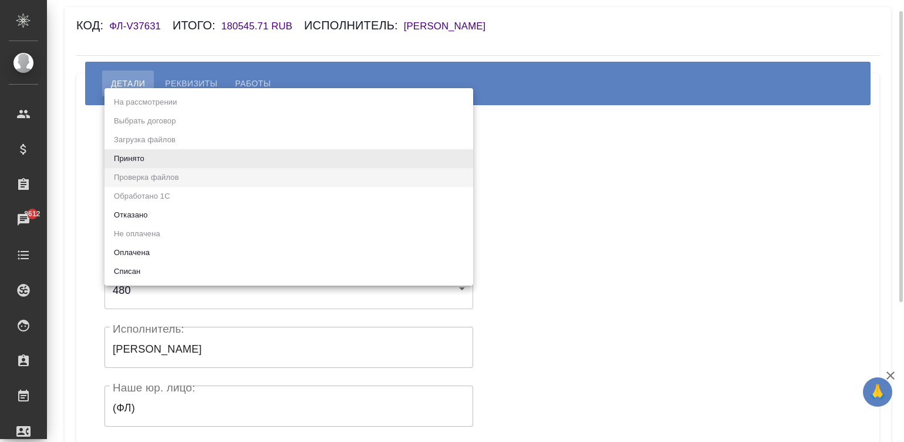
click at [396, 171] on body "🙏 .cls-1 fill:#fff; AWATERA Малинина Мария m.malinina Клиенты Спецификации Зака…" at bounding box center [452, 221] width 904 height 442
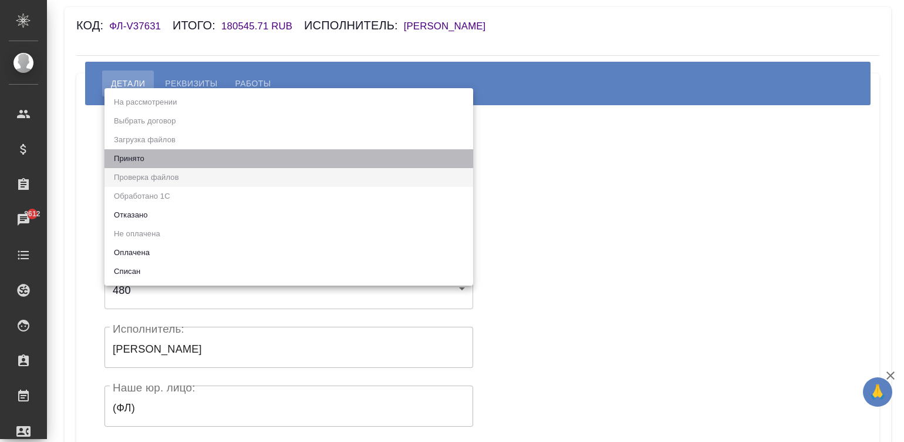
click at [161, 152] on li "Принято" at bounding box center [289, 158] width 369 height 19
type input "accepted"
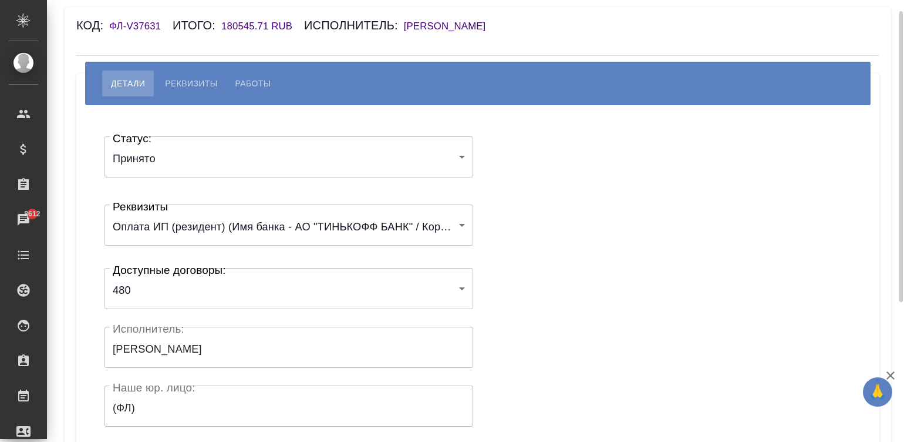
click at [631, 163] on div "Статус: Принято accepted Статус: Реквизиты Оплата ИП (резидент) (Имя банка - АО…" at bounding box center [478, 335] width 756 height 425
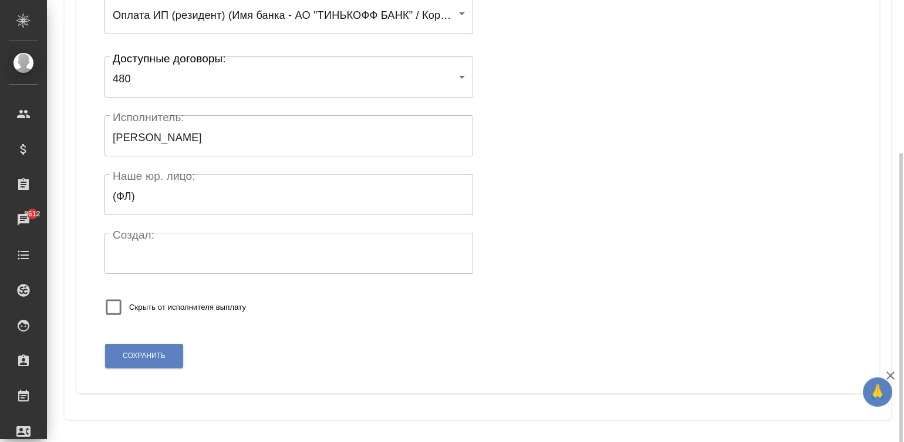
scroll to position [230, 0]
click at [157, 350] on span "Сохранить" at bounding box center [144, 354] width 43 height 10
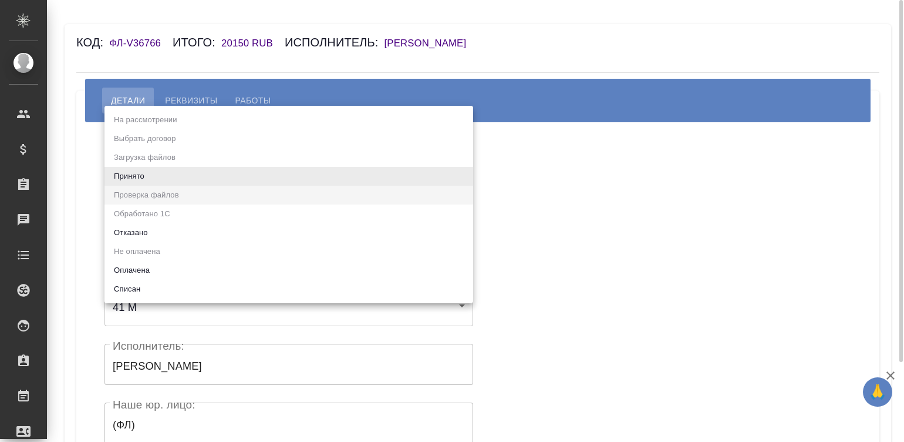
click at [211, 167] on body "🙏 .cls-1 fill:#fff; AWATERA [PERSON_NAME]malinina Клиенты Спецификации Заказы Ч…" at bounding box center [452, 221] width 904 height 442
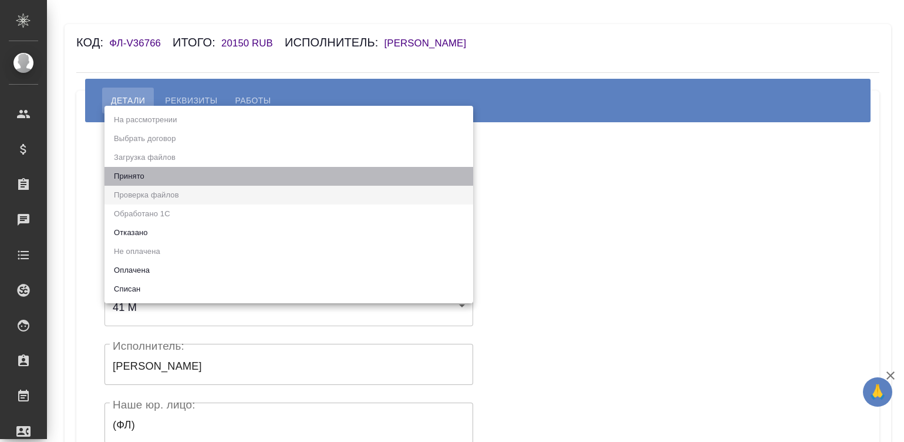
click at [136, 170] on li "Принято" at bounding box center [289, 176] width 369 height 19
type input "accepted"
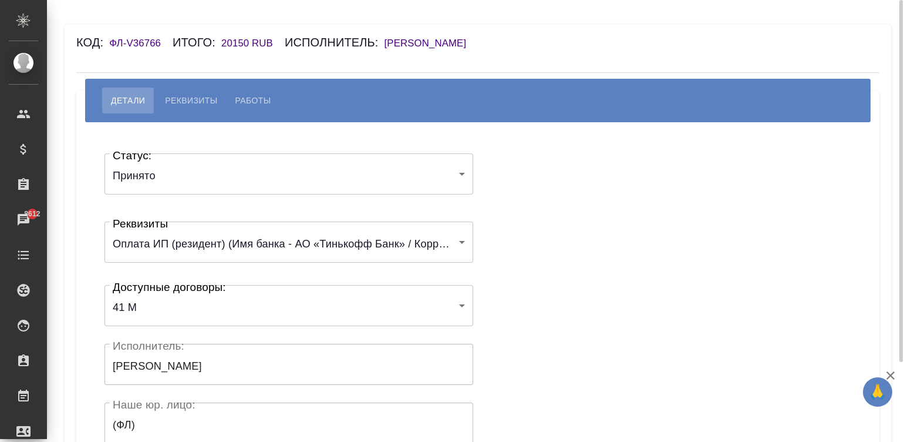
click at [530, 180] on div "Статус: Принято accepted Статус: Реквизиты Оплата ИП (резидент) (Имя банка - АО…" at bounding box center [478, 352] width 756 height 425
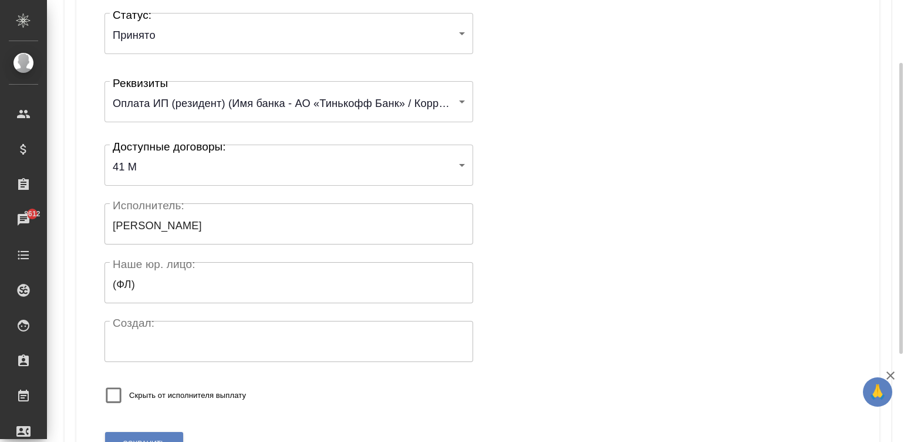
scroll to position [228, 0]
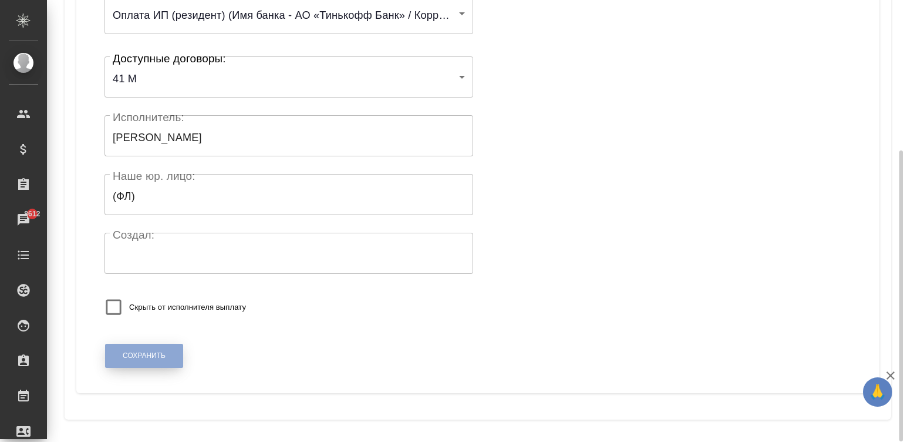
click at [141, 353] on span "Сохранить" at bounding box center [144, 356] width 43 height 10
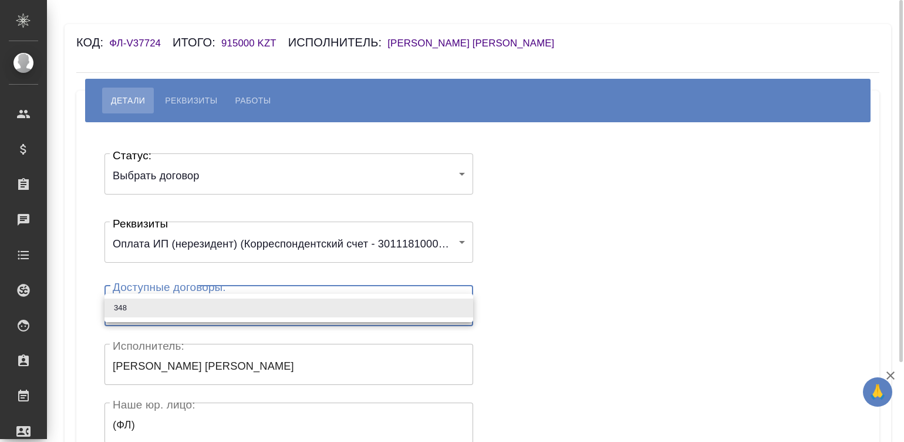
click at [150, 299] on body "🙏 .cls-1 fill:#fff; AWATERA Малинина Мария m.malinina Клиенты Спецификации Зака…" at bounding box center [452, 221] width 904 height 442
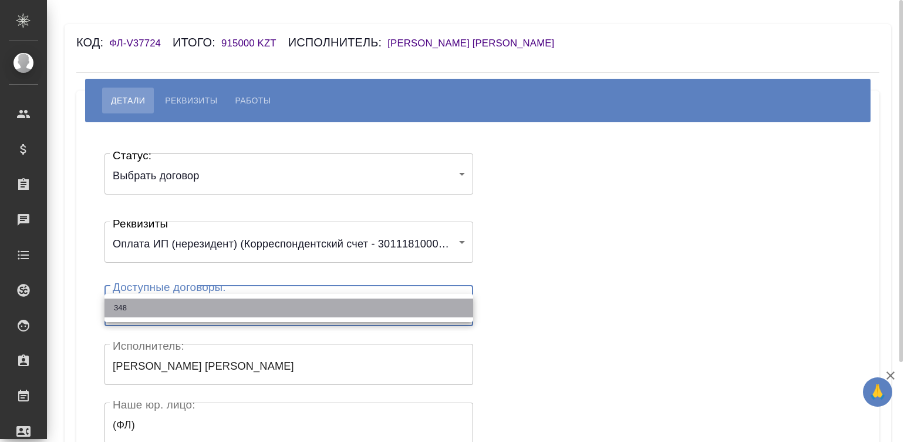
click at [150, 299] on li "348" at bounding box center [289, 307] width 369 height 19
type input "65140b95375835e9379c07e7"
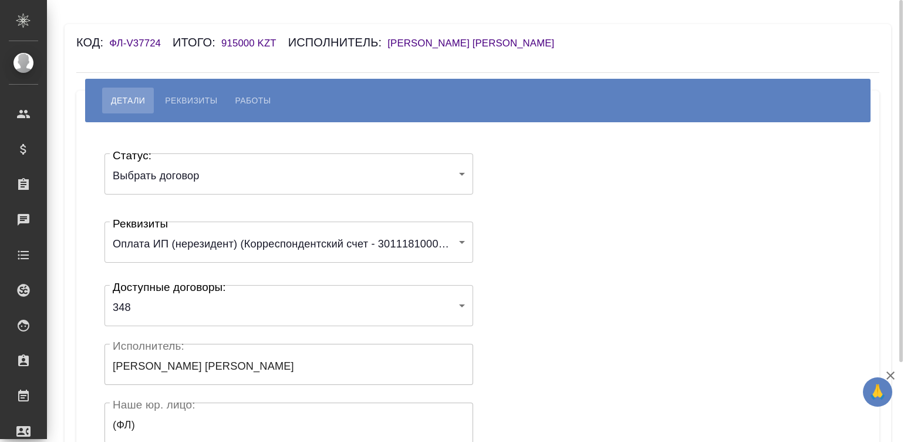
click at [525, 274] on div "Статус: Выбрать договор chooseContract Статус: Реквизиты Оплата ИП (нерезидент)…" at bounding box center [478, 352] width 756 height 425
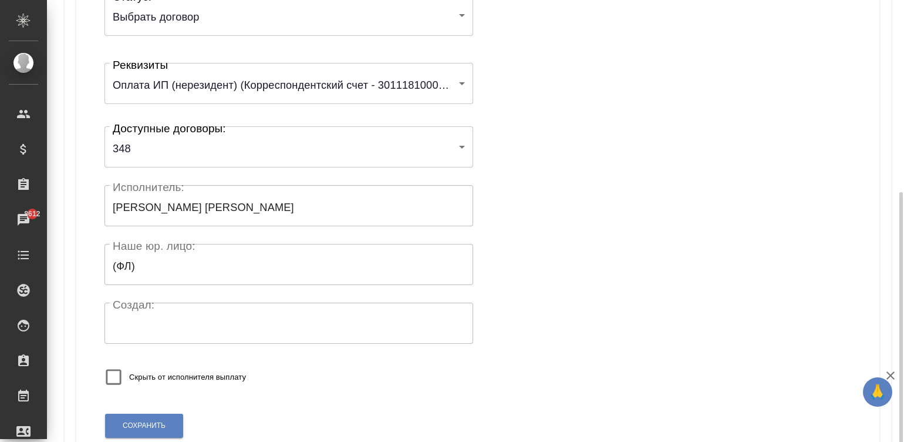
scroll to position [230, 0]
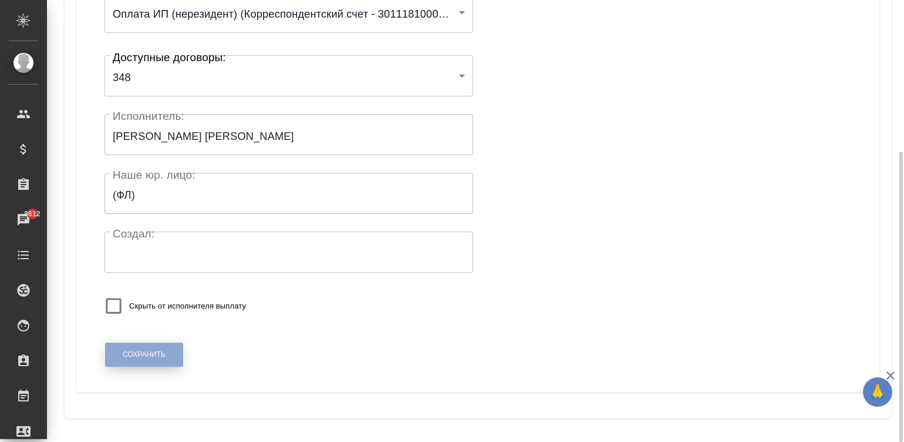
click at [153, 351] on span "Сохранить" at bounding box center [144, 354] width 43 height 10
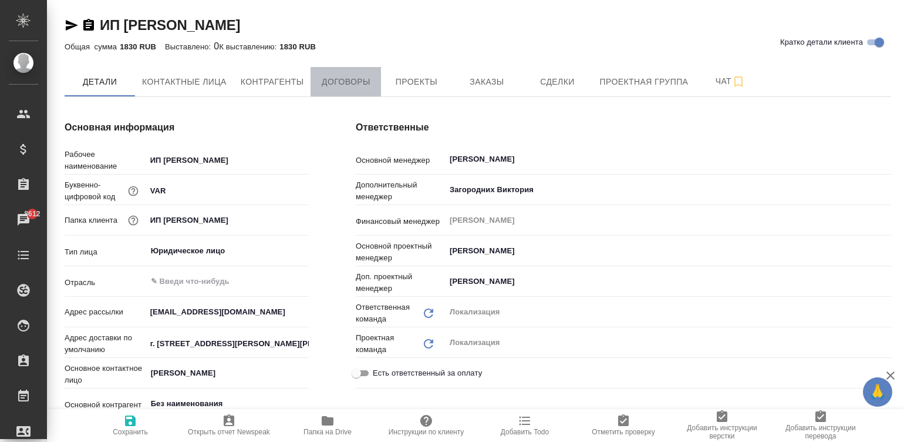
click at [334, 80] on span "Договоры" at bounding box center [346, 82] width 56 height 15
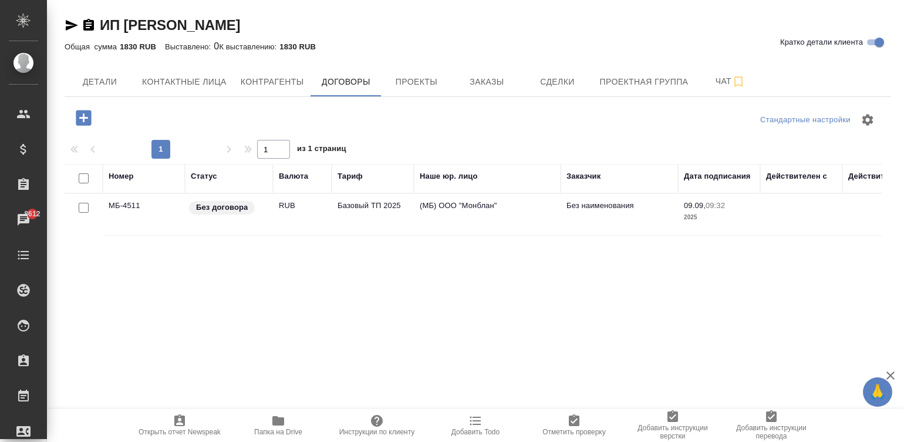
click at [321, 212] on td "RUB" at bounding box center [302, 214] width 59 height 41
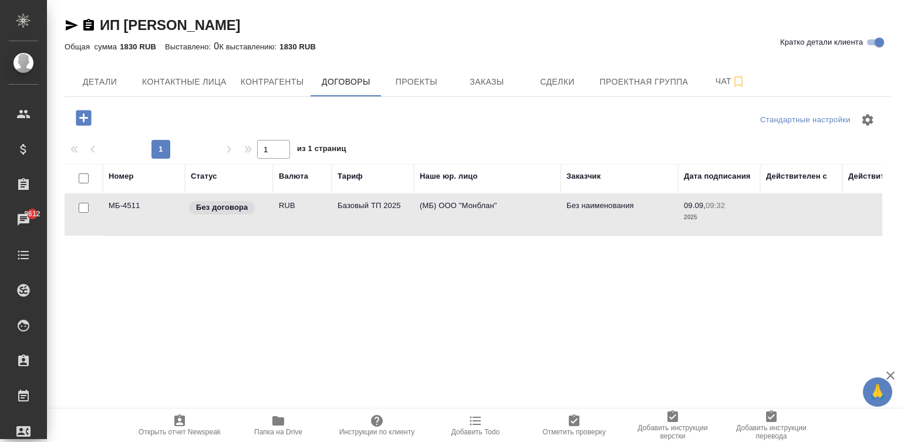
click at [321, 212] on td "RUB" at bounding box center [302, 214] width 59 height 41
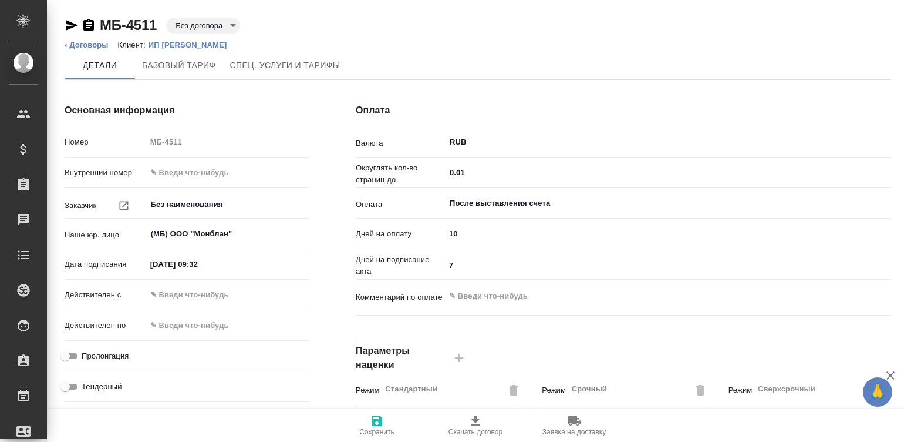
type input "Базовый ТП 2025"
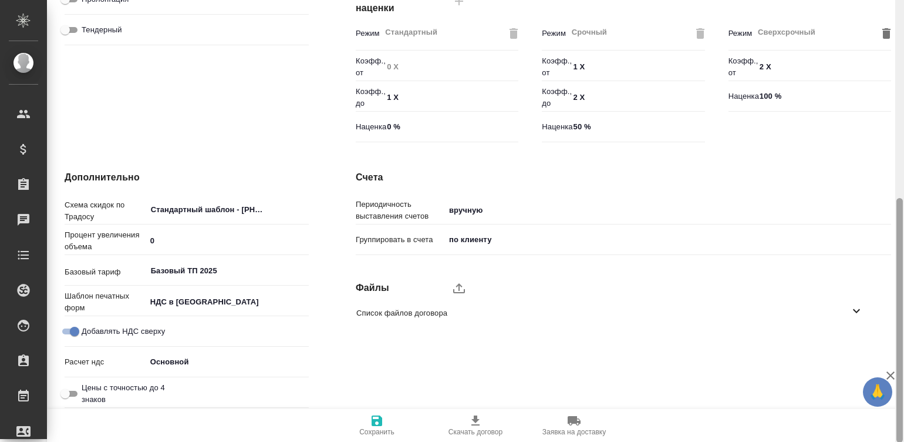
click at [903, 336] on div at bounding box center [899, 221] width 9 height 442
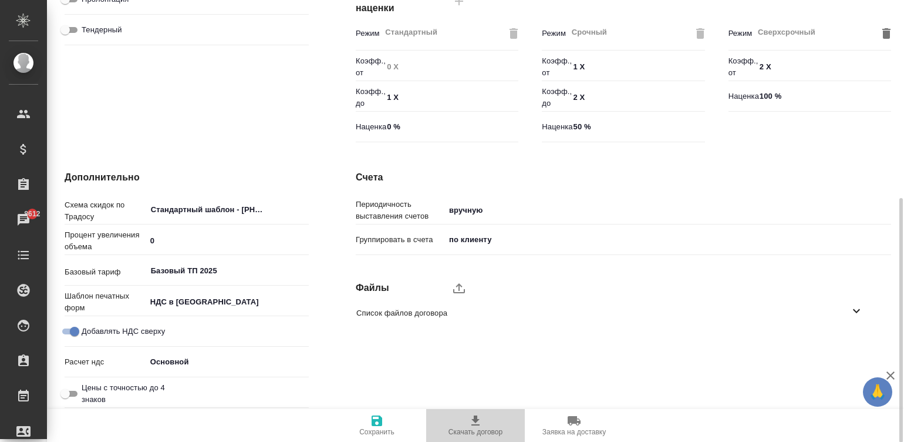
click at [477, 422] on icon "button" at bounding box center [476, 420] width 14 height 14
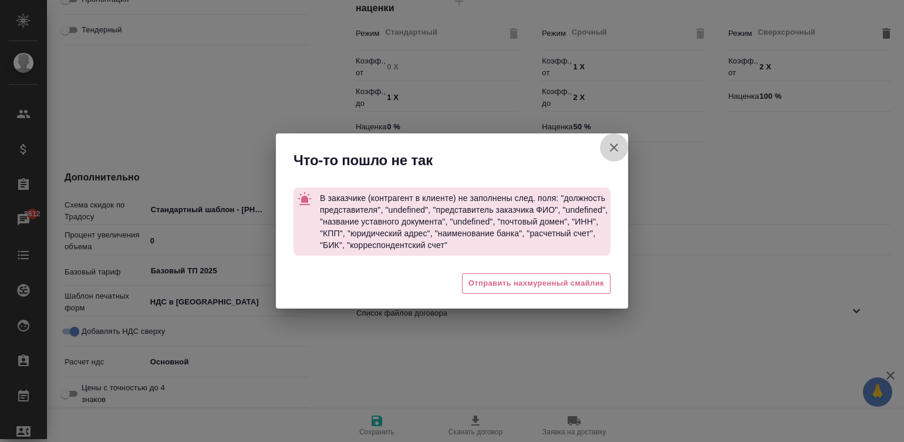
click at [608, 143] on icon "button" at bounding box center [614, 147] width 14 height 14
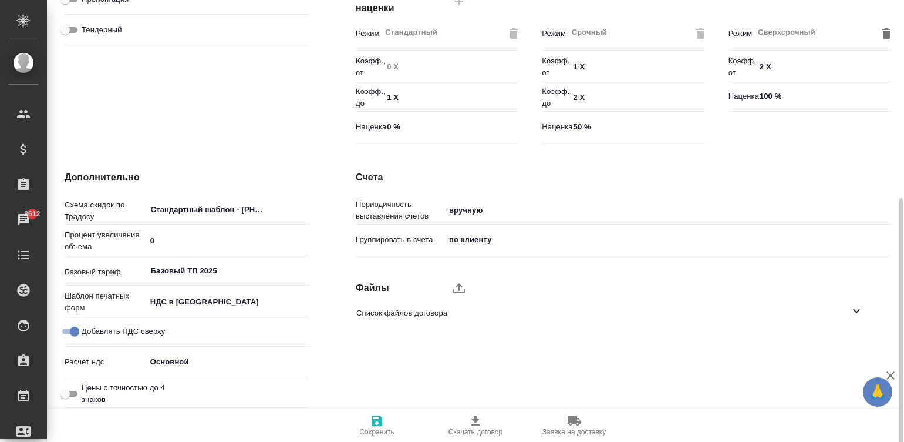
click at [894, 19] on div "Режим Сверхсрочный ​ Коэфф., от 2 X Наценка 100 %" at bounding box center [810, 84] width 186 height 149
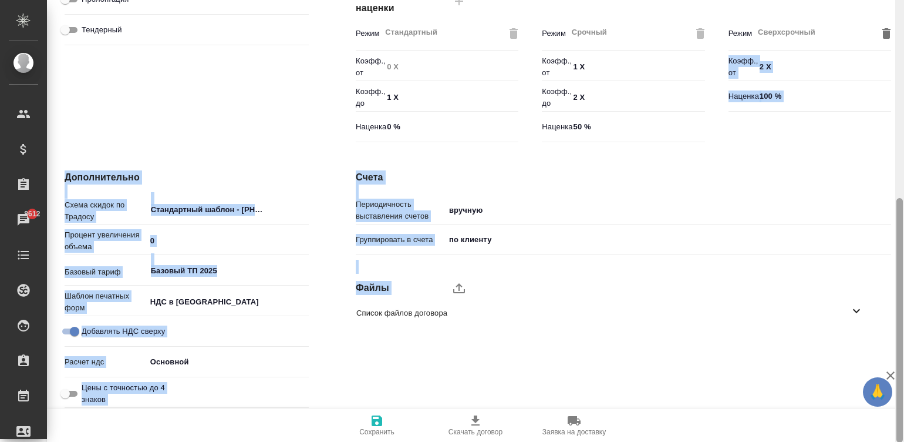
drag, startPoint x: 894, startPoint y: 19, endPoint x: 901, endPoint y: 12, distance: 9.6
click at [901, 12] on div "МБ-4511 Без договора draft ‹ Договоры Клиент: ИП Варова Александра Владимировна…" at bounding box center [475, 221] width 857 height 442
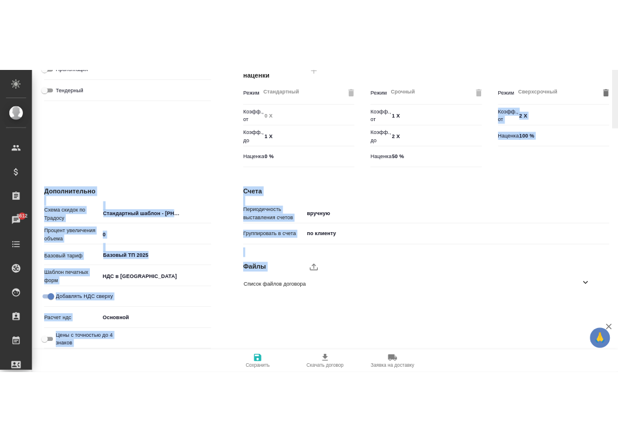
scroll to position [0, 0]
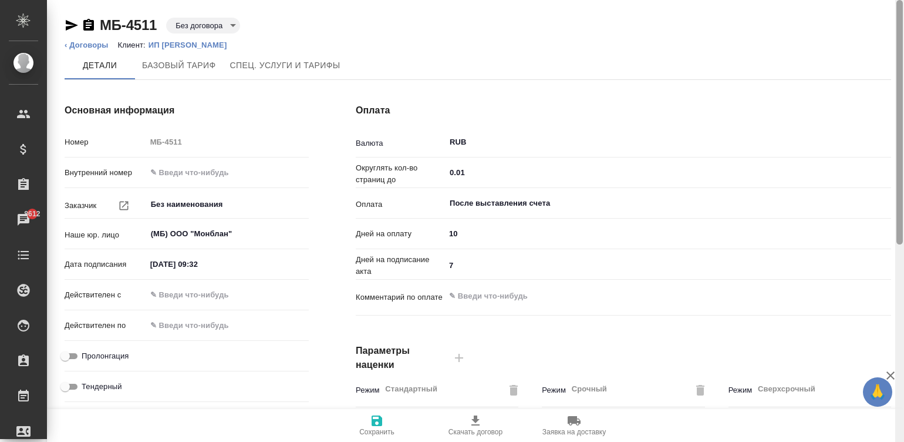
click at [901, 12] on div at bounding box center [899, 221] width 9 height 442
click at [901, 12] on div at bounding box center [900, 122] width 6 height 244
click at [254, 36] on div "МБ-4511 Без договора draft" at bounding box center [478, 27] width 827 height 23
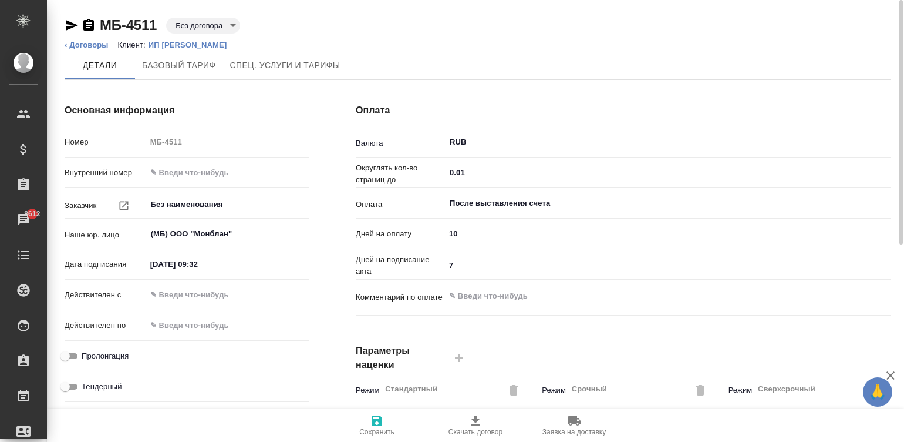
click at [236, 39] on li "Клиент: ИП Варова Александра Владимировна" at bounding box center [177, 45] width 118 height 12
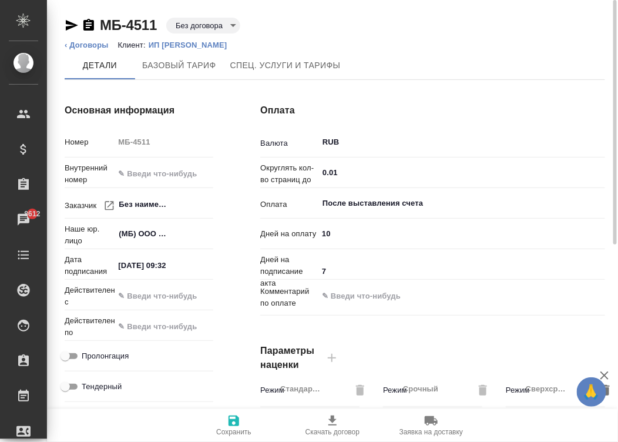
type textarea "x"
click at [236, 41] on p "ИП [PERSON_NAME]" at bounding box center [192, 45] width 87 height 9
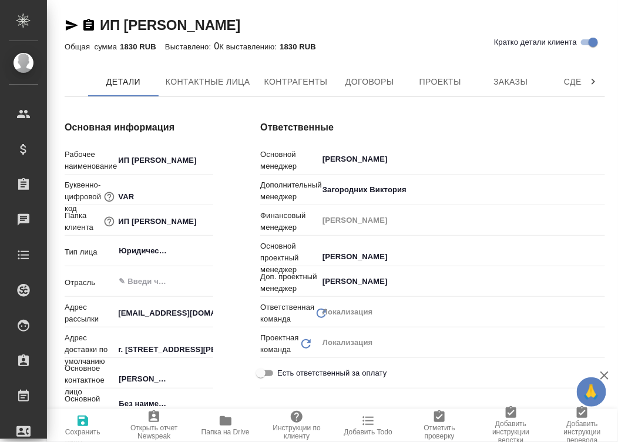
type textarea "x"
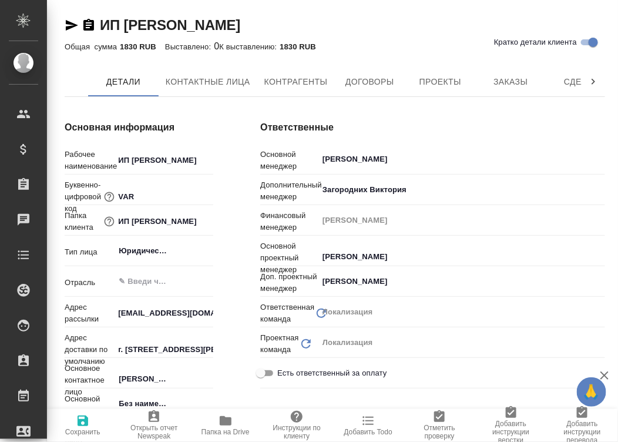
type textarea "x"
click at [311, 77] on span "Контрагенты" at bounding box center [295, 82] width 63 height 15
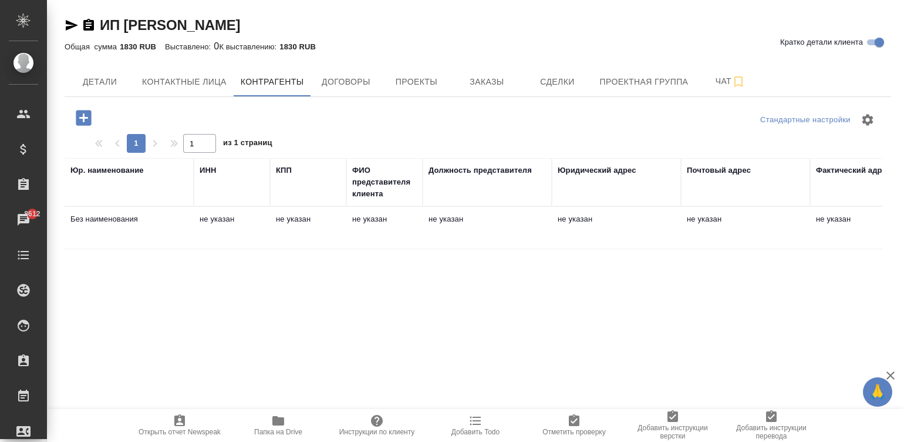
click at [274, 215] on td "не указан" at bounding box center [308, 227] width 76 height 41
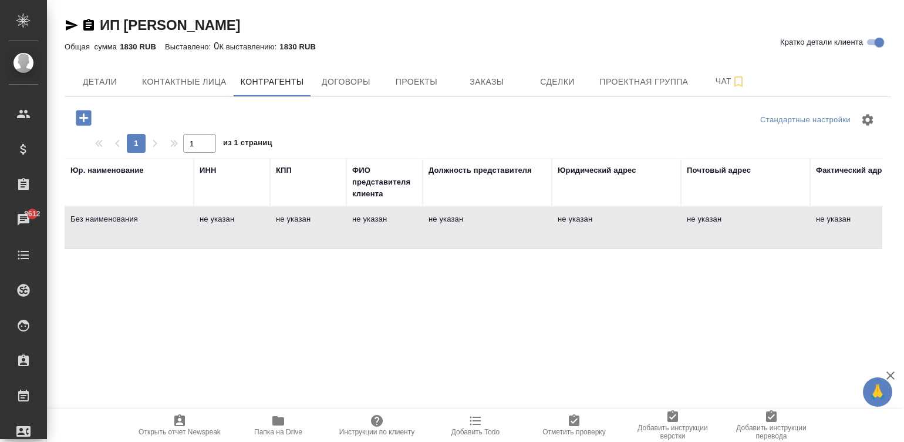
click at [274, 215] on td "не указан" at bounding box center [308, 227] width 76 height 41
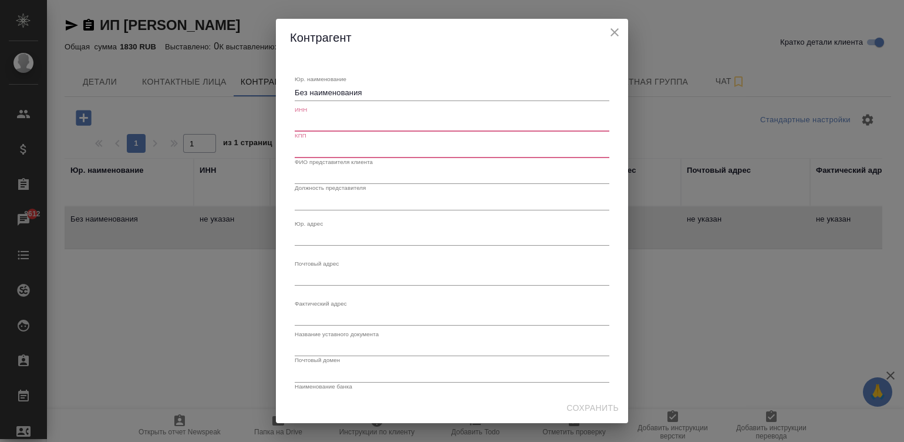
click at [360, 90] on textarea "Без наименования" at bounding box center [452, 92] width 315 height 9
paste textarea "ндивидуальный предприниматель Варова Александра Владимировна"
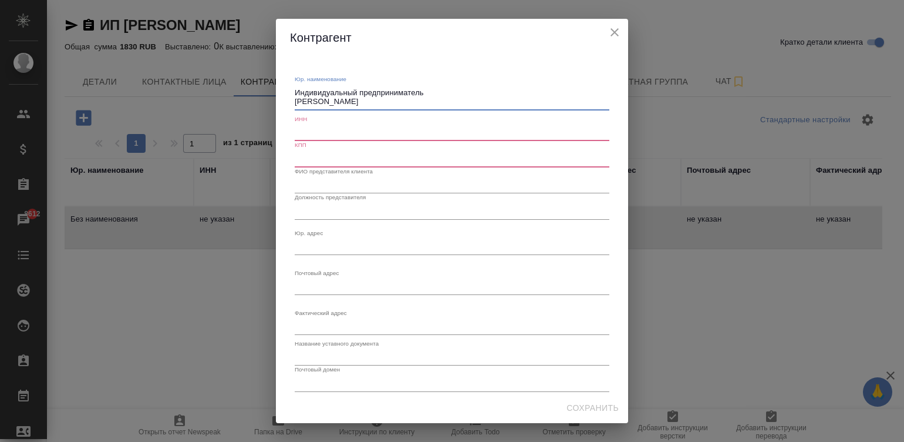
type textarea "Индивидуальный предприниматель [PERSON_NAME]"
click at [319, 131] on input "text" at bounding box center [452, 132] width 315 height 16
paste input "971500481783"
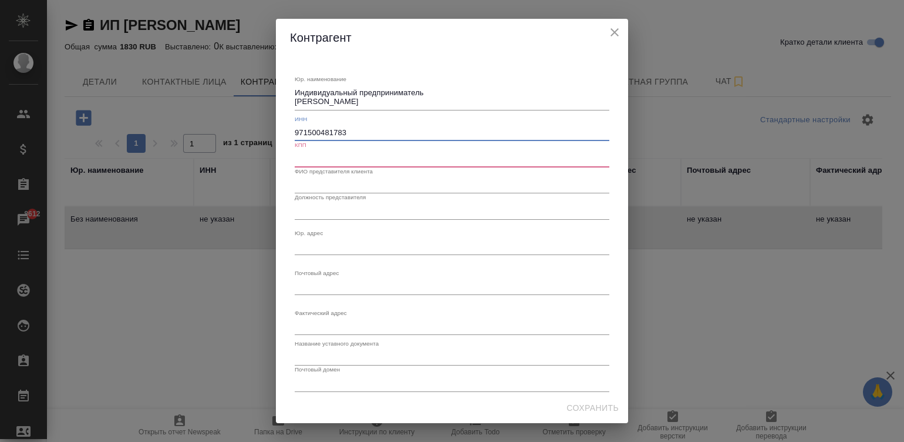
type input "971500481783"
click at [334, 159] on input "text" at bounding box center [452, 158] width 315 height 16
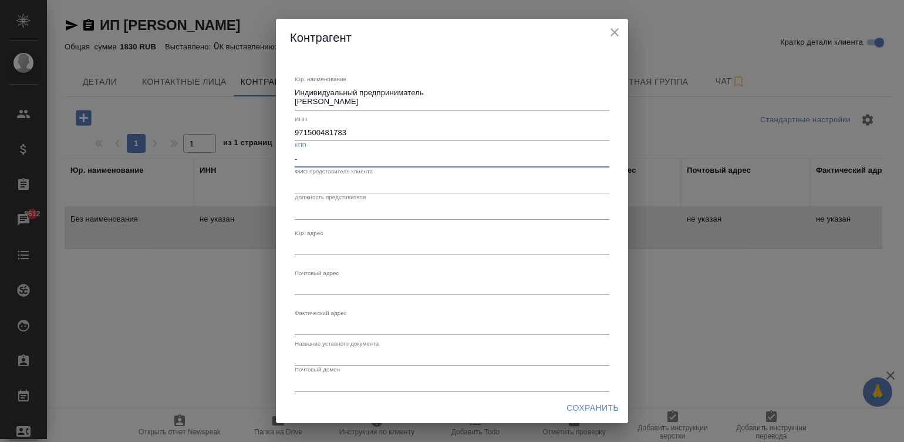
type input "-"
drag, startPoint x: 429, startPoint y: 100, endPoint x: 291, endPoint y: 105, distance: 138.1
click at [291, 105] on div "Юр. наименование Индивидуальный предприниматель Варова Александра Владимировна …" at bounding box center [452, 280] width 324 height 439
click at [334, 183] on input "text" at bounding box center [452, 185] width 315 height 16
paste input "Варова Александра Владимировна"
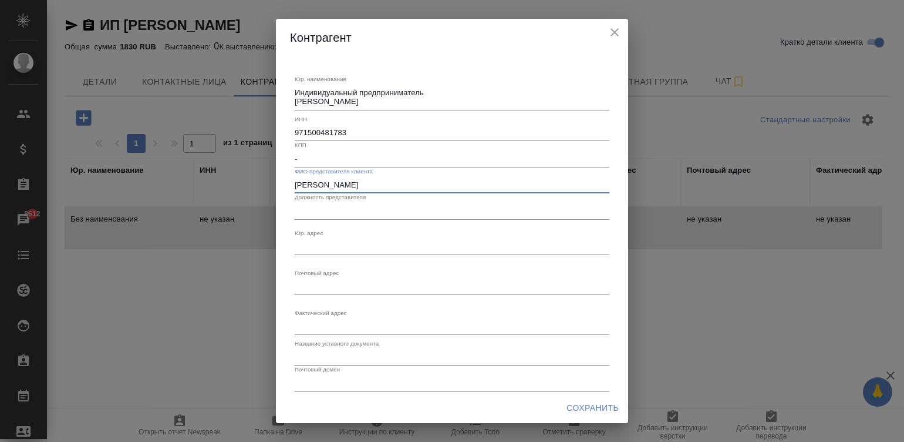
type input "Варова Александра Владимировна"
drag, startPoint x: 429, startPoint y: 92, endPoint x: 289, endPoint y: 93, distance: 140.3
click at [289, 93] on div "Юр. наименование Индивидуальный предприниматель Варова Александра Владимировна …" at bounding box center [452, 224] width 352 height 336
click at [338, 210] on input "text" at bounding box center [452, 211] width 315 height 16
paste input "Индивидуальный предприниматель"
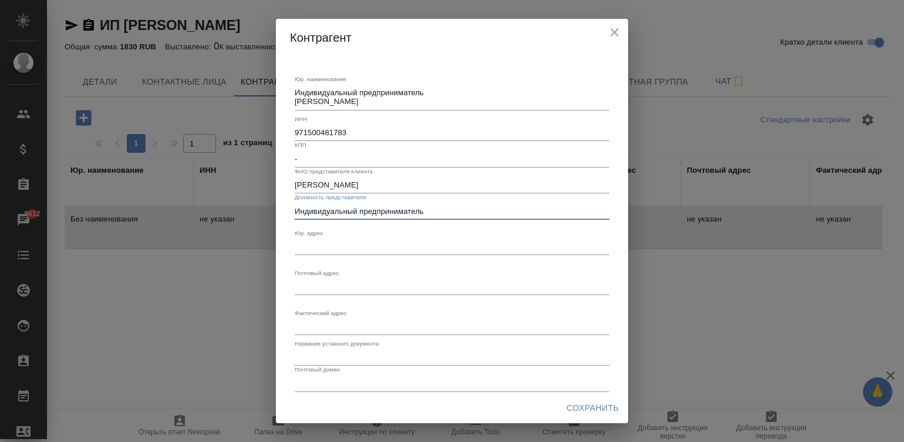
type input "Индивидуальный предприниматель"
click at [346, 243] on textarea "Юр. наименование" at bounding box center [452, 246] width 315 height 9
paste textarea "АДРЕС г. Улан-Удэ, ул.Бабушкина д.1 к.2 кв.29"
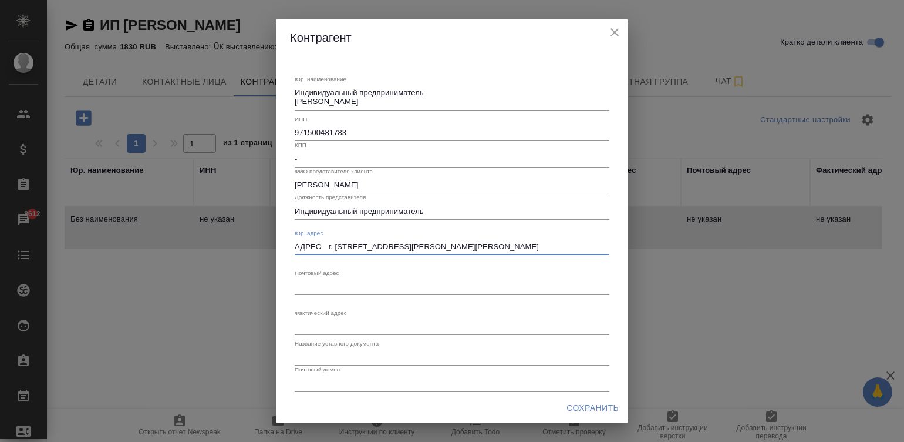
type textarea "АДРЕС г. Улан-Удэ, ул.Бабушкина д.1 к.2 кв.29"
click at [327, 289] on textarea "Юр. наименование" at bounding box center [452, 286] width 315 height 9
paste textarea "АДРЕС г. Улан-Удэ, ул.Бабушкина д.1 к.2 кв.29"
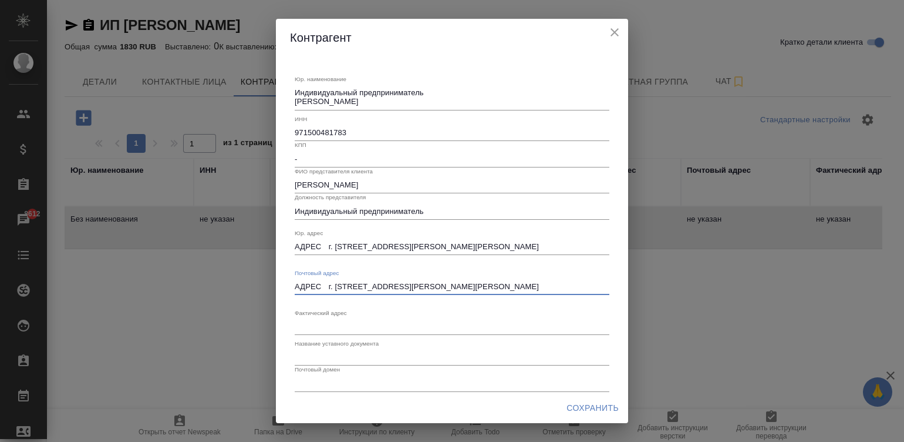
type textarea "АДРЕС г. Улан-Удэ, ул.Бабушкина д.1 к.2 кв.29"
click at [325, 247] on textarea "АДРЕС г. Улан-Удэ, ул.Бабушкина д.1 к.2 кв.29" at bounding box center [452, 246] width 315 height 9
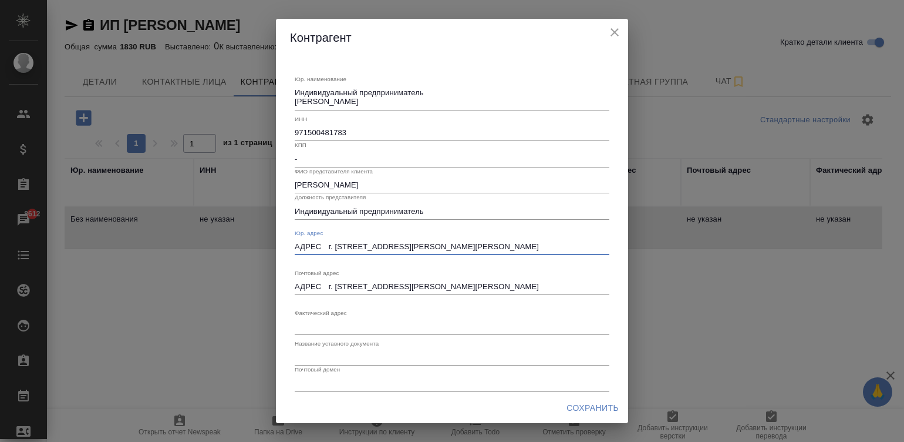
click at [325, 247] on textarea "АДРЕС г. Улан-Удэ, ул.Бабушкина д.1 к.2 кв.29" at bounding box center [452, 246] width 315 height 9
type textarea "г. [STREET_ADDRESS][PERSON_NAME][PERSON_NAME]"
click at [489, 278] on div "АДРЕС г. Улан-Удэ, ул.Бабушкина д.1 к.2 кв.29 x" at bounding box center [452, 286] width 315 height 16
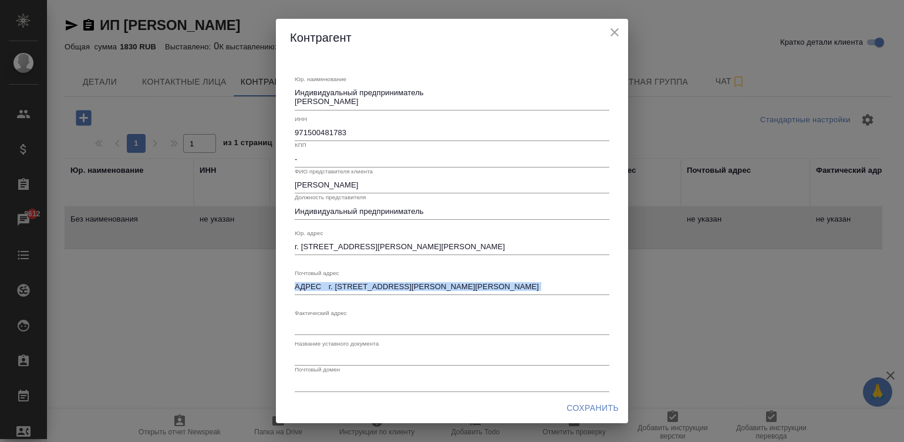
click at [489, 278] on div "АДРЕС г. Улан-Удэ, ул.Бабушкина д.1 к.2 кв.29 x" at bounding box center [452, 286] width 315 height 16
click at [491, 284] on textarea "АДРЕС г. Улан-Удэ, ул.Бабушкина д.1 к.2 кв.29" at bounding box center [452, 286] width 315 height 9
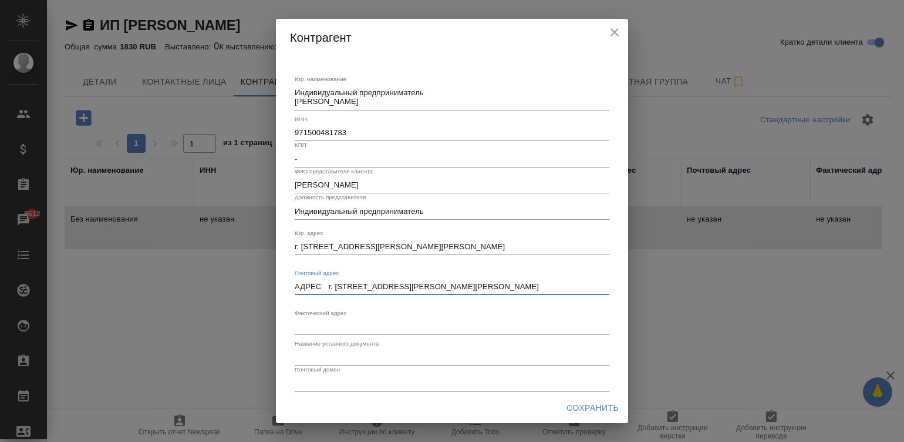
paste textarea
type textarea "г. [STREET_ADDRESS][PERSON_NAME][PERSON_NAME]"
click at [339, 316] on div "Фактический адрес x" at bounding box center [452, 322] width 315 height 26
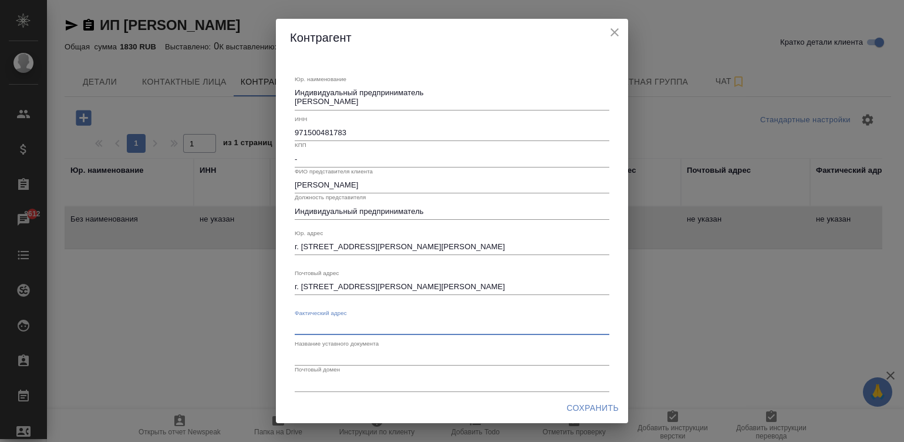
click at [395, 325] on textarea "Юр. наименование" at bounding box center [452, 326] width 315 height 9
paste textarea "г. [STREET_ADDRESS][PERSON_NAME][PERSON_NAME]"
type textarea "г. [STREET_ADDRESS][PERSON_NAME][PERSON_NAME]"
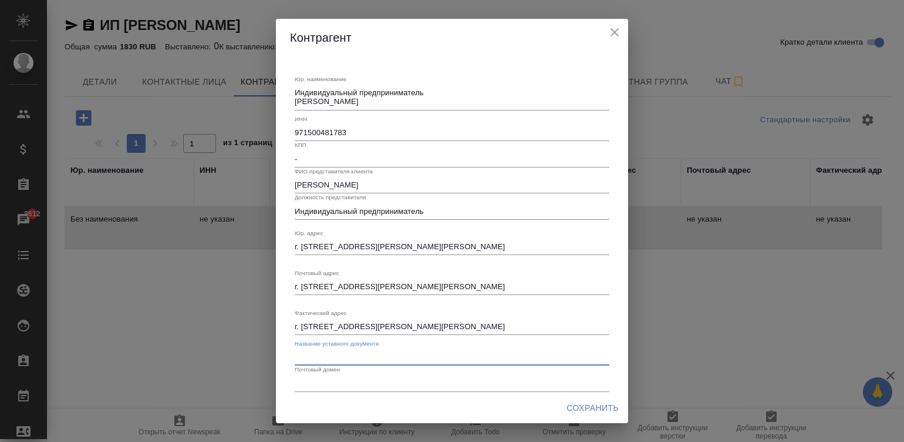
click at [335, 351] on input "text" at bounding box center [452, 357] width 315 height 16
type input "ОГРНИП"
click at [324, 376] on input "text" at bounding box center [452, 383] width 315 height 16
paste input "[EMAIL_ADDRESS][DOMAIN_NAME]"
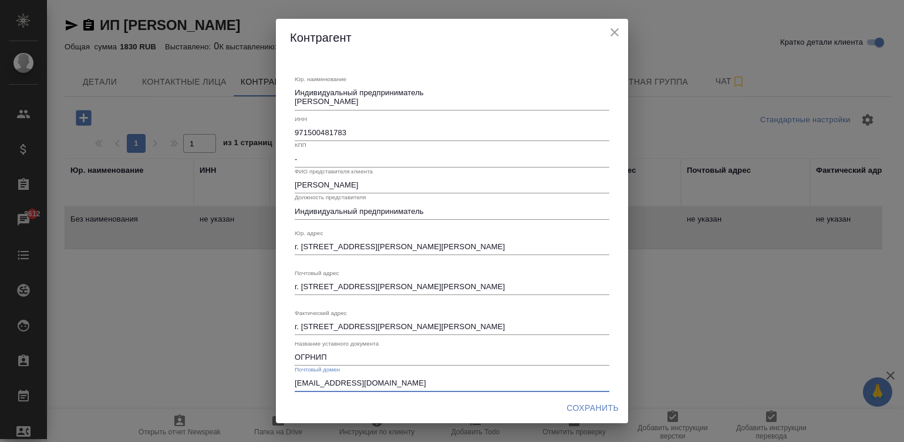
type input "[EMAIL_ADDRESS][DOMAIN_NAME]"
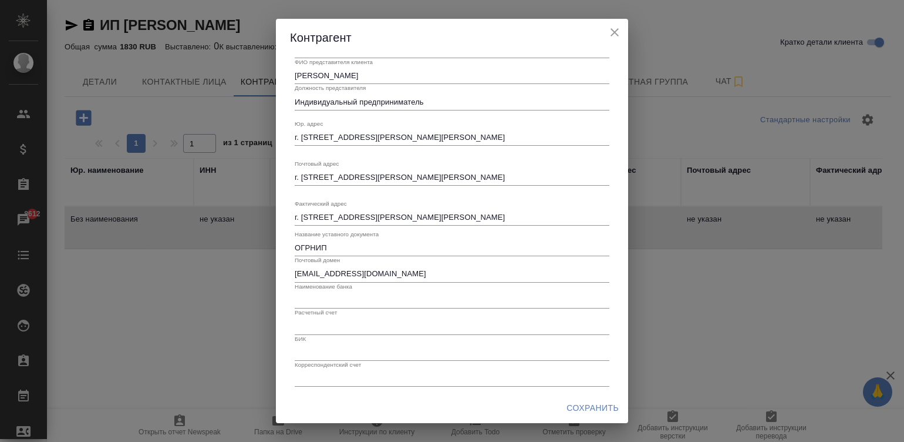
scroll to position [112, 0]
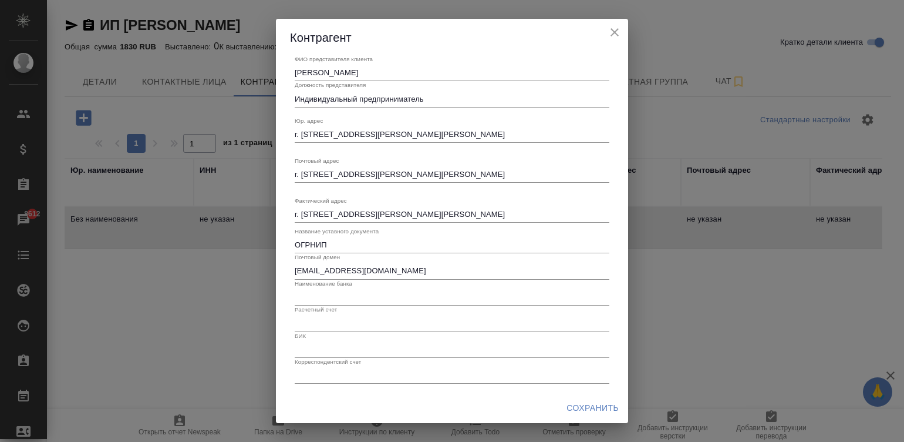
click at [312, 296] on input "text" at bounding box center [452, 297] width 315 height 16
paste input "ООО "Банк Точка""
type input "ООО "Банк Точка""
click at [379, 365] on div "Корреспондентский счет" at bounding box center [452, 371] width 315 height 26
click at [383, 380] on input "text" at bounding box center [452, 375] width 315 height 16
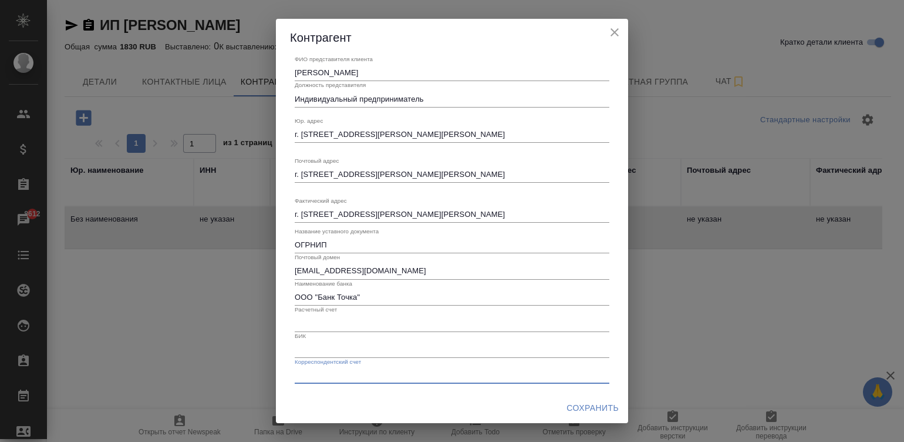
paste input "КОР.СЧЁТ 30101810745374525104"
drag, startPoint x: 341, startPoint y: 375, endPoint x: 248, endPoint y: 371, distance: 92.8
click at [248, 371] on div "Контрагент Юр. наименование Индивидуальный предприниматель Варова Александра Вл…" at bounding box center [452, 221] width 904 height 442
type input "30101810745374525104"
click at [346, 341] on input "text" at bounding box center [452, 349] width 315 height 16
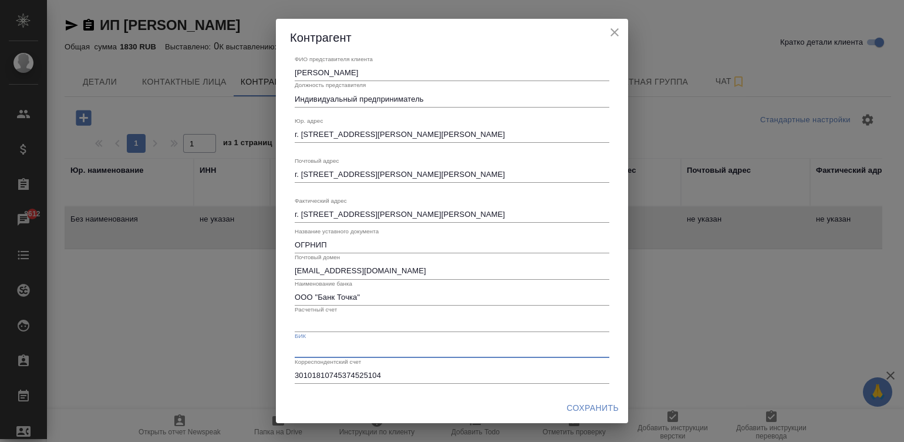
paste input "044525104"
type input "044525104"
click at [320, 323] on input "text" at bounding box center [452, 323] width 315 height 16
paste input "40802810720000294752"
type input "40802810720000294752"
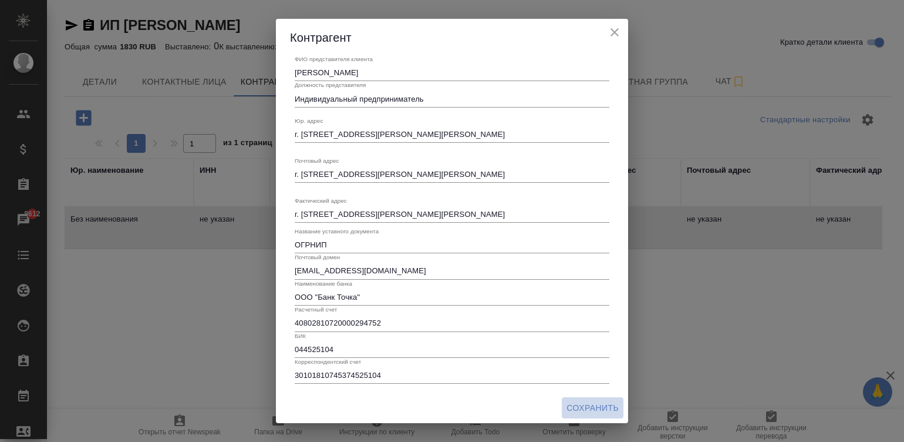
click at [593, 399] on button "Сохранить" at bounding box center [593, 408] width 62 height 22
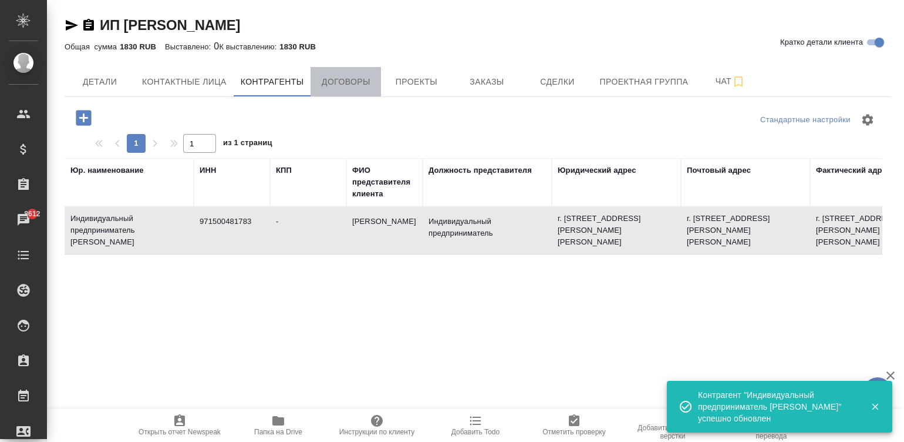
click at [346, 78] on span "Договоры" at bounding box center [346, 82] width 56 height 15
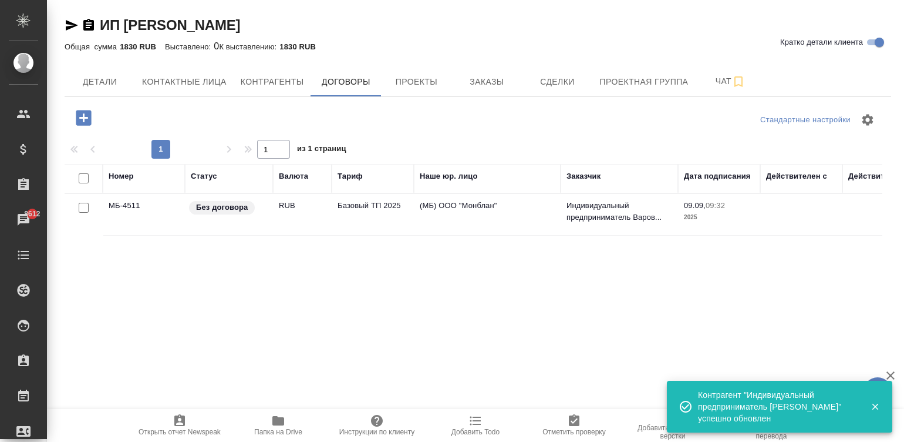
click at [377, 220] on td "Базовый ТП 2025" at bounding box center [373, 214] width 82 height 41
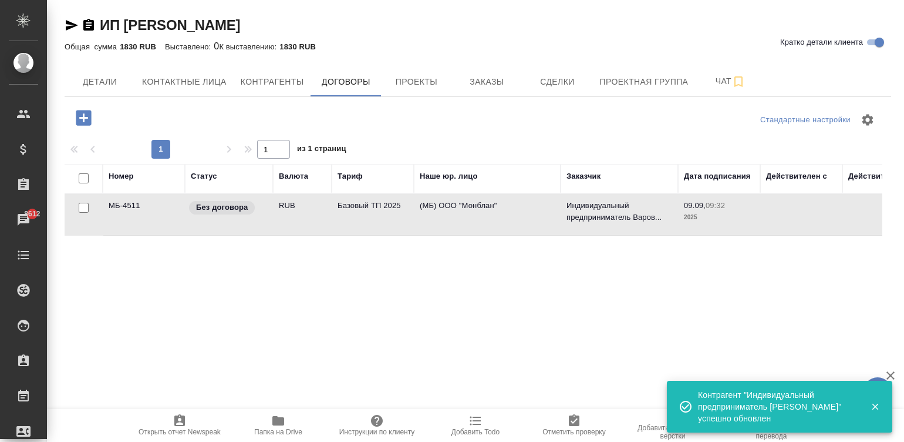
click at [377, 220] on td "Базовый ТП 2025" at bounding box center [373, 214] width 82 height 41
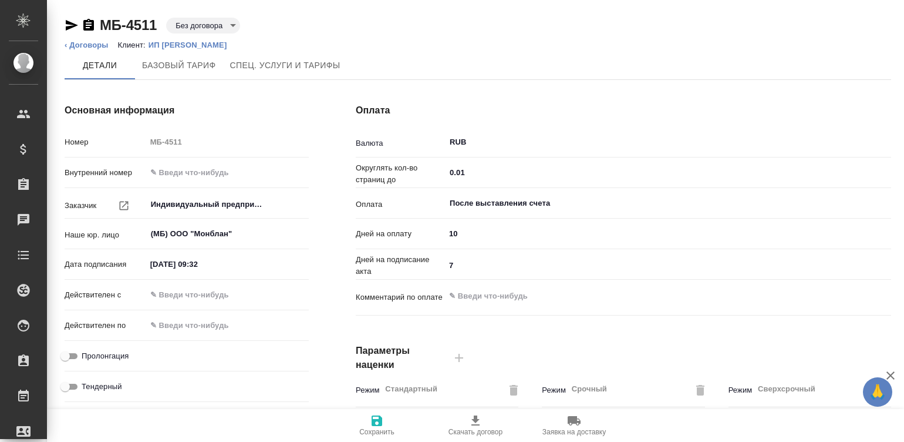
type input "Базовый ТП 2025"
click at [515, 194] on div "После выставления счета ​" at bounding box center [668, 203] width 446 height 21
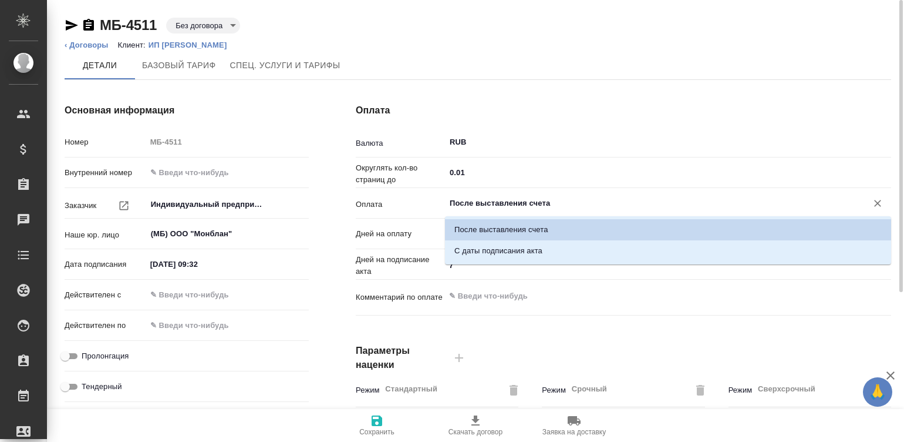
click at [479, 203] on input "После выставления счета" at bounding box center [649, 203] width 400 height 14
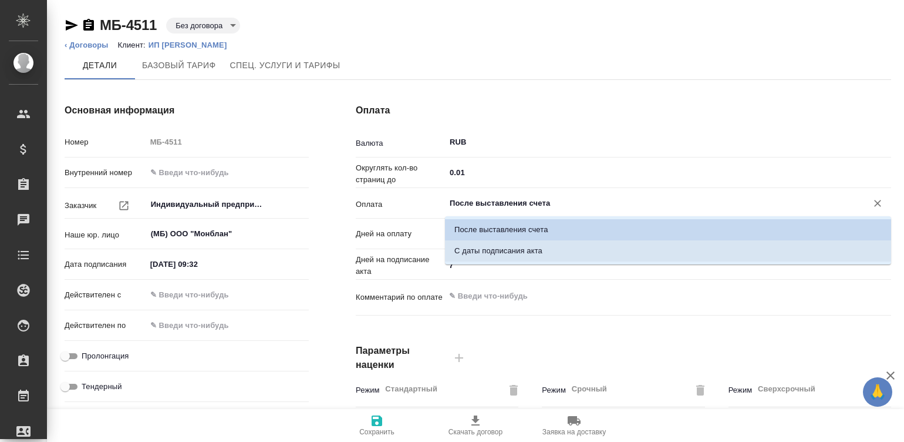
click at [512, 245] on p "С даты подписания акта" at bounding box center [498, 251] width 88 height 12
type input "Индивидуальный предприниматель [PERSON_NAME]"
type input "С даты подписания акта"
type textarea "x"
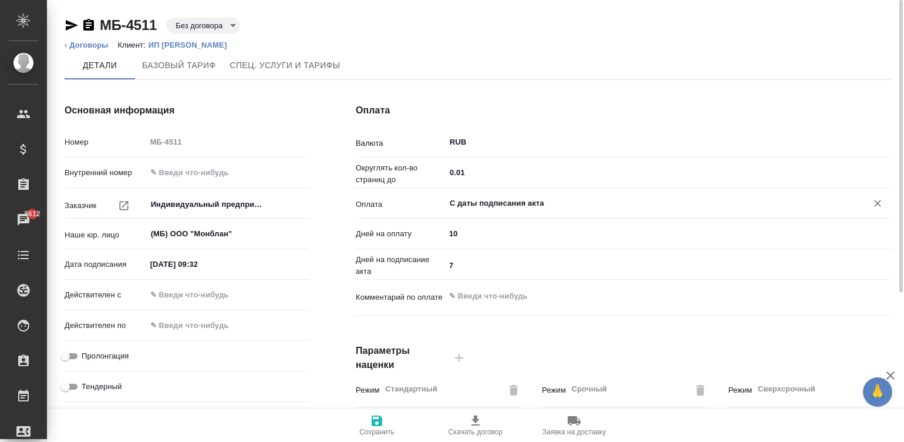
click at [211, 263] on input "09.09.2025 09:32" at bounding box center [197, 263] width 103 height 17
click at [211, 263] on input "09.09.2025 09:32" at bounding box center [198, 263] width 103 height 17
click at [232, 292] on input "text" at bounding box center [198, 294] width 103 height 17
paste input "09.09.2025 09:32"
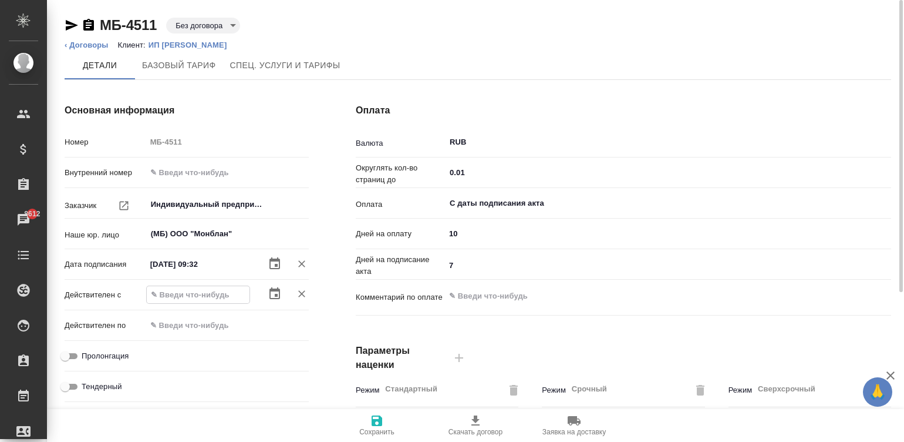
type input "Индивидуальный предприниматель [PERSON_NAME]"
type input "09.09.2025 09:32"
type textarea "x"
type input "09.09.2025 09:32"
click at [73, 358] on input "Пролонгация" at bounding box center [65, 356] width 42 height 14
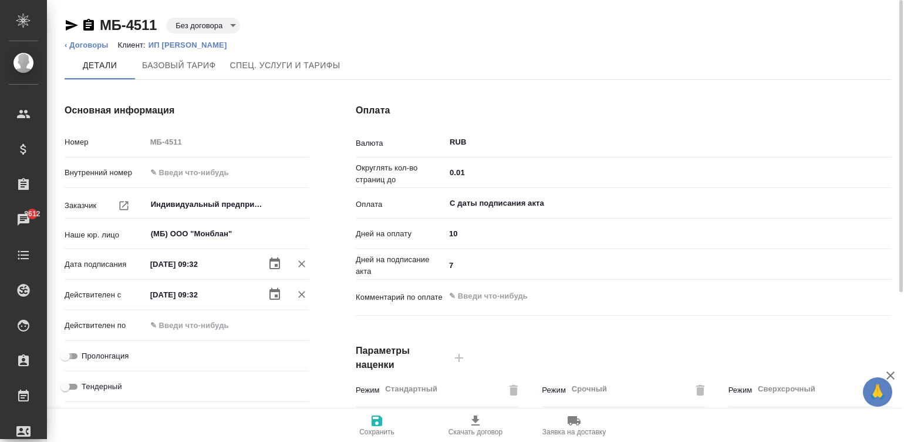
checkbox input "true"
type input "Индивидуальный предприниматель [PERSON_NAME]"
type textarea "x"
click at [378, 434] on span "Сохранить" at bounding box center [376, 431] width 35 height 8
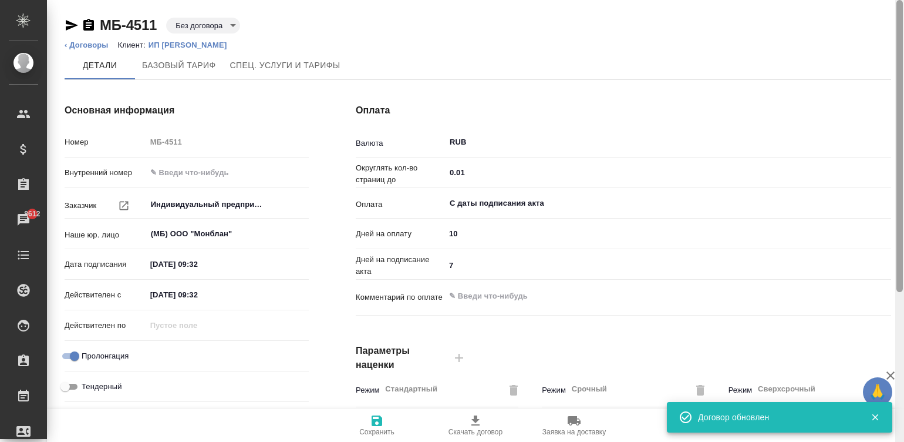
type input "Базовый ТП 2025"
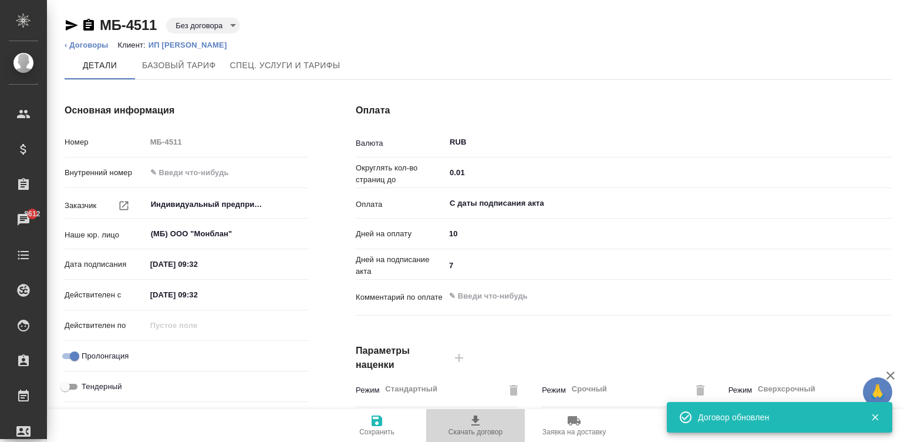
click at [481, 426] on icon "button" at bounding box center [476, 420] width 14 height 14
type input "Индивидуальный предприниматель [PERSON_NAME]"
type textarea "x"
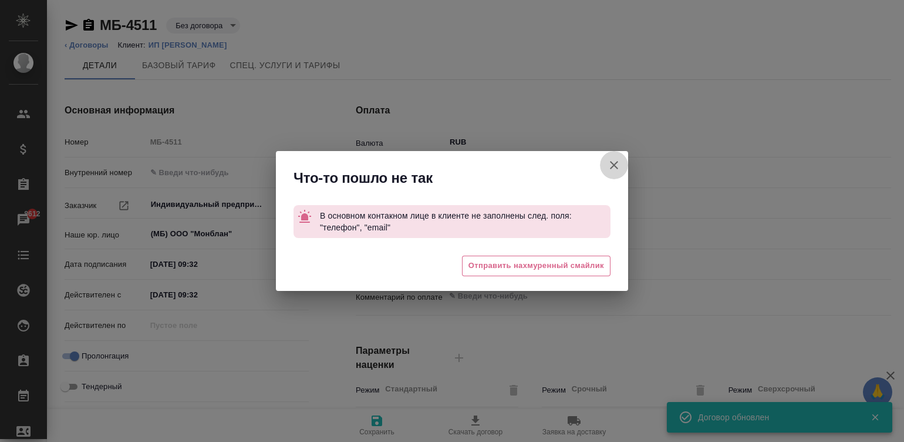
click at [608, 164] on icon "button" at bounding box center [614, 165] width 14 height 14
type input "Индивидуальный предприниматель [PERSON_NAME]"
type textarea "x"
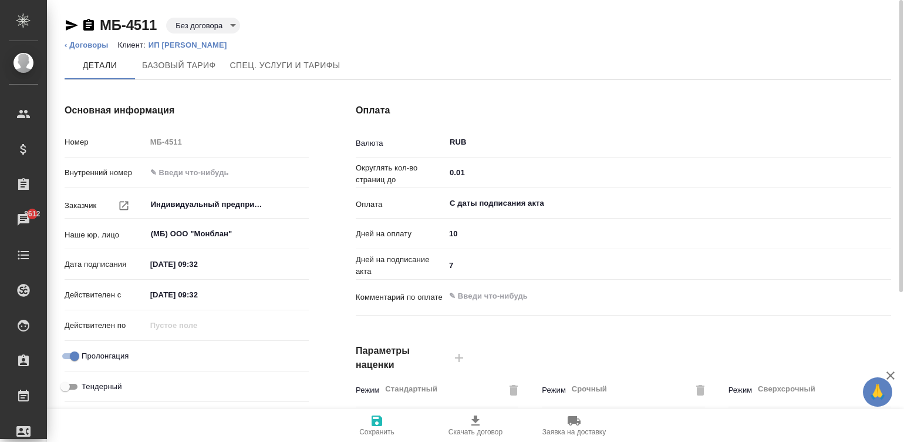
click at [216, 42] on p "ИП [PERSON_NAME]" at bounding box center [192, 45] width 87 height 9
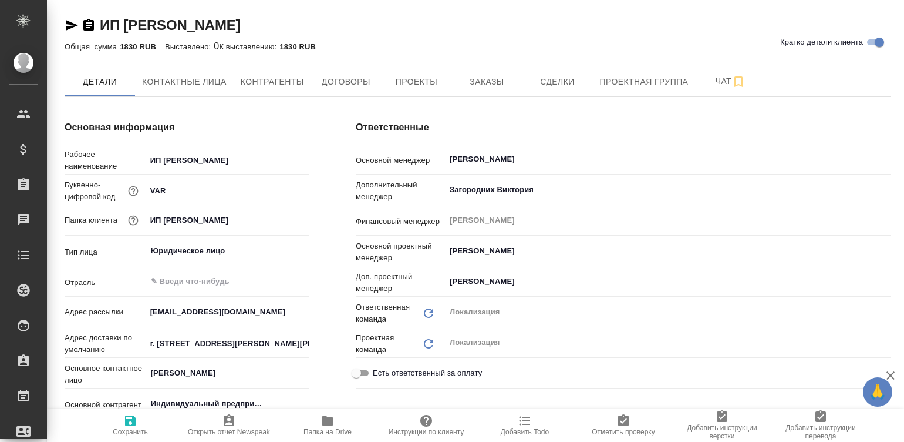
type input "Индивидуальный предприниматель [PERSON_NAME]"
type textarea "x"
type input "Индивидуальный предприниматель [PERSON_NAME]"
type textarea "x"
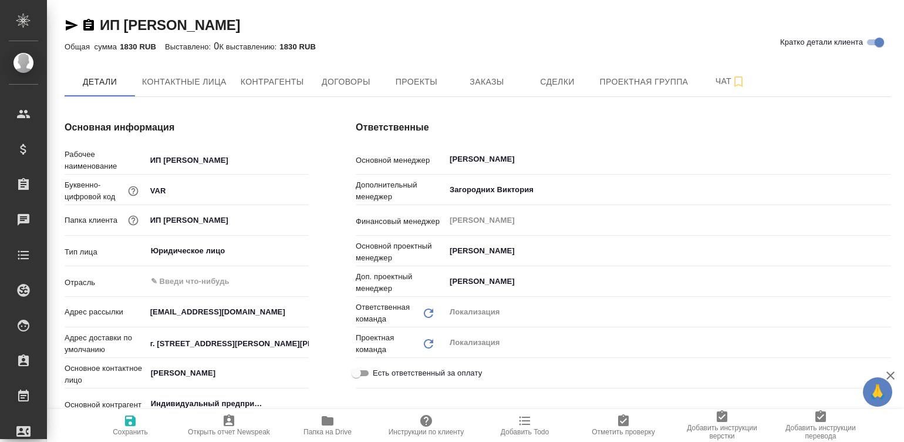
type textarea "x"
type input "Индивидуальный предприниматель [PERSON_NAME]"
type textarea "x"
type input "Индивидуальный предприниматель [PERSON_NAME]"
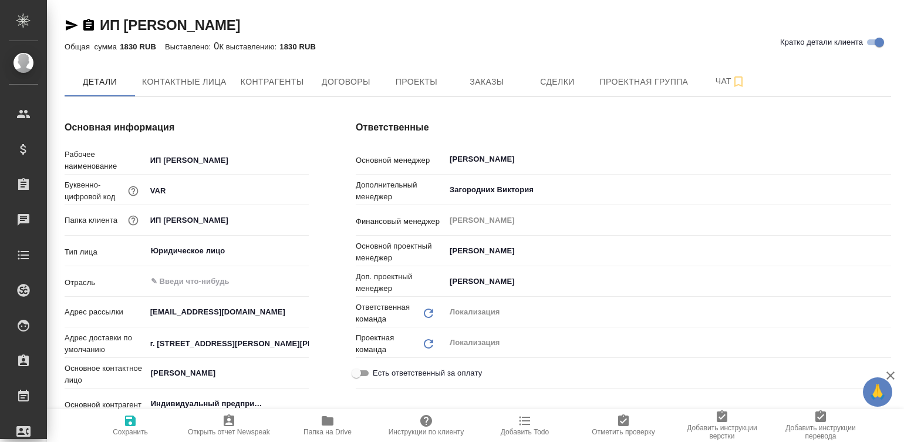
type textarea "x"
click at [190, 85] on span "Контактные лица" at bounding box center [184, 82] width 85 height 15
select select "RU"
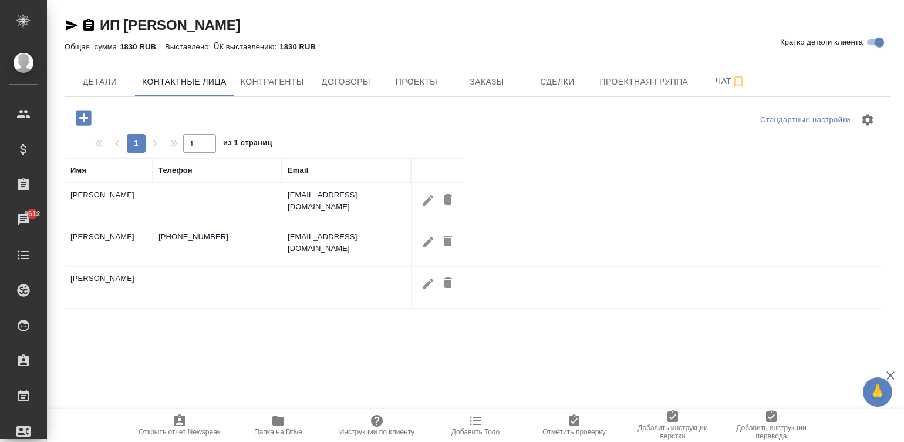
click at [220, 235] on td "[PHONE_NUMBER]" at bounding box center [217, 245] width 129 height 41
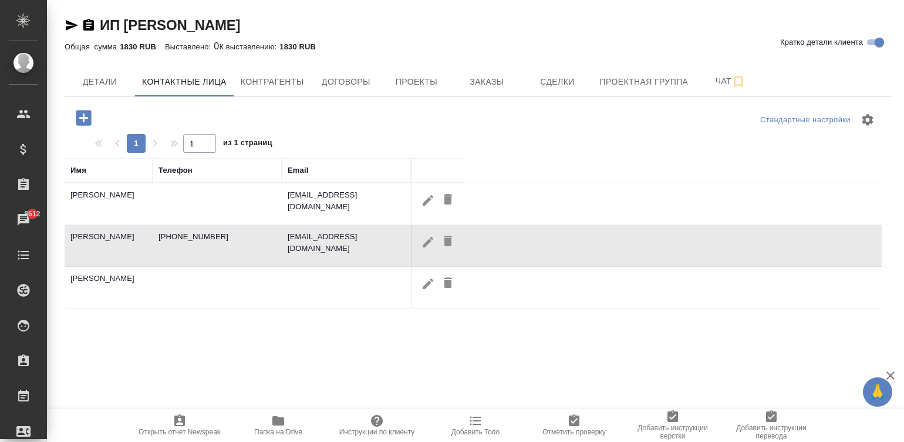
click at [220, 235] on td "[PHONE_NUMBER]" at bounding box center [217, 245] width 129 height 41
click at [250, 257] on td "+79801879710" at bounding box center [217, 245] width 129 height 41
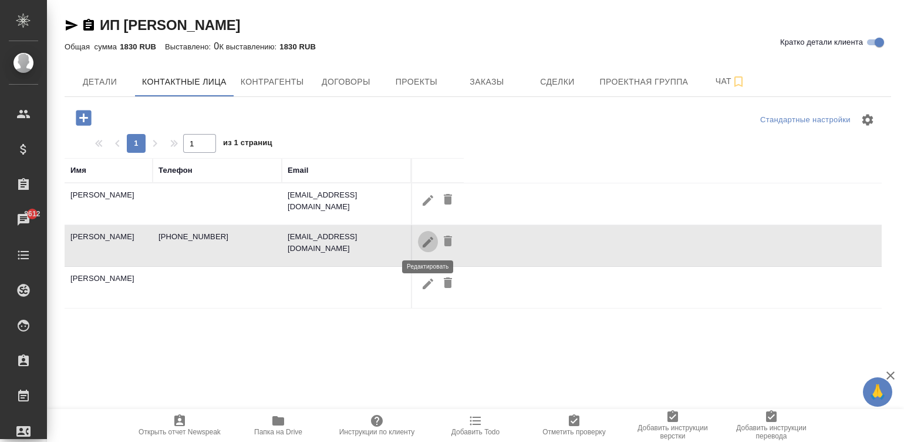
click at [427, 241] on icon "button" at bounding box center [428, 241] width 11 height 11
type input "Исаенко"
type input "Агния"
type input "Пользователь"
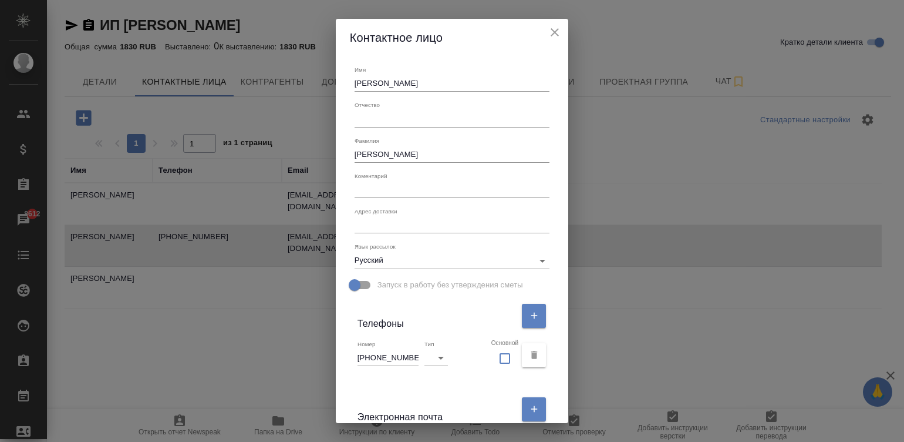
click at [386, 352] on input "+79801879710" at bounding box center [388, 357] width 61 height 16
click at [557, 28] on icon "close" at bounding box center [555, 32] width 14 height 14
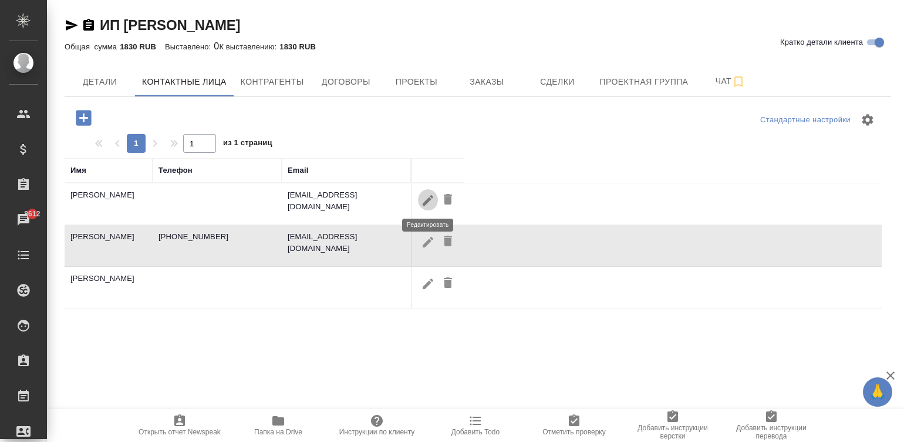
click at [422, 200] on icon "button" at bounding box center [428, 200] width 14 height 14
type input "Александра"
type input "Владимировна"
type input "Варова"
type textarea "г. Улан-Удэ, ул.Бабушкина д.1 к.2 кв.29"
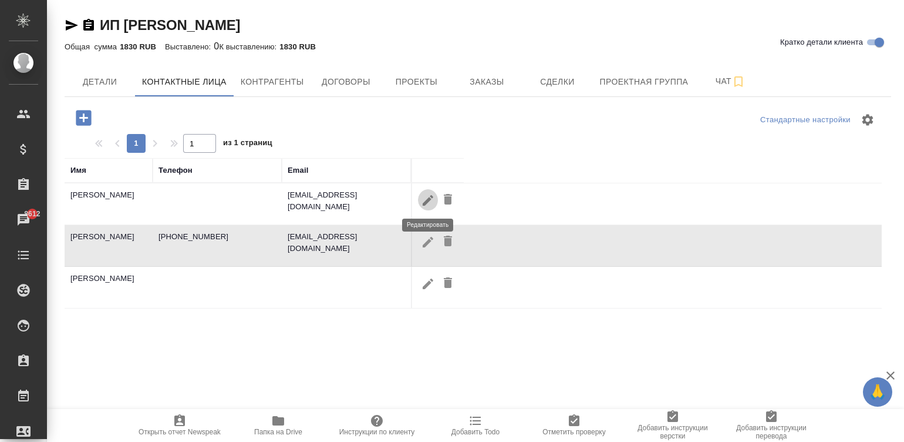
type input "Varovabusiness@gmail.com"
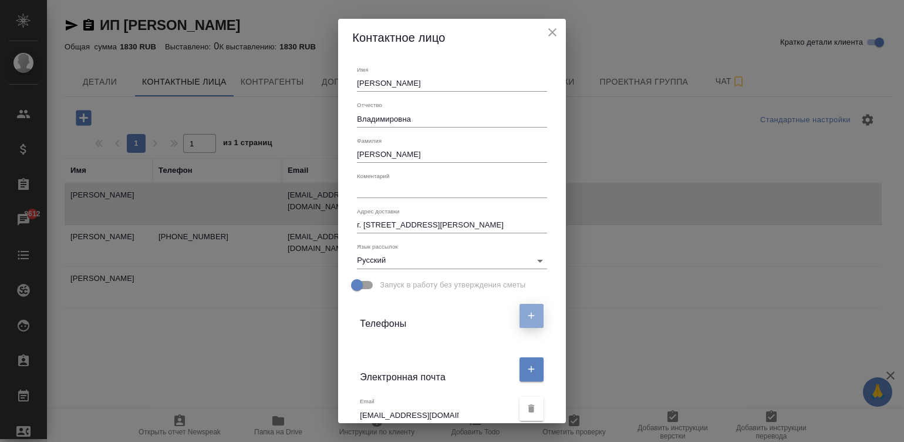
click at [520, 311] on button "button" at bounding box center [532, 316] width 24 height 24
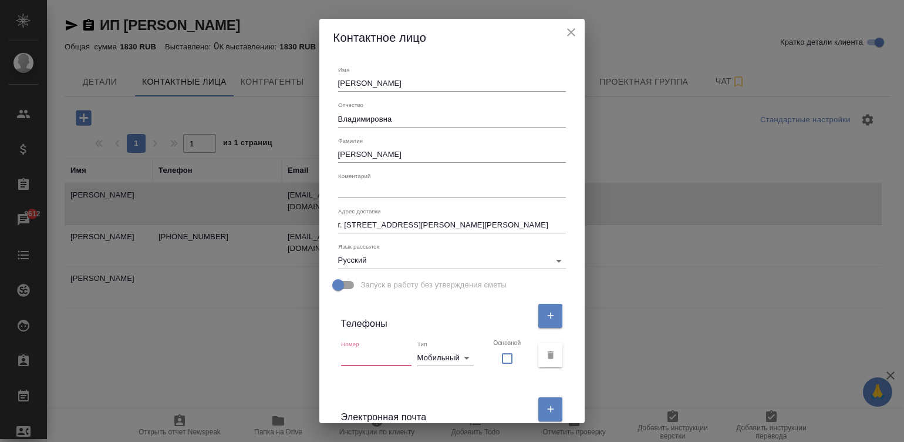
click at [374, 354] on input "text" at bounding box center [376, 357] width 70 height 16
paste input "+79801879710"
type input "+79801879710"
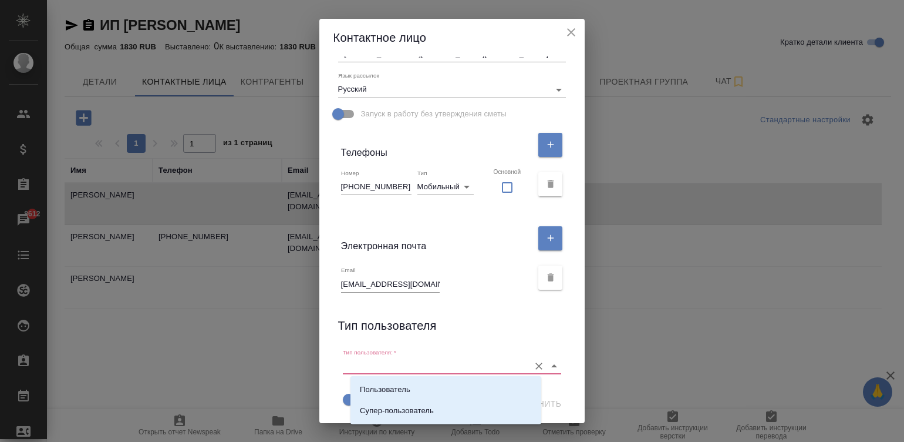
click at [399, 362] on input "Тип пользователя:   *" at bounding box center [433, 366] width 181 height 16
click at [419, 385] on li "Пользователь" at bounding box center [446, 389] width 191 height 21
type input "Пользователь"
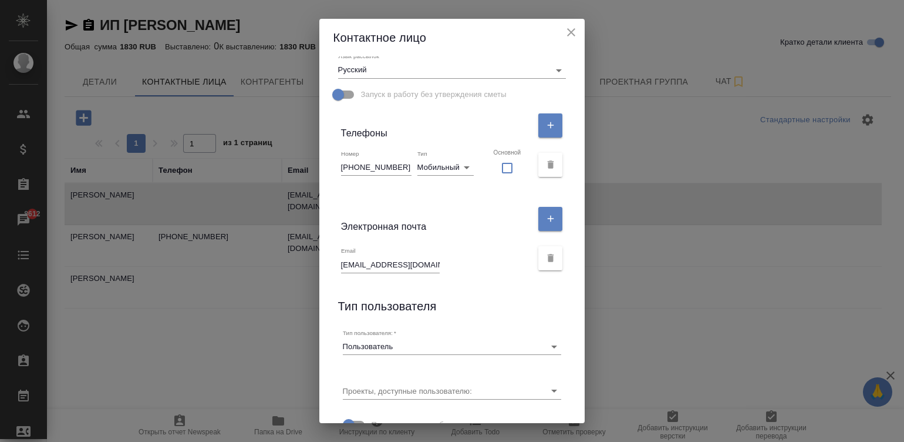
scroll to position [200, 0]
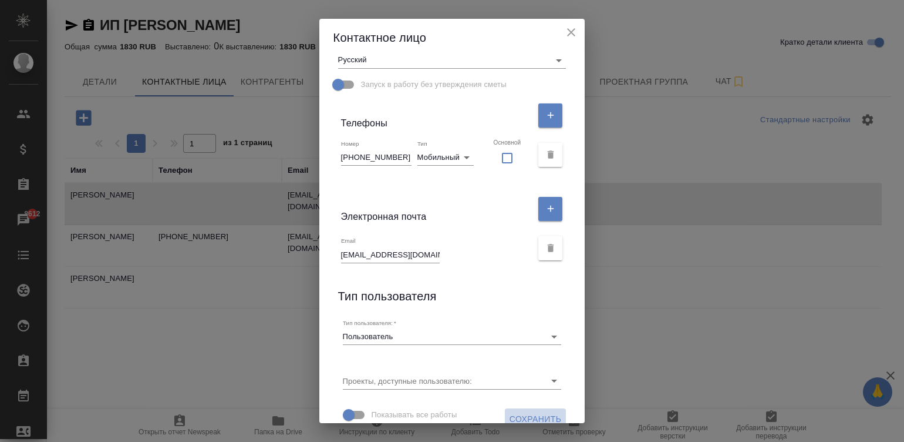
click at [523, 419] on span "Сохранить" at bounding box center [536, 419] width 52 height 15
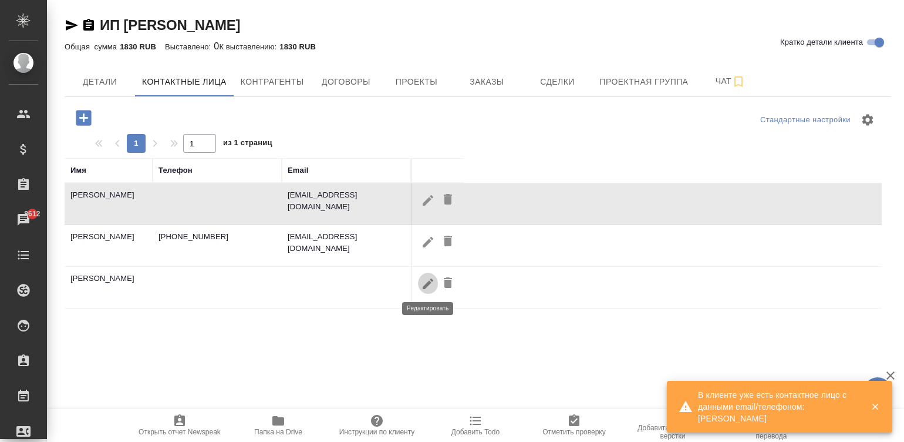
click at [421, 280] on icon "button" at bounding box center [428, 284] width 14 height 14
type input "Агния"
type input "Исаенко"
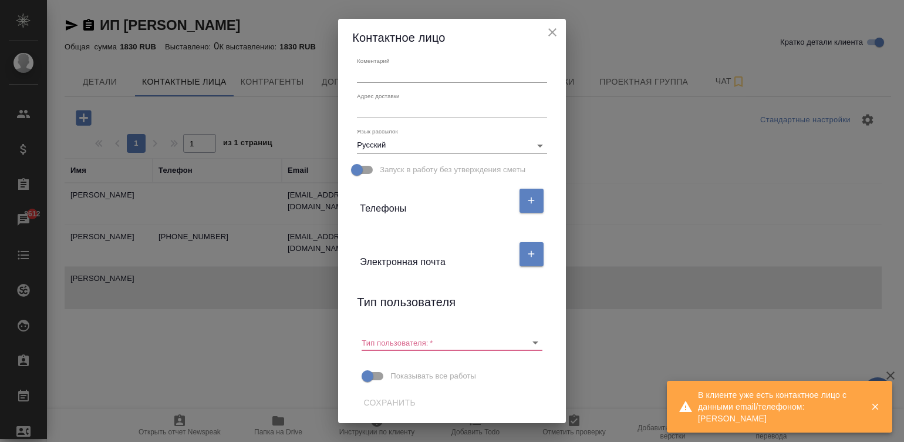
scroll to position [114, 0]
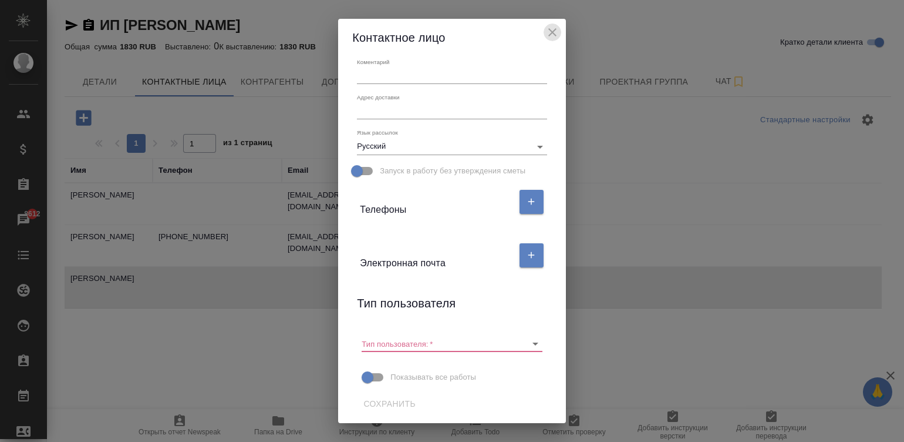
click at [555, 28] on icon "close" at bounding box center [552, 32] width 8 height 8
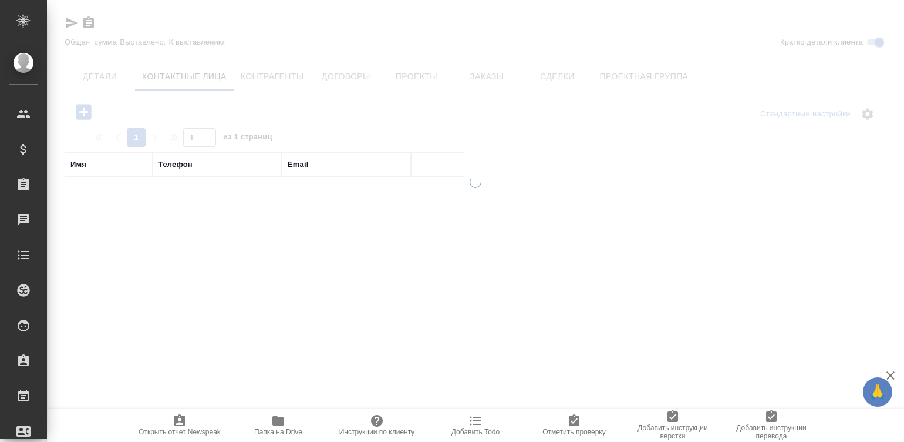
select select "RU"
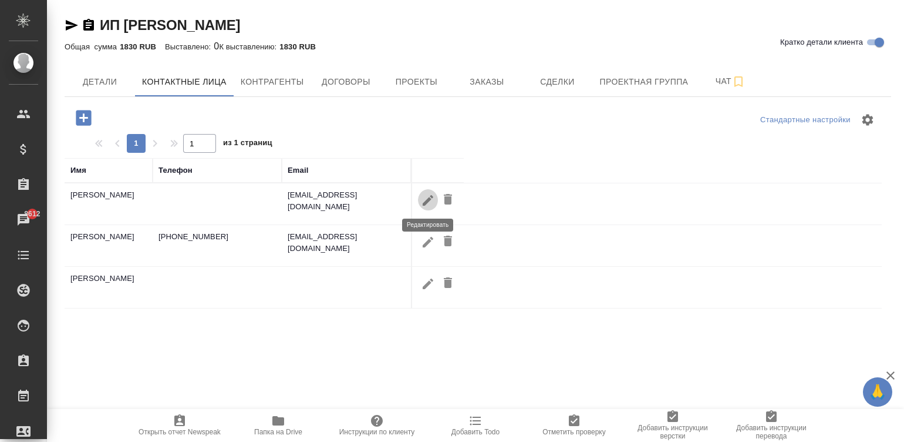
click at [422, 194] on icon "button" at bounding box center [428, 200] width 14 height 14
type input "[PERSON_NAME]"
type input "Владимировна"
type input "[PERSON_NAME]"
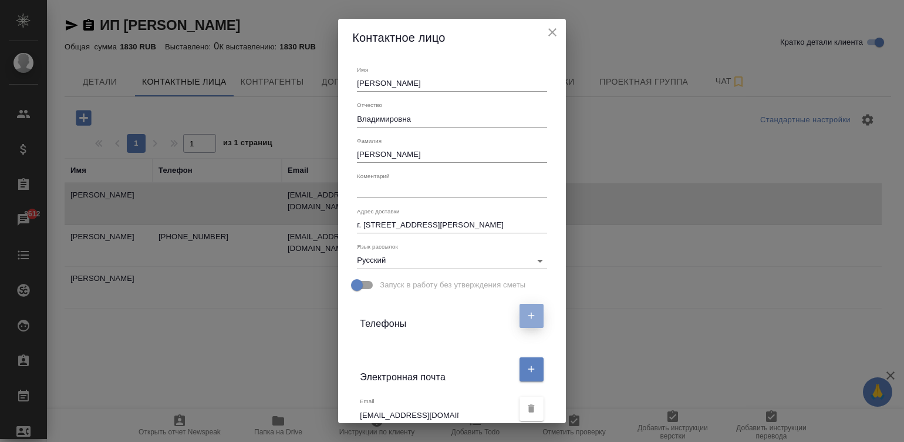
click at [520, 318] on button "button" at bounding box center [532, 316] width 24 height 24
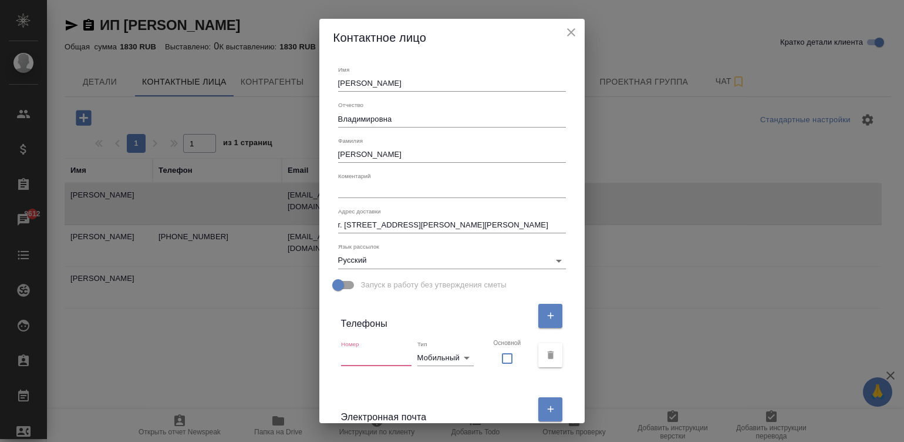
click at [366, 353] on input "text" at bounding box center [376, 357] width 70 height 16
type input "-"
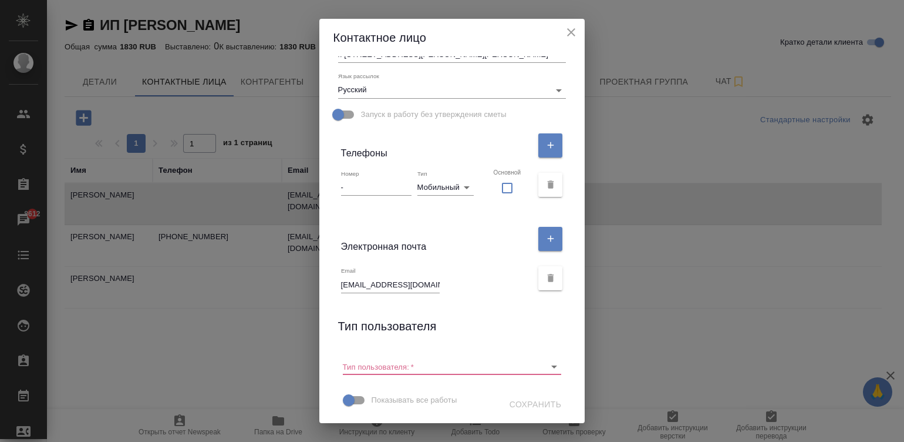
scroll to position [171, 0]
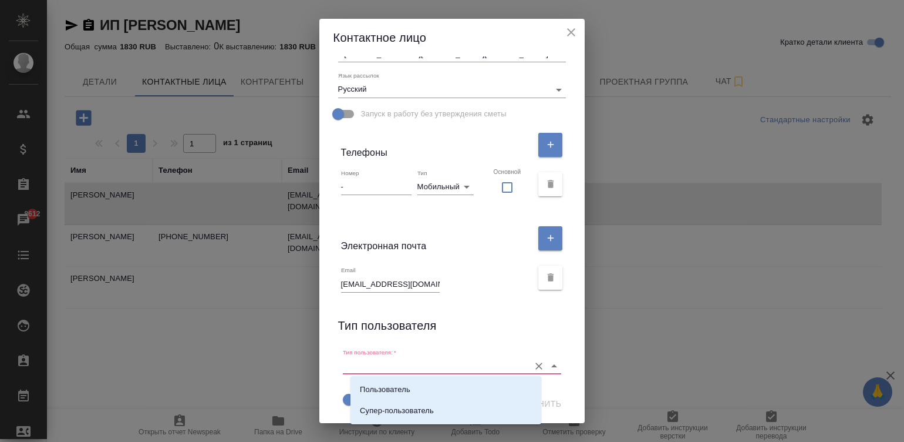
click at [449, 362] on input "Тип пользователя:   *" at bounding box center [433, 366] width 181 height 16
click at [397, 382] on li "Пользователь" at bounding box center [446, 389] width 191 height 21
type input "Пользователь"
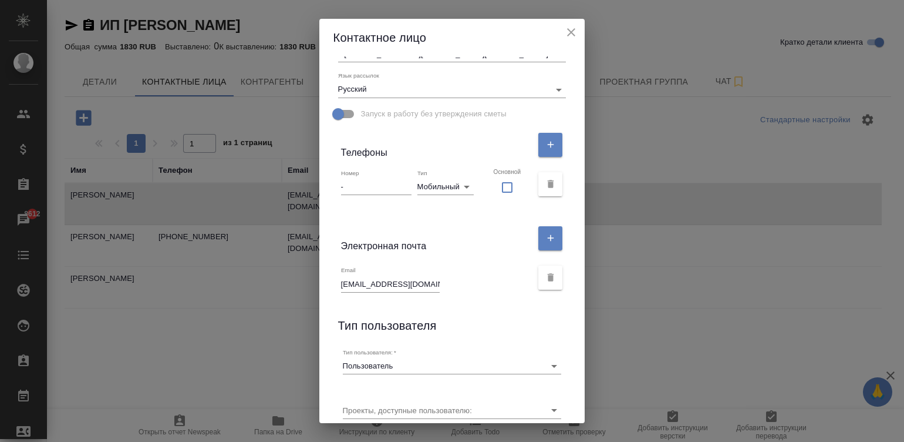
click at [563, 396] on div "Имя [PERSON_NAME] [PERSON_NAME] [PERSON_NAME] [PERSON_NAME] доставки г. [STREET…" at bounding box center [452, 239] width 266 height 366
click at [564, 396] on div "Имя [PERSON_NAME] [PERSON_NAME] [PERSON_NAME] [PERSON_NAME] доставки г. [STREET…" at bounding box center [452, 239] width 266 height 366
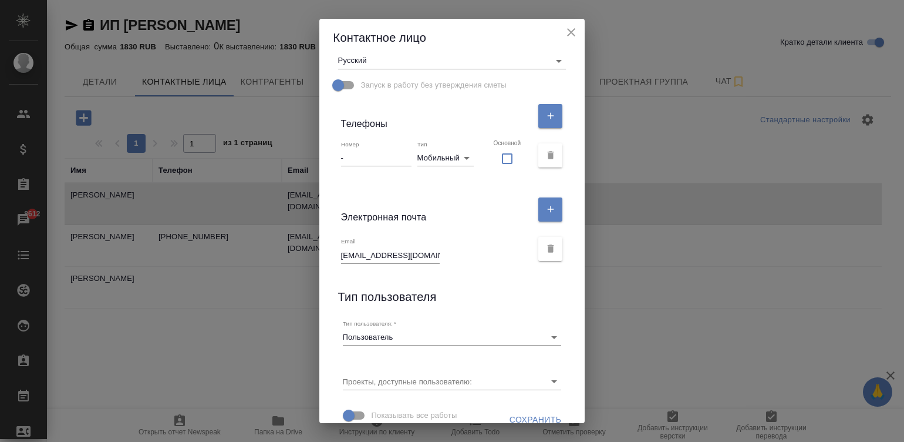
scroll to position [215, 0]
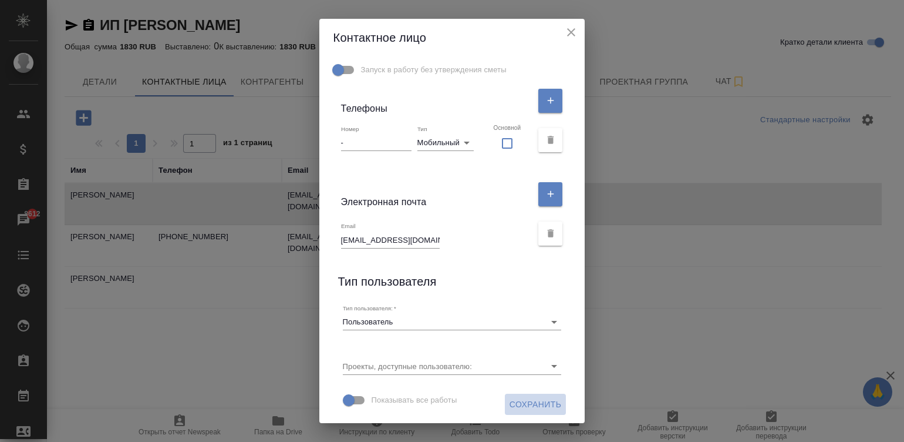
click at [532, 400] on span "Сохранить" at bounding box center [536, 404] width 52 height 15
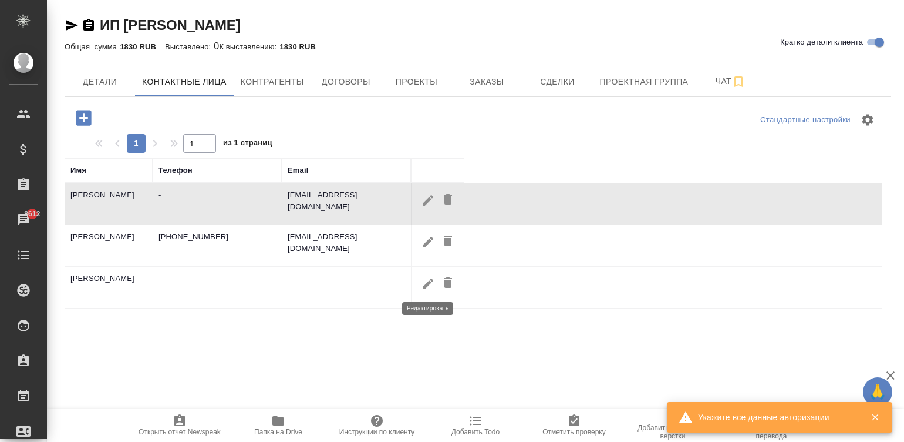
click at [422, 282] on icon "button" at bounding box center [428, 284] width 14 height 14
type input "[PERSON_NAME]"
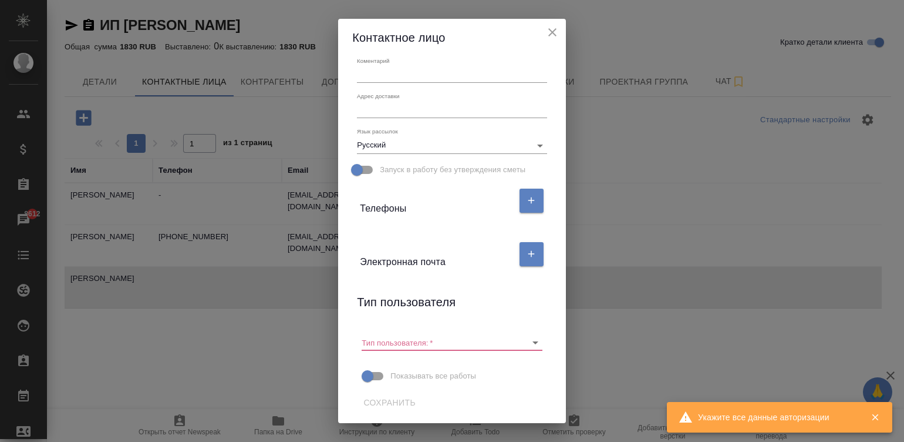
scroll to position [114, 0]
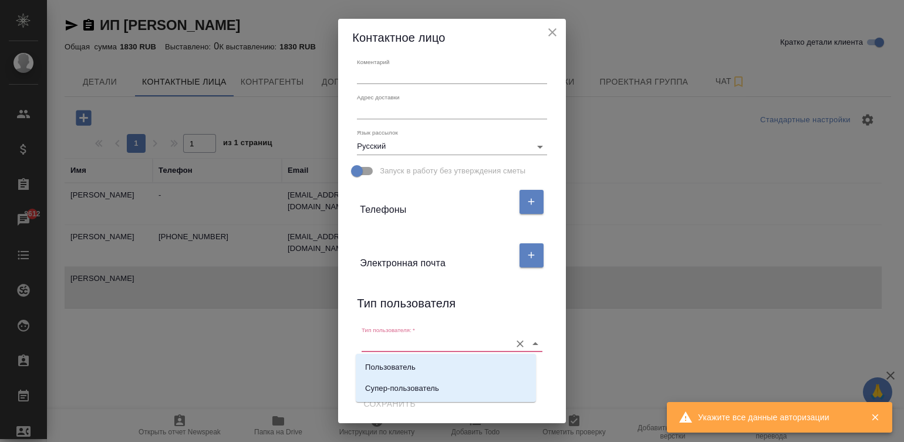
click at [424, 341] on input "Тип пользователя:   *" at bounding box center [433, 343] width 143 height 16
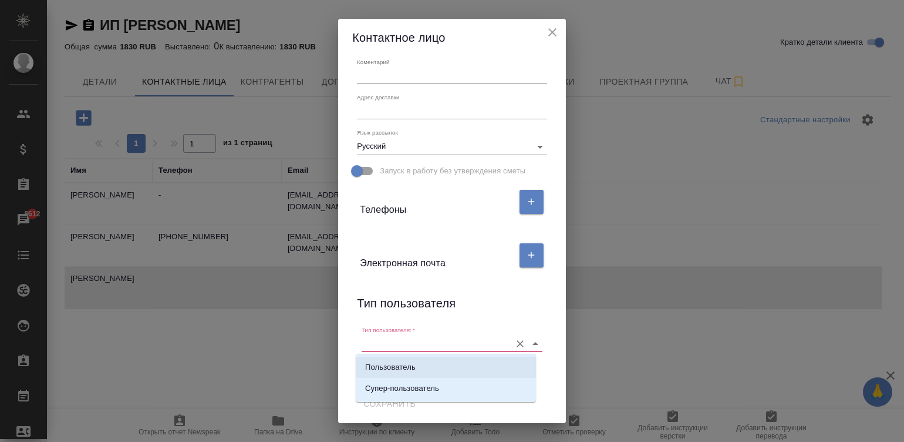
click at [438, 371] on li "Пользователь" at bounding box center [446, 366] width 180 height 21
type input "Пользователь"
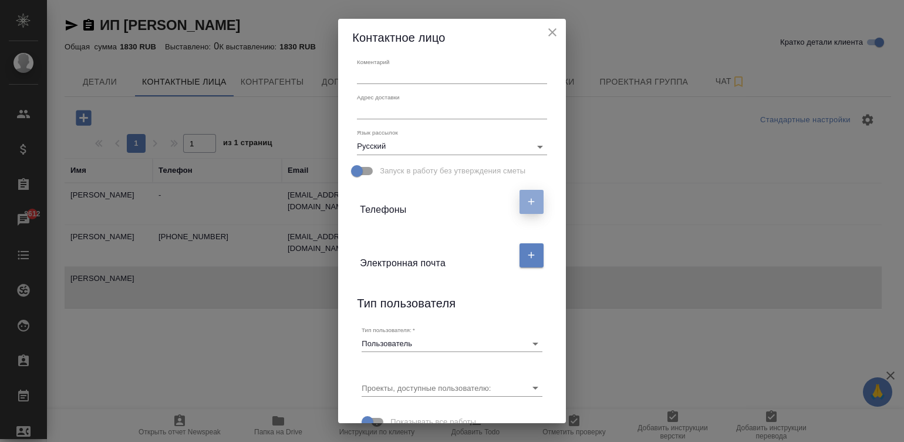
click at [520, 194] on button "button" at bounding box center [532, 202] width 24 height 24
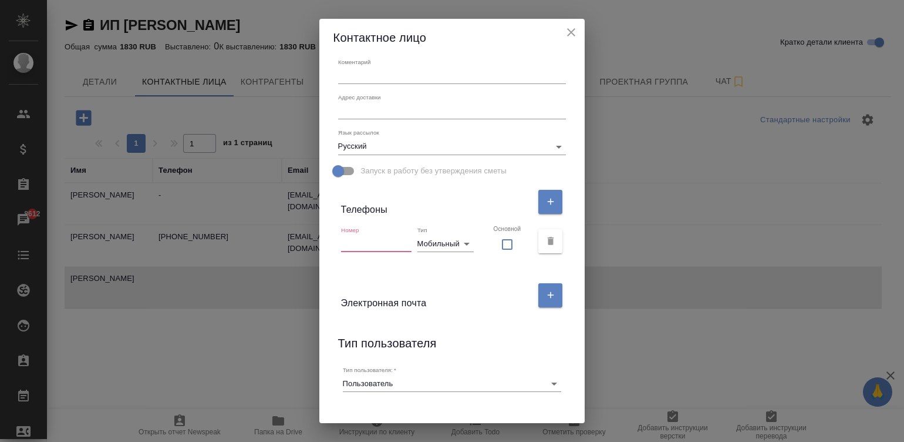
click at [375, 237] on input "text" at bounding box center [376, 243] width 70 height 16
type input "-"
click at [545, 297] on icon "button" at bounding box center [550, 294] width 11 height 11
click at [396, 336] on input "text" at bounding box center [390, 340] width 99 height 16
type input "-"
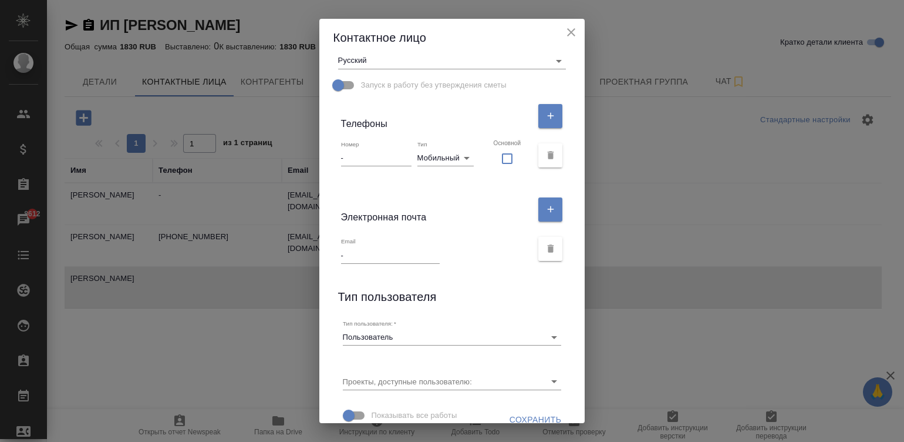
scroll to position [215, 0]
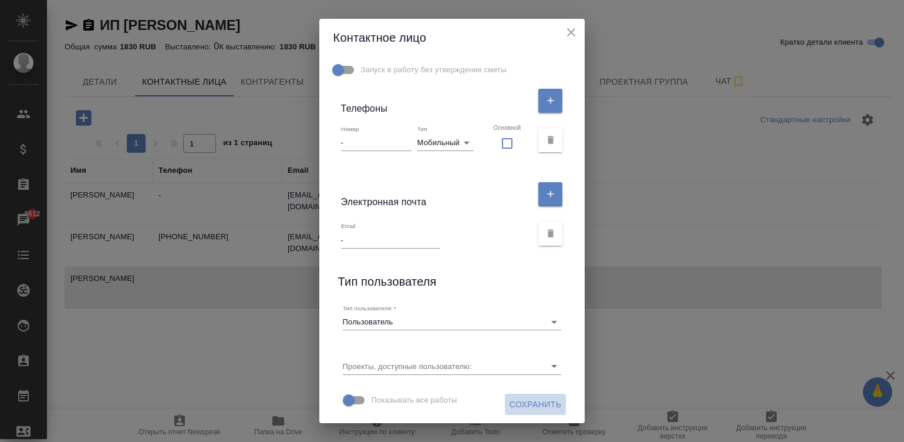
click at [520, 399] on span "Сохранить" at bounding box center [536, 404] width 52 height 15
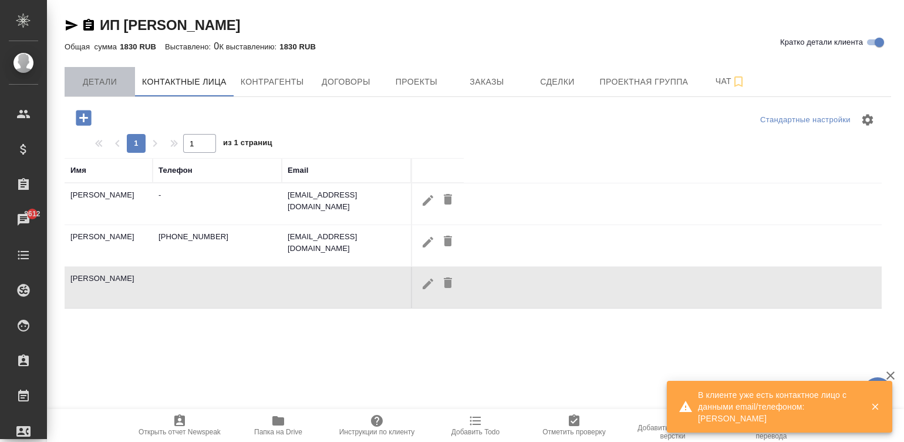
click at [112, 81] on span "Детали" at bounding box center [100, 82] width 56 height 15
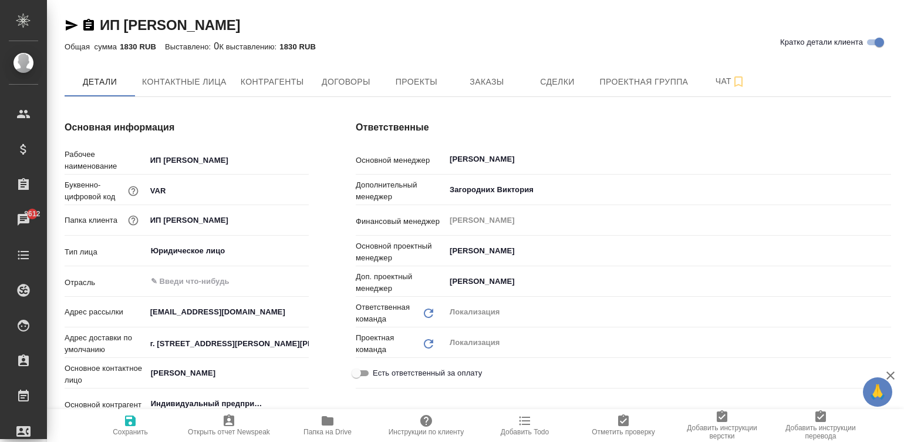
type input "Индивидуальный предприниматель [PERSON_NAME]"
type textarea "x"
type input "Индивидуальный предприниматель [PERSON_NAME]"
type textarea "x"
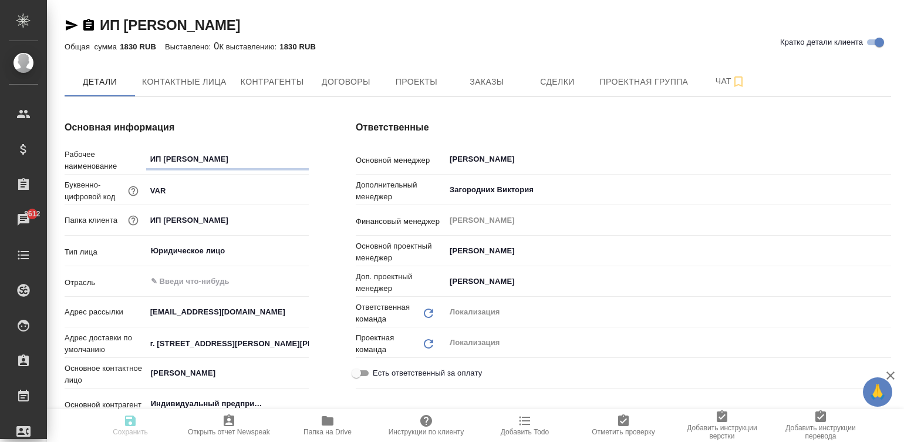
type textarea "x"
click at [183, 68] on button "Контактные лица" at bounding box center [184, 81] width 99 height 29
select select "RU"
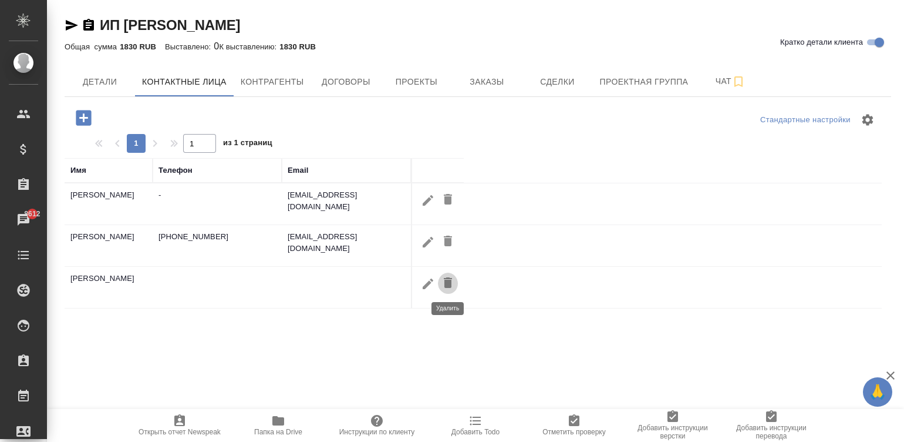
click at [445, 287] on icon "button" at bounding box center [448, 282] width 8 height 11
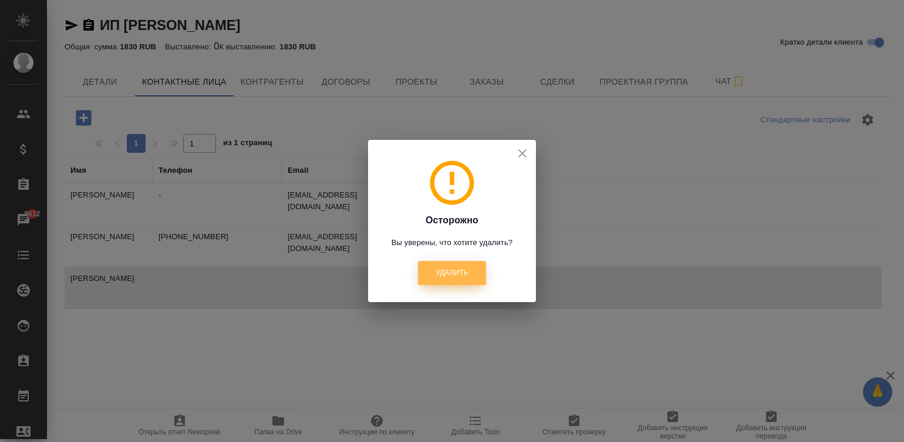
click at [469, 274] on button "Удалить" at bounding box center [452, 273] width 68 height 24
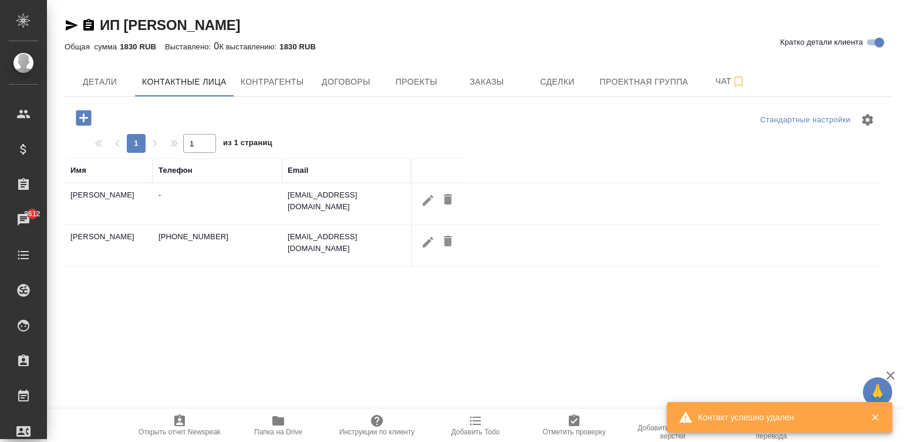
click at [220, 234] on td "[PHONE_NUMBER]" at bounding box center [217, 245] width 129 height 41
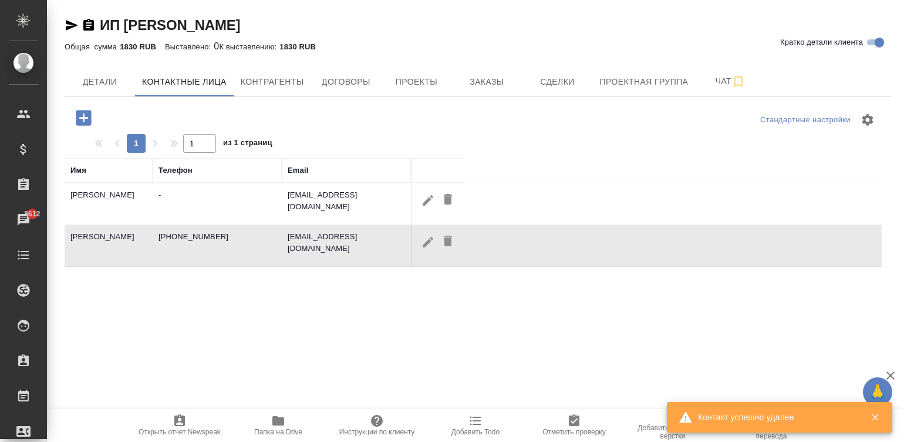
click at [220, 234] on td "[PHONE_NUMBER]" at bounding box center [217, 245] width 129 height 41
click at [425, 232] on button "button" at bounding box center [428, 242] width 20 height 22
type input "[PERSON_NAME]"
type input "[PHONE_NUMBER]"
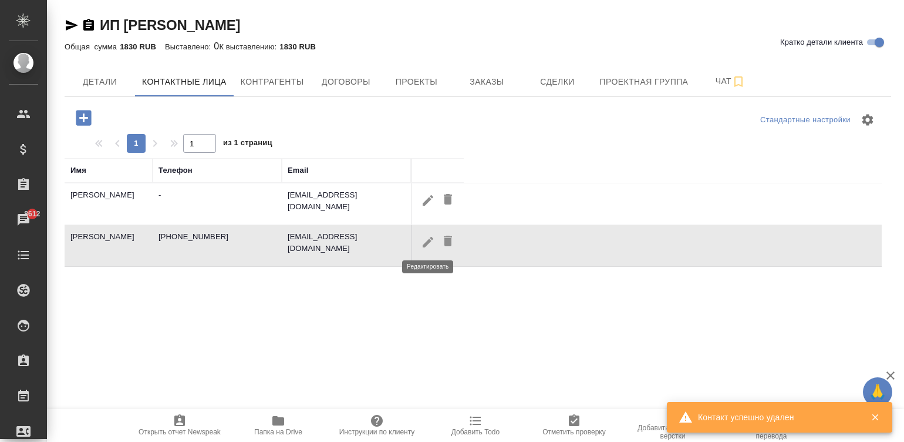
checkbox input "false"
type input "agnia.tasfinans@mail.ru"
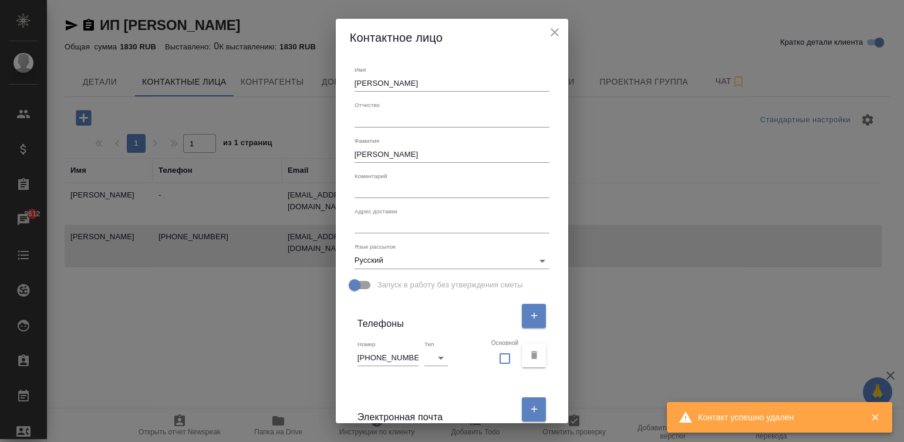
click at [403, 355] on input "+79801879710" at bounding box center [388, 357] width 61 height 16
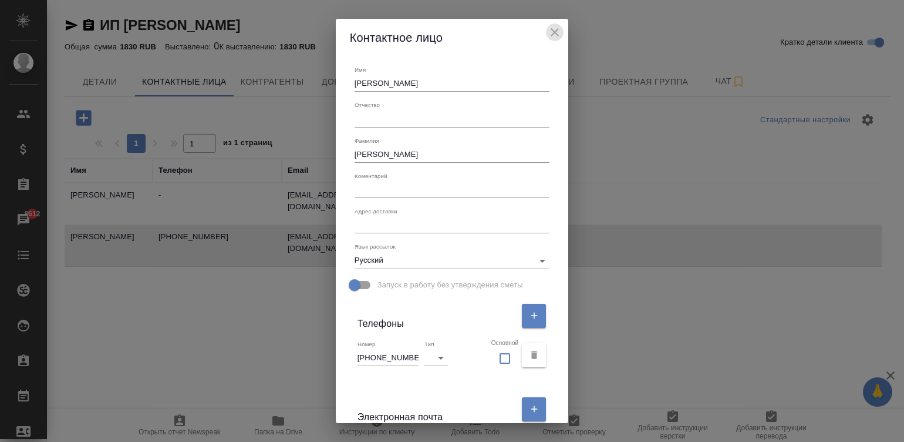
click at [557, 24] on button "close" at bounding box center [555, 32] width 18 height 18
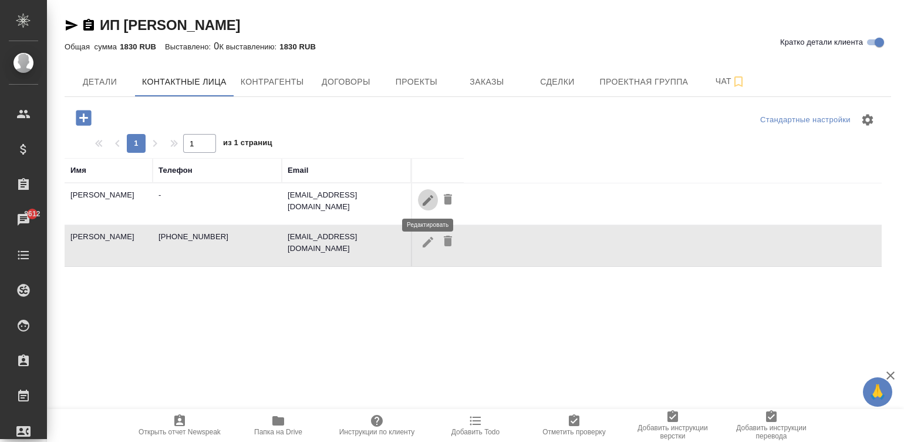
click at [423, 190] on button "button" at bounding box center [428, 200] width 20 height 22
type input "Александра"
type input "Владимировна"
type input "Варова"
type textarea "г. Улан-Удэ, ул.Бабушкина д.1 к.2 кв.29"
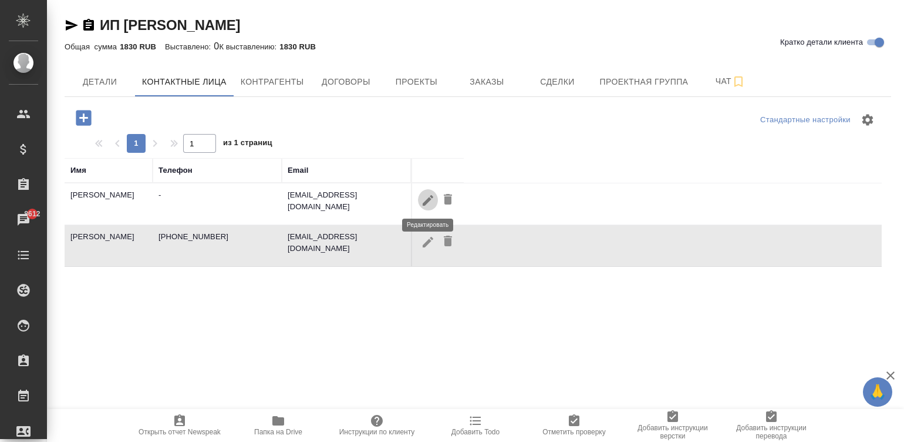
type input "-"
type input "mobile"
checkbox input "false"
type input "Varovabusiness@gmail.com"
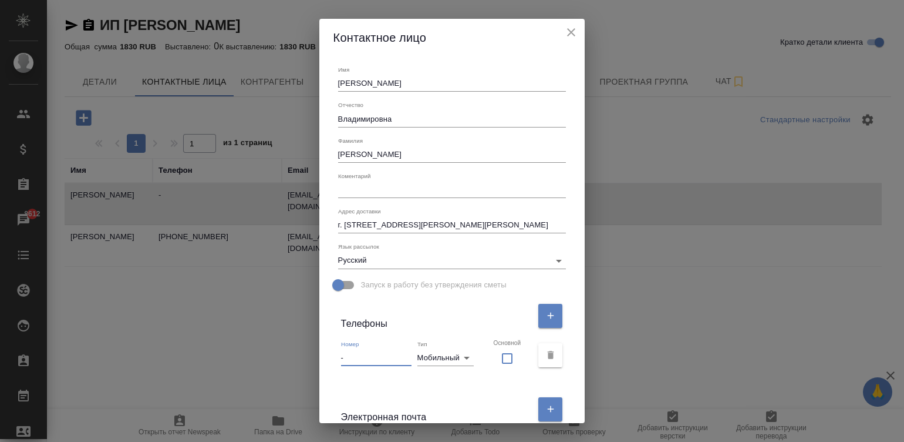
click at [364, 356] on input "-" at bounding box center [376, 357] width 70 height 16
paste input "+79801879710"
type input "+79801879710_"
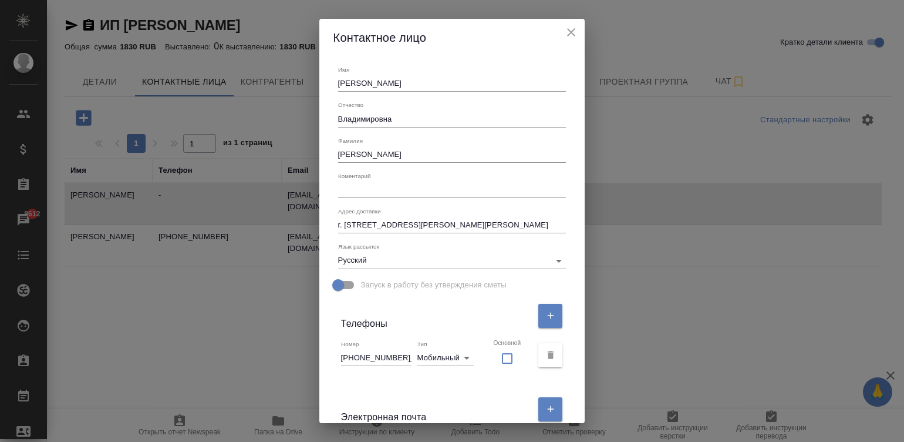
click at [576, 383] on div "Имя Александра Отчество Владимировна Фамилия Варова Коментарий x Адрес доставки…" at bounding box center [452, 239] width 266 height 366
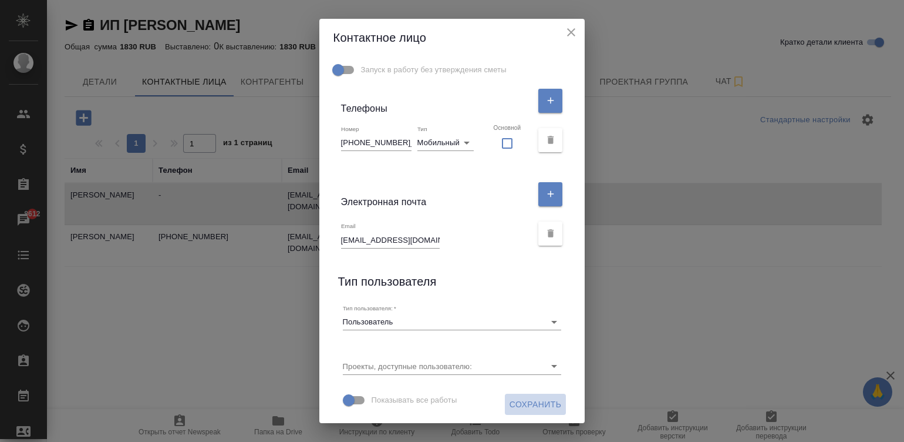
click at [517, 402] on span "Сохранить" at bounding box center [536, 404] width 52 height 15
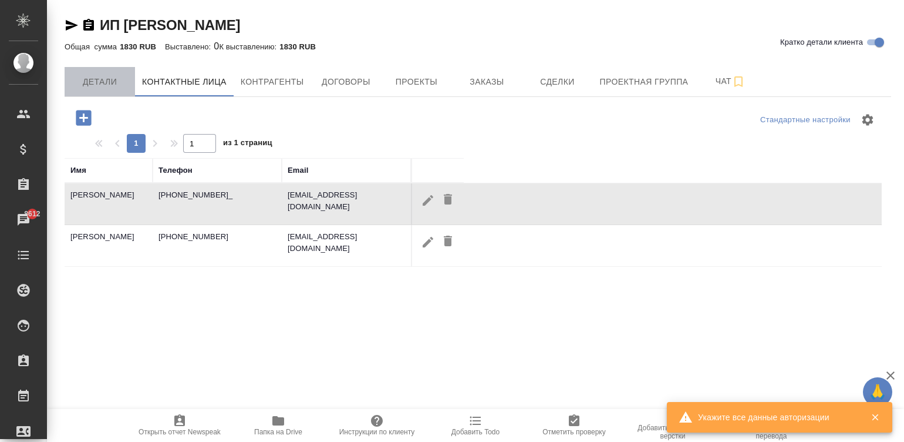
click at [98, 80] on span "Детали" at bounding box center [100, 82] width 56 height 15
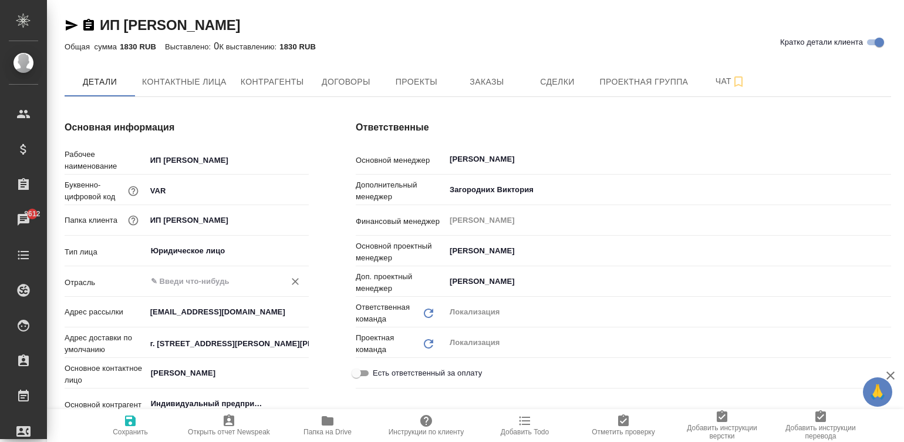
type input "Индивидуальный предприниматель [PERSON_NAME]"
type textarea "x"
type input "Индивидуальный предприниматель [PERSON_NAME]"
type textarea "x"
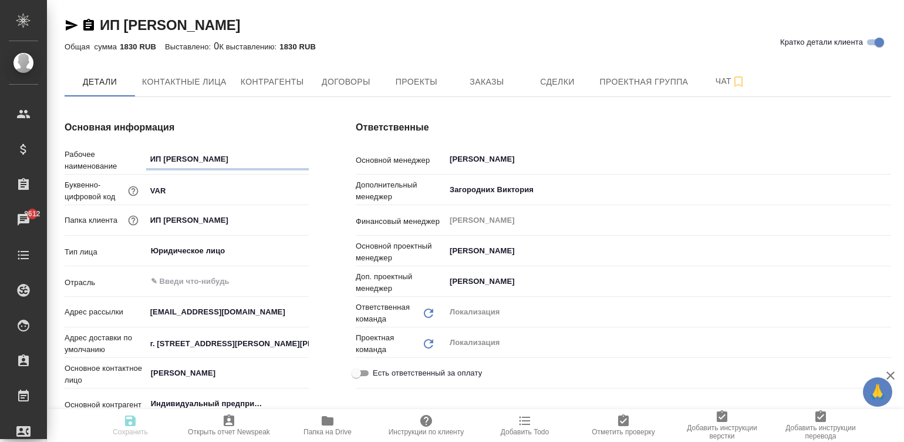
type textarea "x"
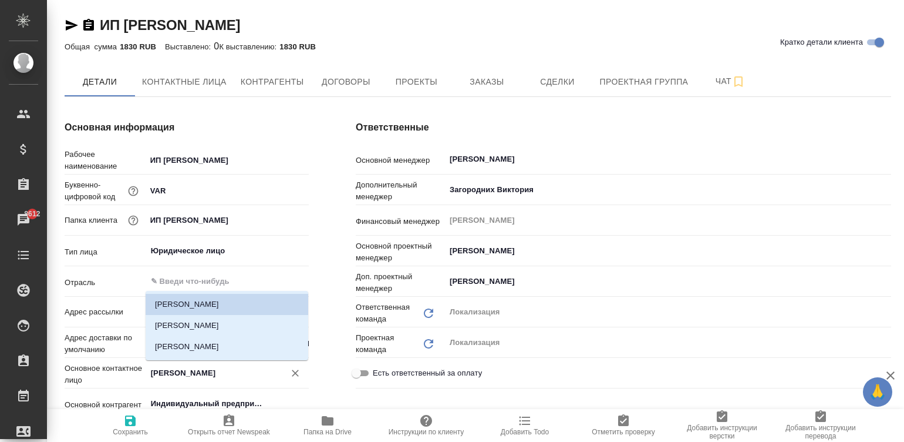
click at [191, 369] on input "Исаенко Агния" at bounding box center [208, 373] width 116 height 14
click at [222, 340] on li "Варова Александра Владимировна" at bounding box center [227, 346] width 163 height 21
type input "Варова Александра Владимировна"
type input "Индивидуальный предприниматель [PERSON_NAME]"
type textarea "x"
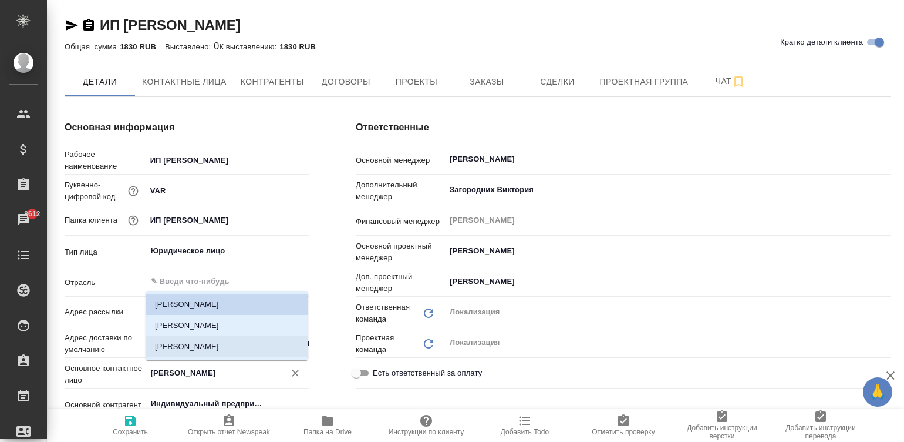
type textarea "x"
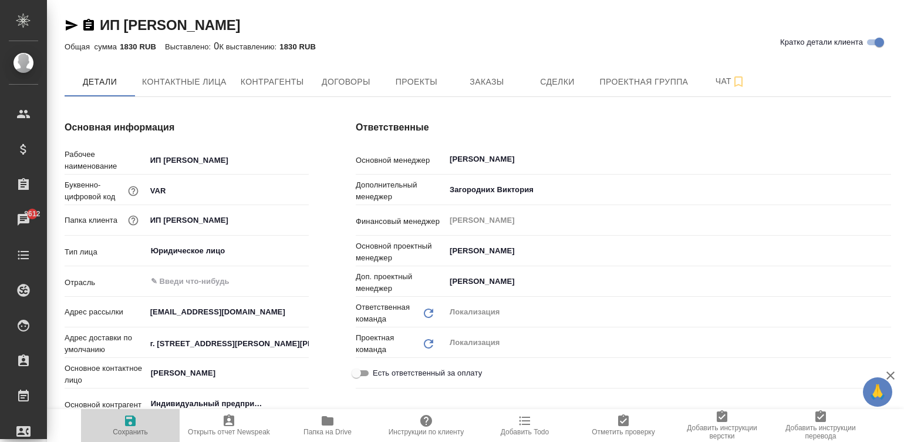
click at [133, 422] on icon "button" at bounding box center [130, 420] width 11 height 11
type input "Индивидуальный предприниматель [PERSON_NAME]"
type textarea "x"
type input "Индивидуальный предприниматель [PERSON_NAME]"
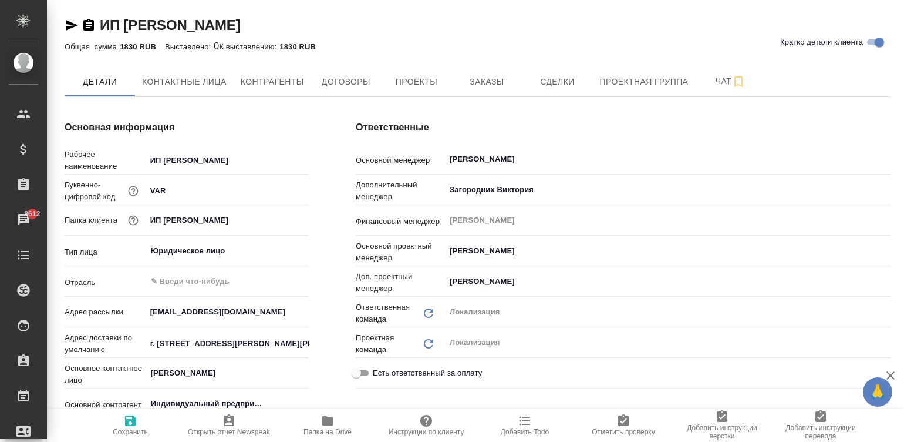
type textarea "x"
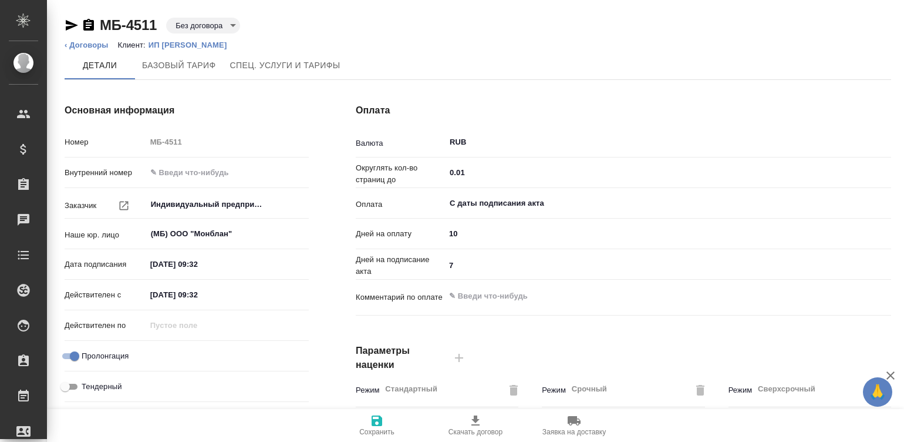
type input "Базовый ТП 2025"
click at [480, 419] on icon "button" at bounding box center [476, 420] width 14 height 14
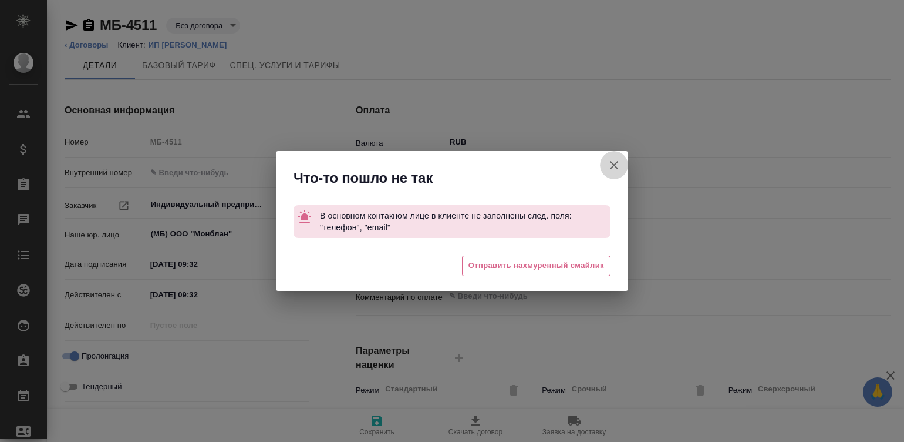
click at [611, 157] on button "button" at bounding box center [614, 165] width 28 height 28
type input "Индивидуальный предприниматель Варова Александра Владимировна"
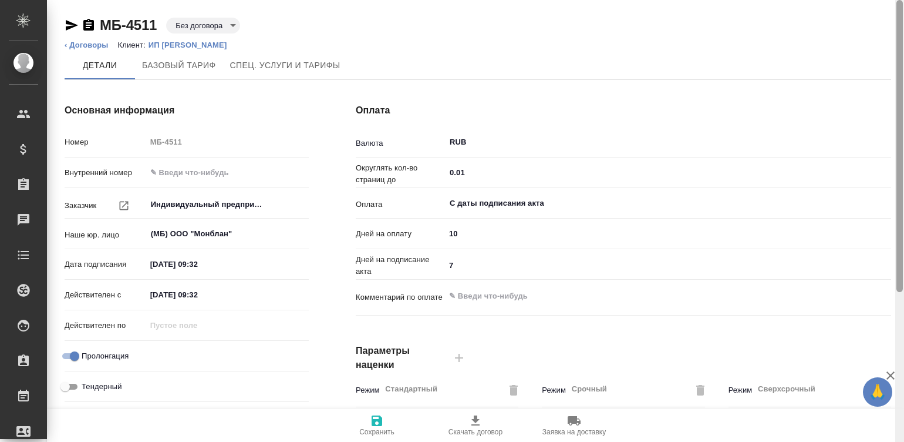
type input "Базовый ТП 2025"
click at [897, 288] on div at bounding box center [900, 146] width 6 height 292
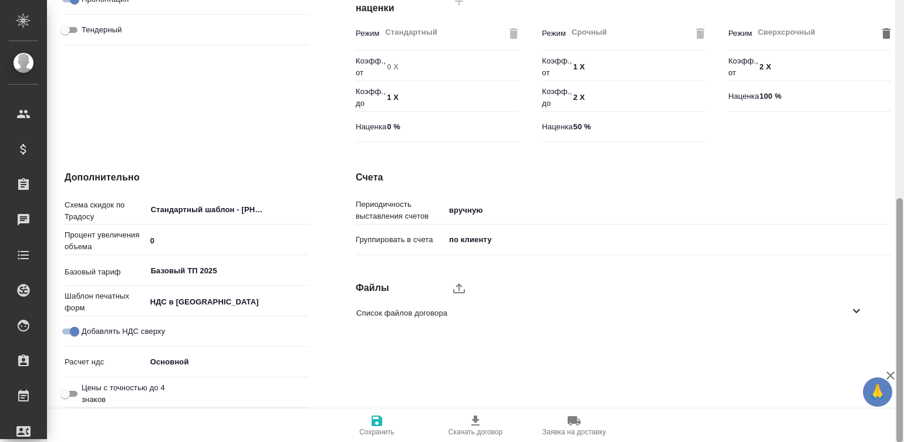
click at [902, 322] on div at bounding box center [899, 221] width 9 height 442
click at [452, 281] on icon "upload" at bounding box center [459, 288] width 14 height 14
click at [0, 0] on input "upload" at bounding box center [0, 0] width 0 height 0
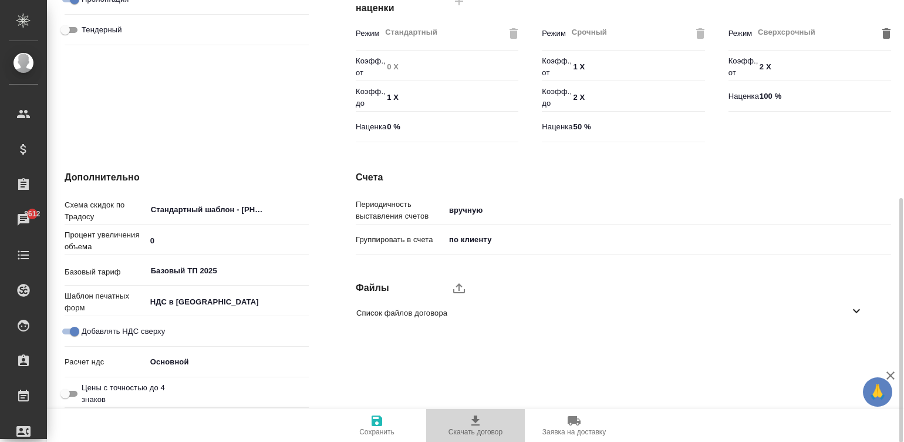
click at [473, 429] on span "Скачать договор" at bounding box center [476, 431] width 54 height 8
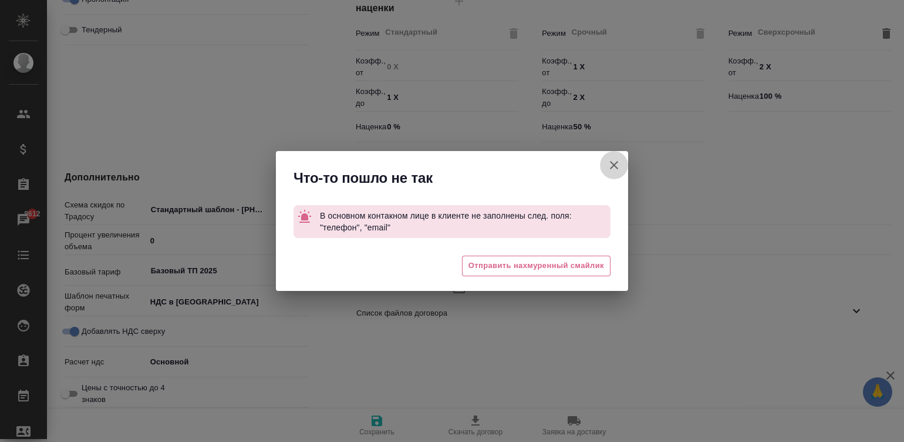
click at [613, 160] on icon "button" at bounding box center [614, 165] width 14 height 14
type input "Индивидуальный предприниматель [PERSON_NAME]"
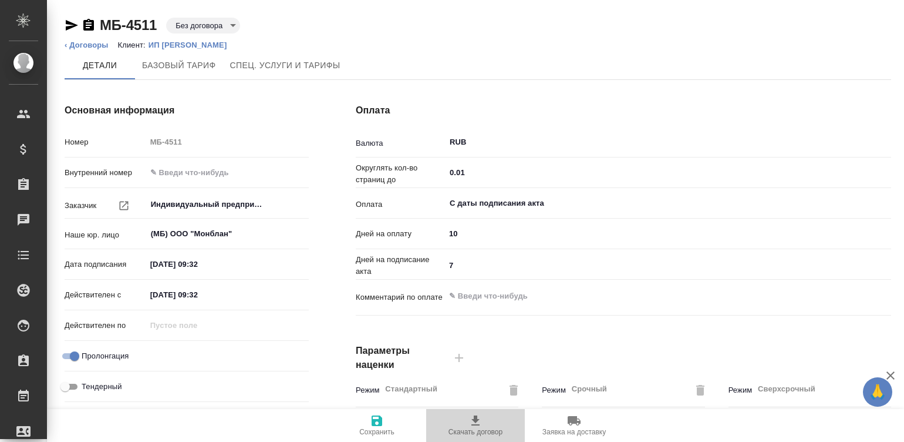
click at [476, 429] on span "Скачать договор" at bounding box center [476, 431] width 54 height 8
type input "Индивидуальный предприниматель [PERSON_NAME]"
type textarea "x"
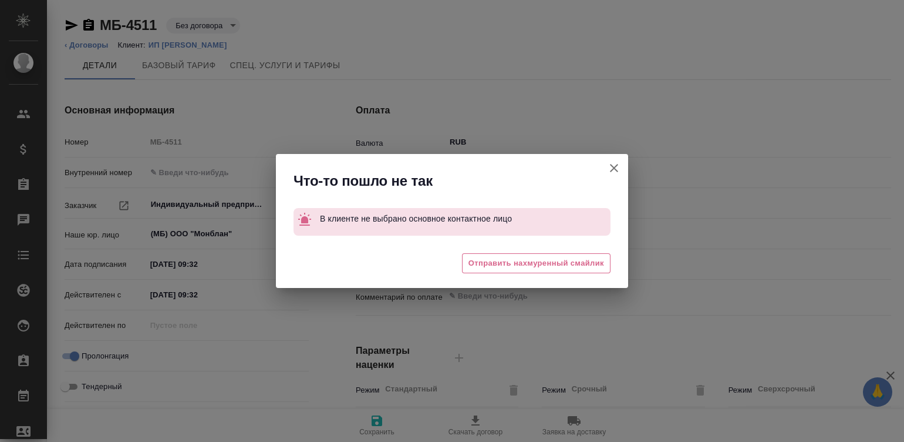
type input "Базовый ТП 2025"
click at [608, 166] on icon "button" at bounding box center [614, 168] width 14 height 14
type input "Индивидуальный предприниматель [PERSON_NAME]"
type textarea "x"
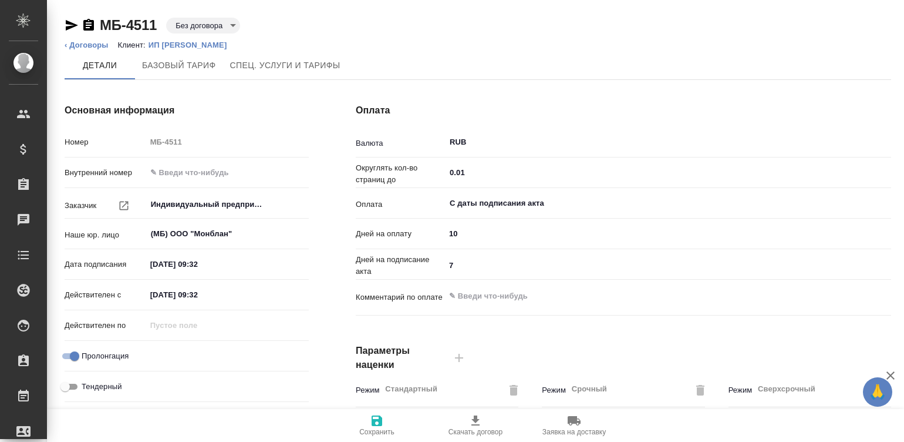
type input "Базовый ТП 2025"
click at [480, 424] on icon "button" at bounding box center [476, 420] width 14 height 14
type input "Индивидуальный предприниматель [PERSON_NAME]"
type textarea "x"
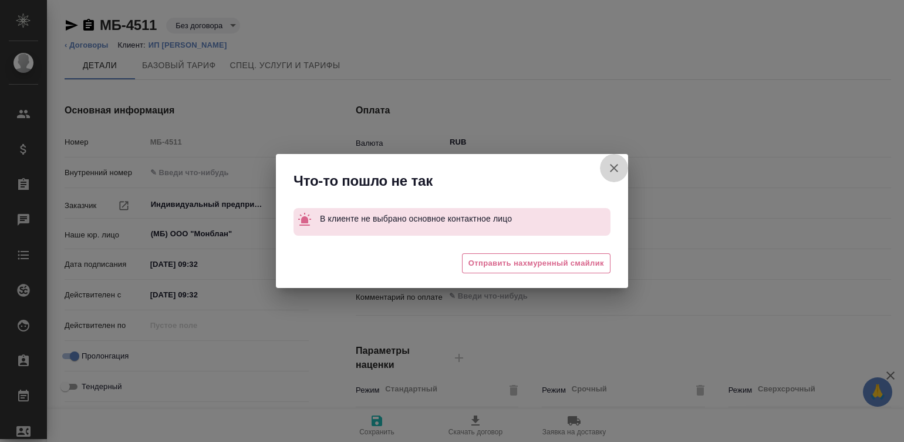
click at [608, 161] on icon "button" at bounding box center [614, 168] width 14 height 14
type input "Индивидуальный предприниматель [PERSON_NAME]"
type textarea "x"
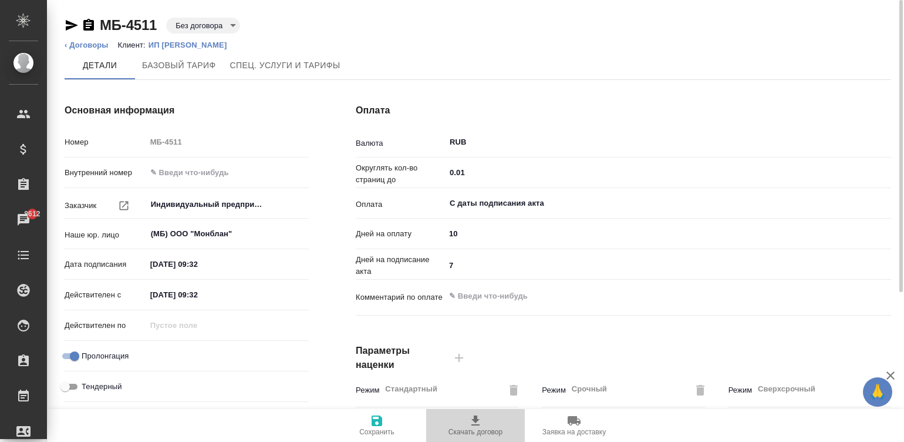
click at [479, 421] on icon "button" at bounding box center [476, 420] width 14 height 14
type input "Индивидуальный предприниматель [PERSON_NAME]"
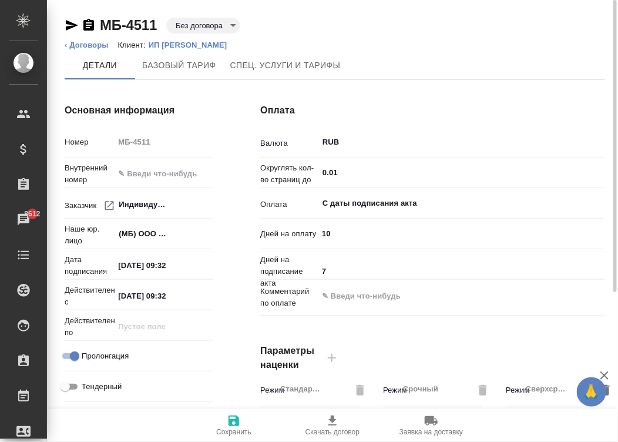
type textarea "x"
type input "Индивидуальный предприниматель [PERSON_NAME]"
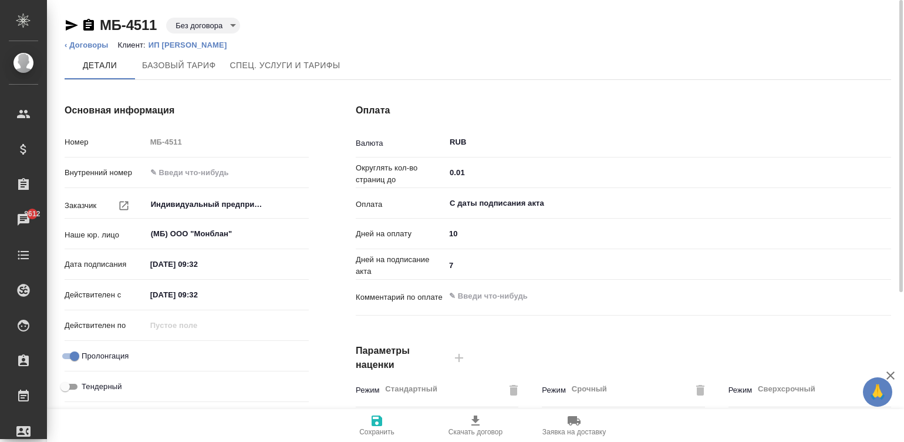
type textarea "x"
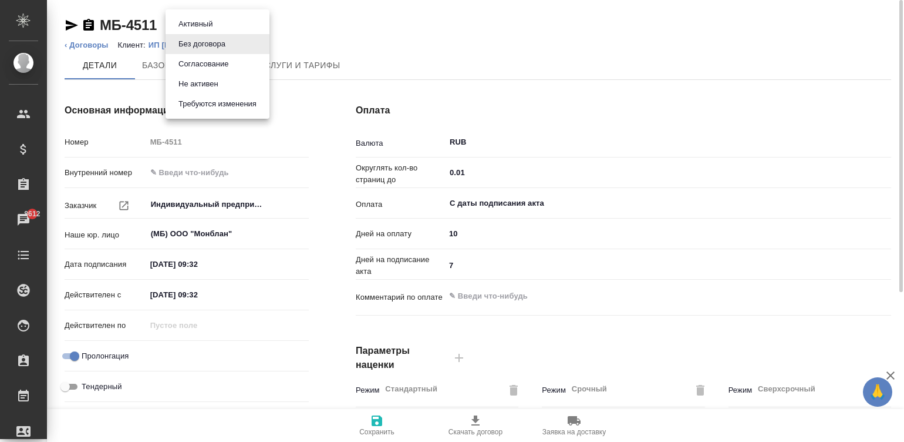
click at [194, 22] on body "🙏 .cls-1 fill:#fff; AWATERA Малинина Мария m.malinina Клиенты Спецификации Зака…" at bounding box center [452, 221] width 904 height 442
click at [223, 61] on button "Согласование" at bounding box center [203, 64] width 57 height 13
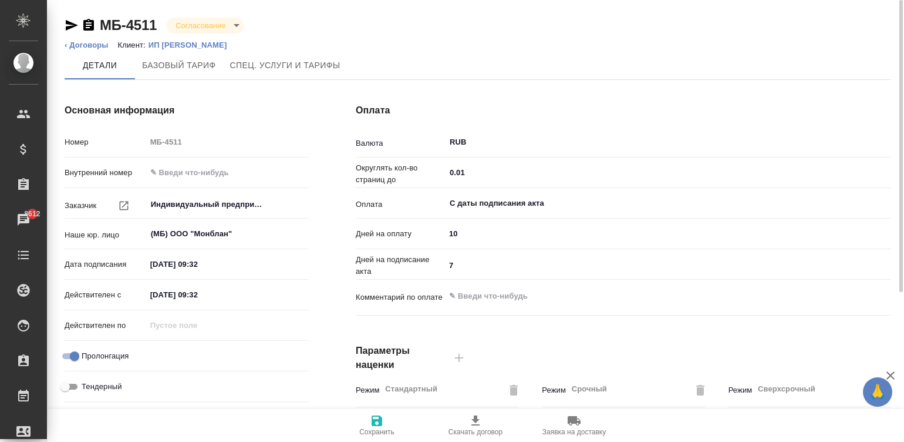
type input "Базовый ТП 2025"
click at [382, 423] on icon "button" at bounding box center [377, 420] width 11 height 11
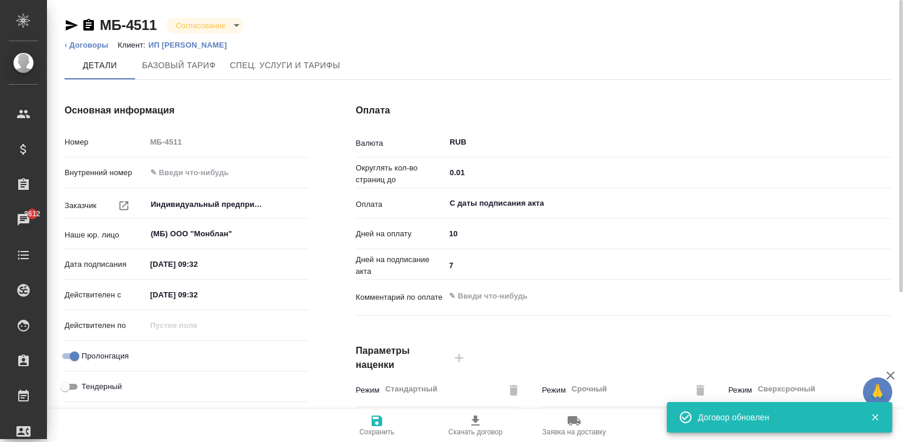
type input "Базовый ТП 2025"
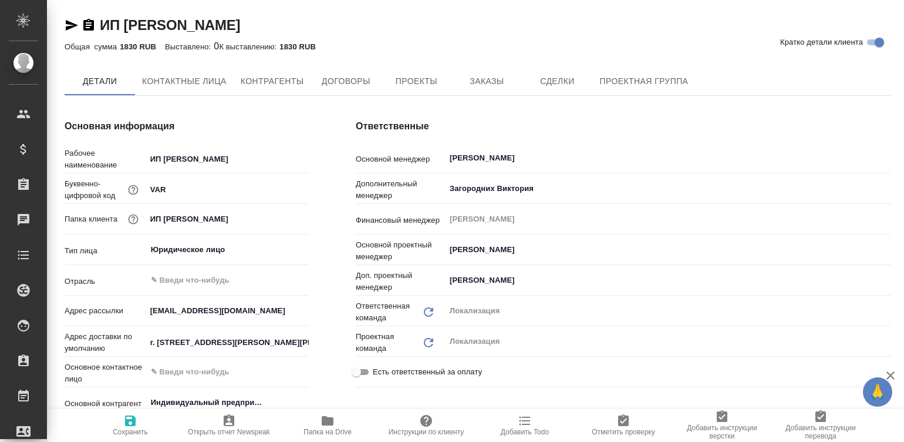
type input "Индивидуальный предприниматель [PERSON_NAME]"
type textarea "x"
click at [531, 35] on div "ИП [PERSON_NAME] детали клиента" at bounding box center [478, 27] width 827 height 23
type input "Индивидуальный предприниматель [PERSON_NAME]"
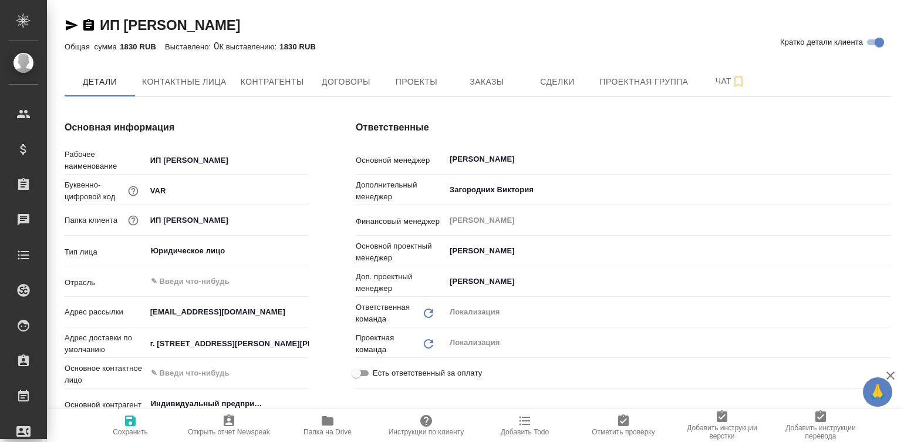
type textarea "x"
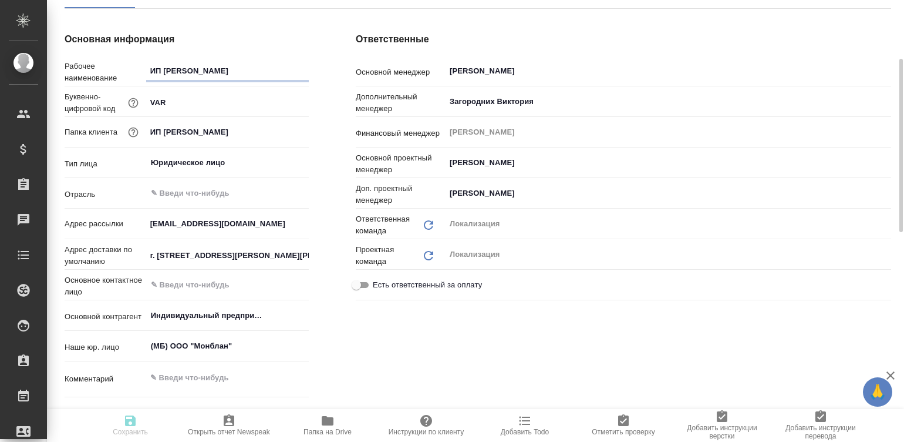
scroll to position [106, 0]
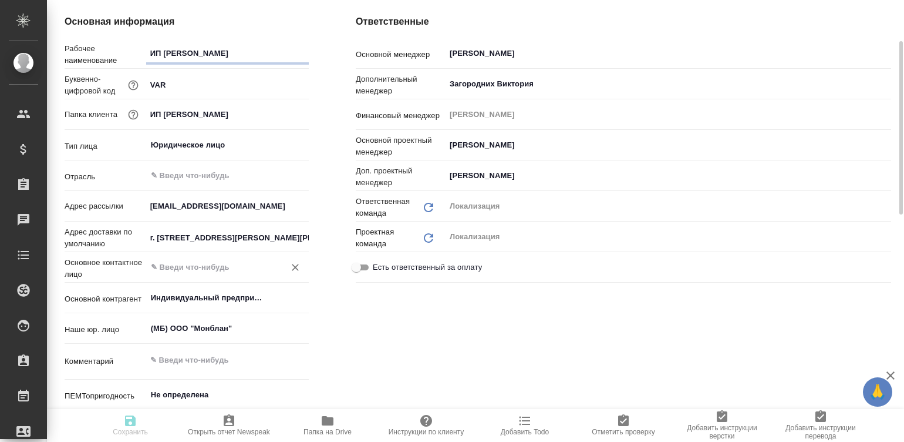
type input "Индивидуальный предприниматель [PERSON_NAME]"
type textarea "x"
type input "Индивидуальный предприниматель [PERSON_NAME]"
type textarea "x"
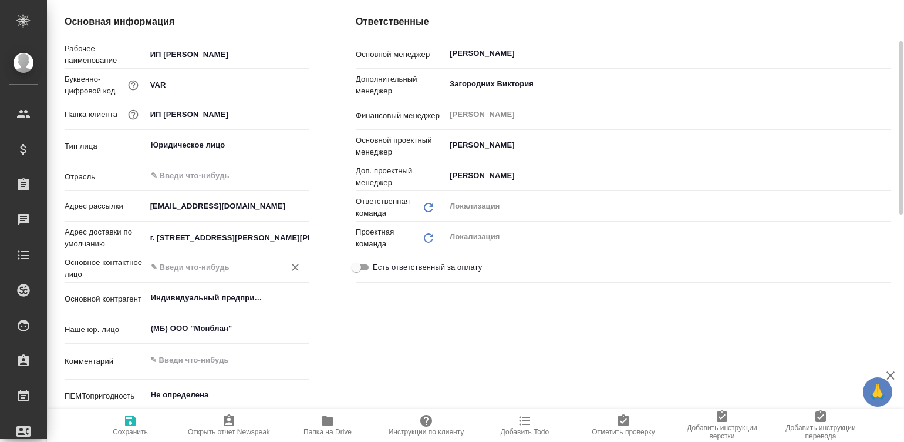
type textarea "x"
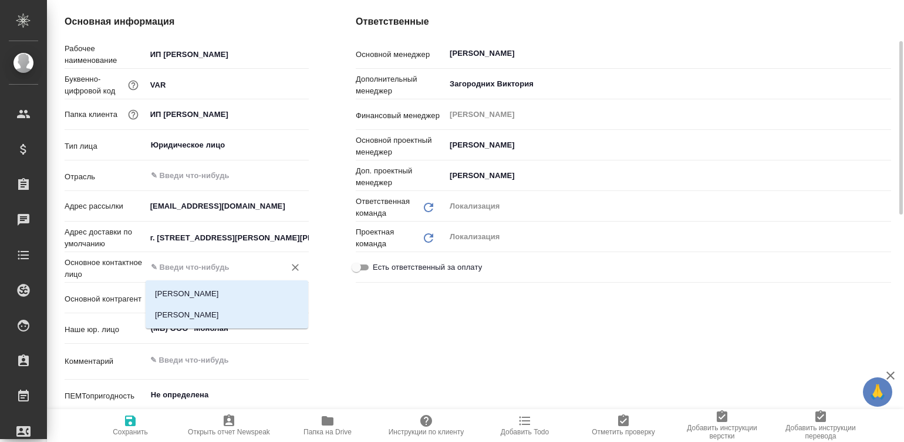
click at [180, 267] on input "text" at bounding box center [208, 267] width 116 height 14
click at [231, 305] on li "[PERSON_NAME]" at bounding box center [227, 314] width 163 height 21
type input "[PERSON_NAME]"
type input "Индивидуальный предприниматель [PERSON_NAME]"
type textarea "x"
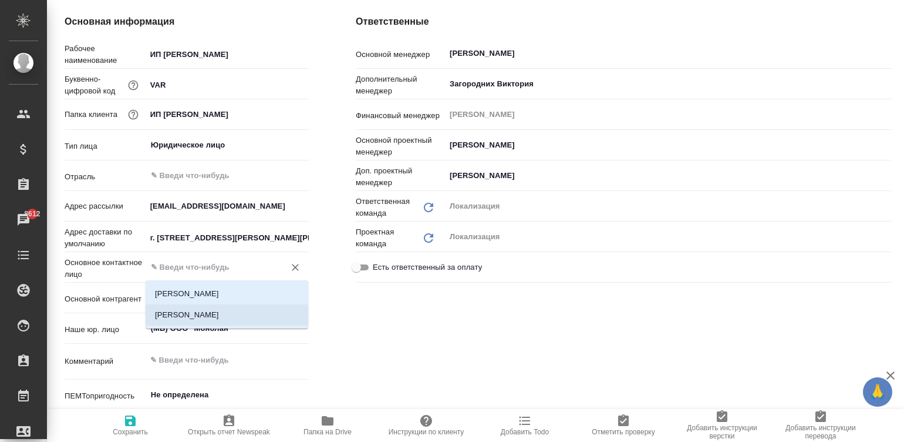
type textarea "x"
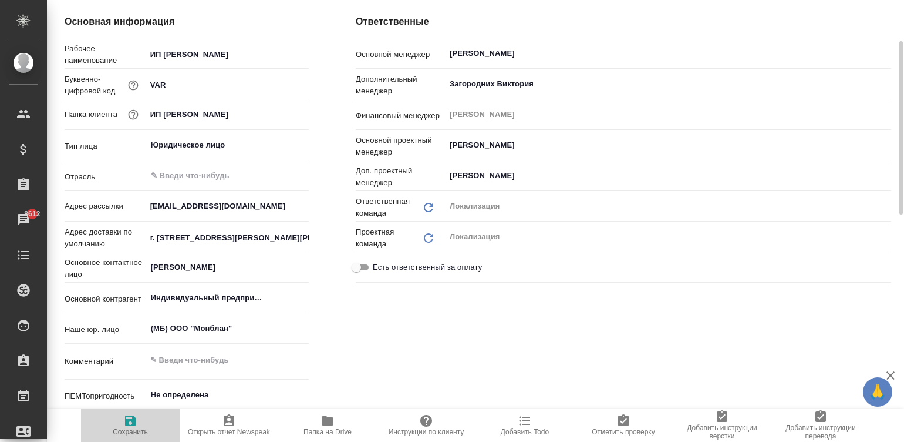
click at [121, 429] on span "Сохранить" at bounding box center [130, 431] width 35 height 8
type input "Индивидуальный предприниматель Варова Александра Владимировна"
type textarea "x"
type input "Индивидуальный предприниматель Варова Александра Владимировна"
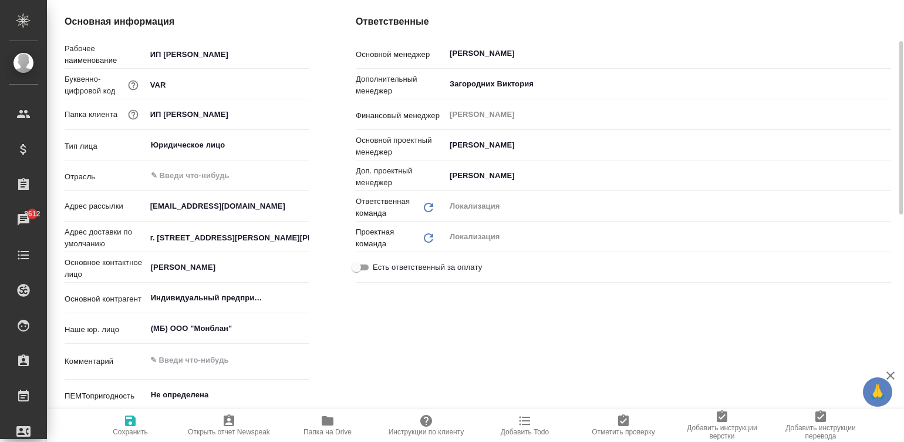
type textarea "x"
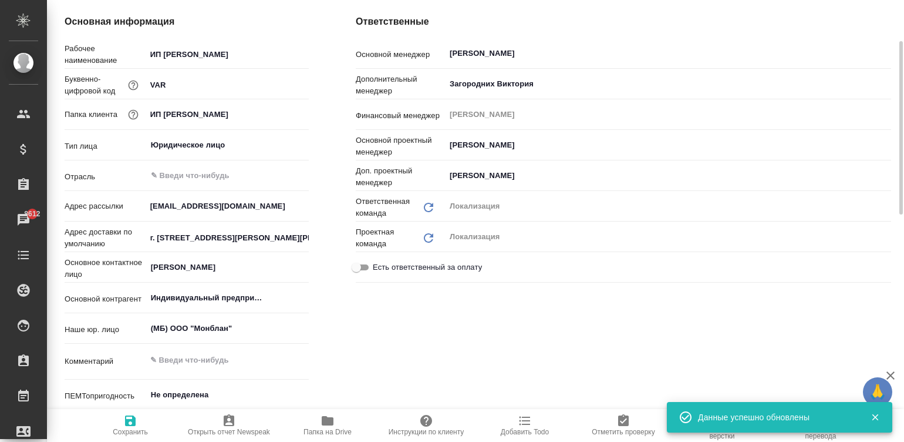
type input "Индивидуальный предприниматель Варова Александра Владимировна"
type textarea "x"
type input "Индивидуальный предприниматель Варова Александра Владимировна"
type textarea "x"
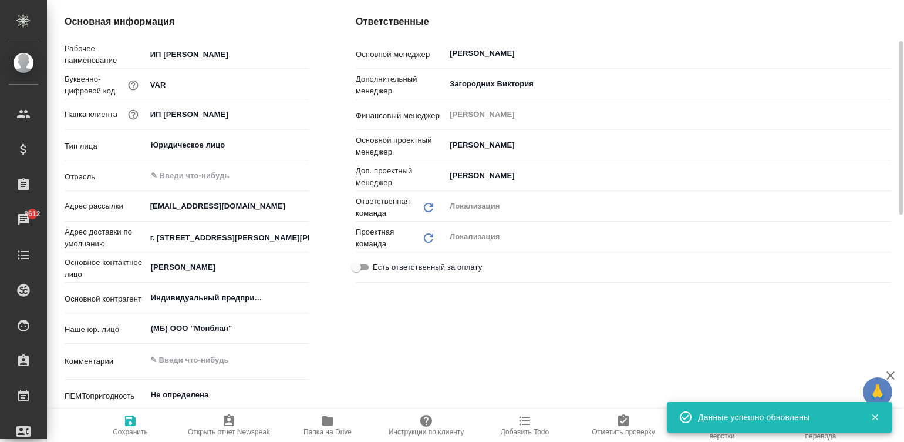
type textarea "x"
type input "Индивидуальный предприниматель Варова Александра Владимировна"
type textarea "x"
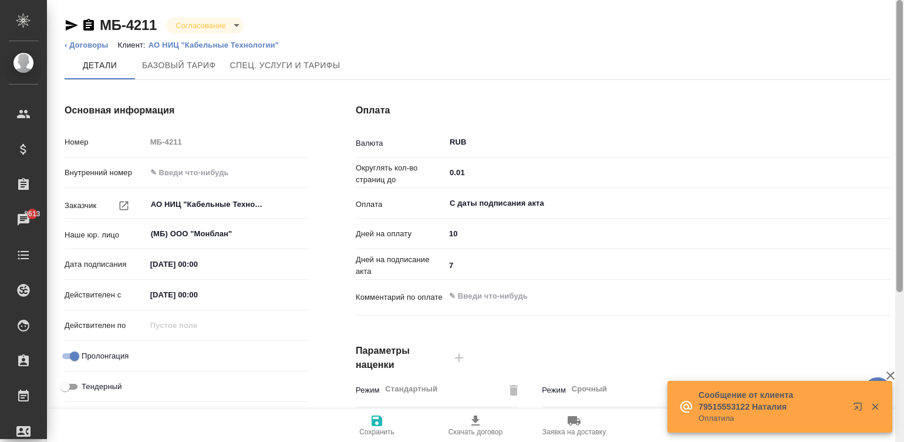
scroll to position [356, 0]
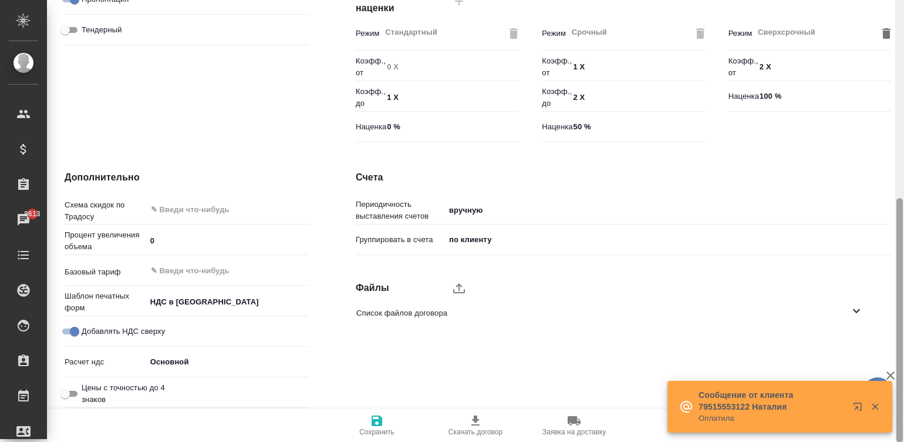
click at [903, 322] on div at bounding box center [899, 221] width 9 height 442
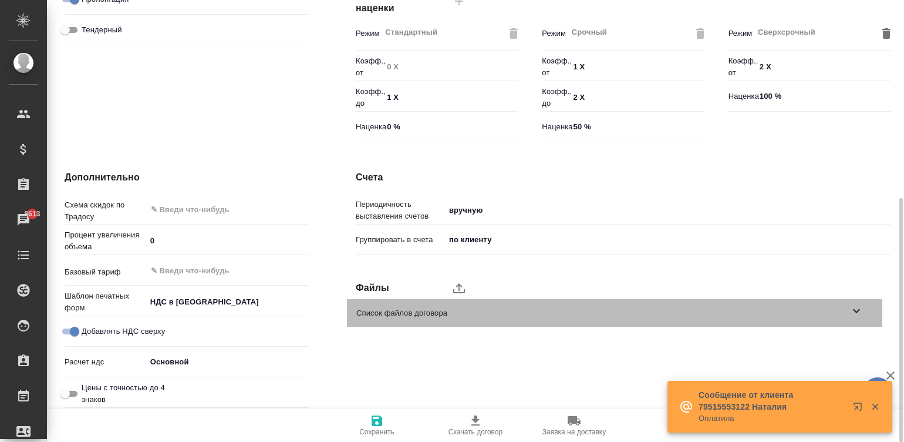
click at [565, 311] on span "Список файлов договора" at bounding box center [602, 313] width 493 height 12
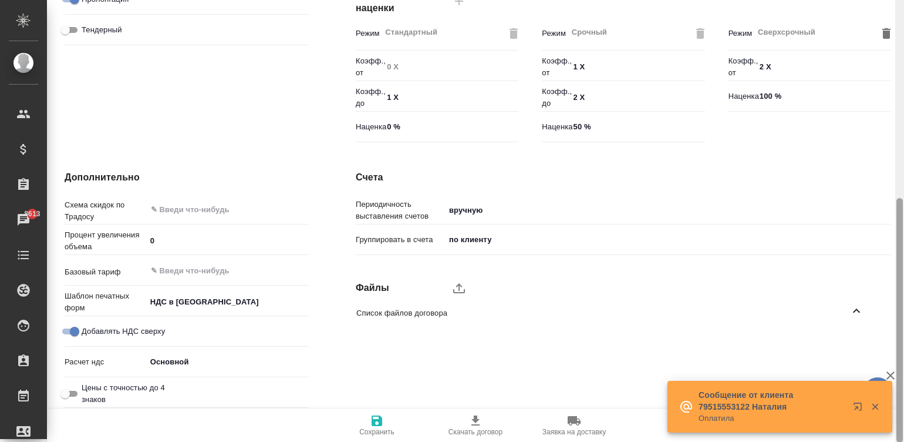
scroll to position [0, 0]
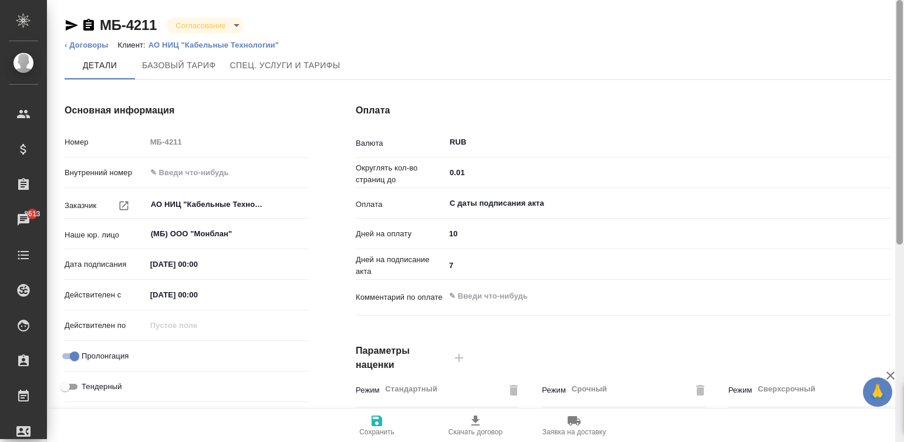
click at [897, 29] on div at bounding box center [899, 221] width 9 height 442
